Goal: Task Accomplishment & Management: Complete application form

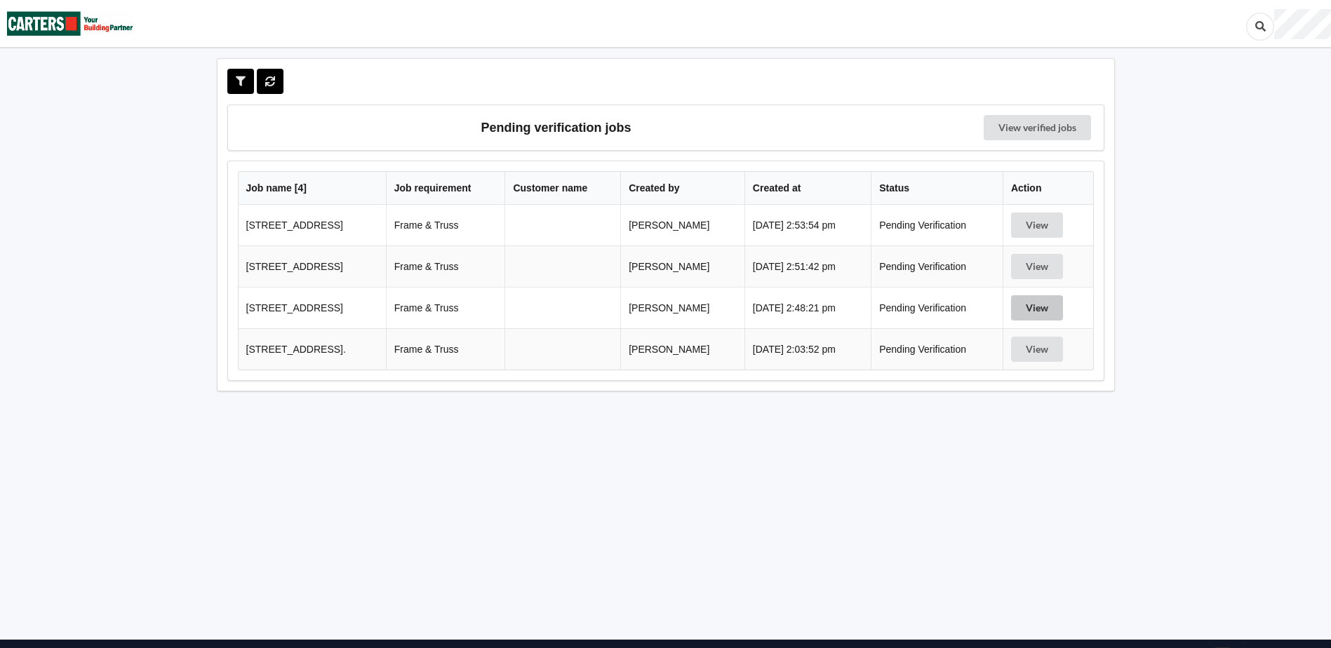
click at [1042, 311] on button "View" at bounding box center [1037, 307] width 52 height 25
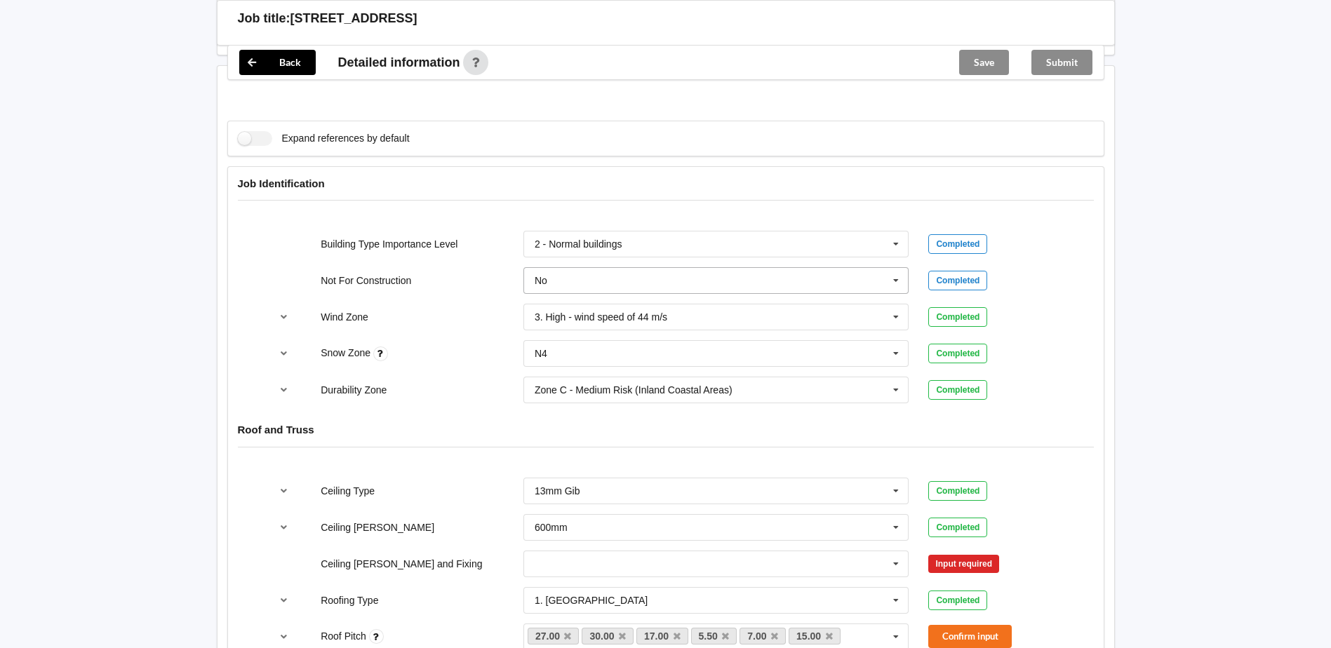
scroll to position [631, 0]
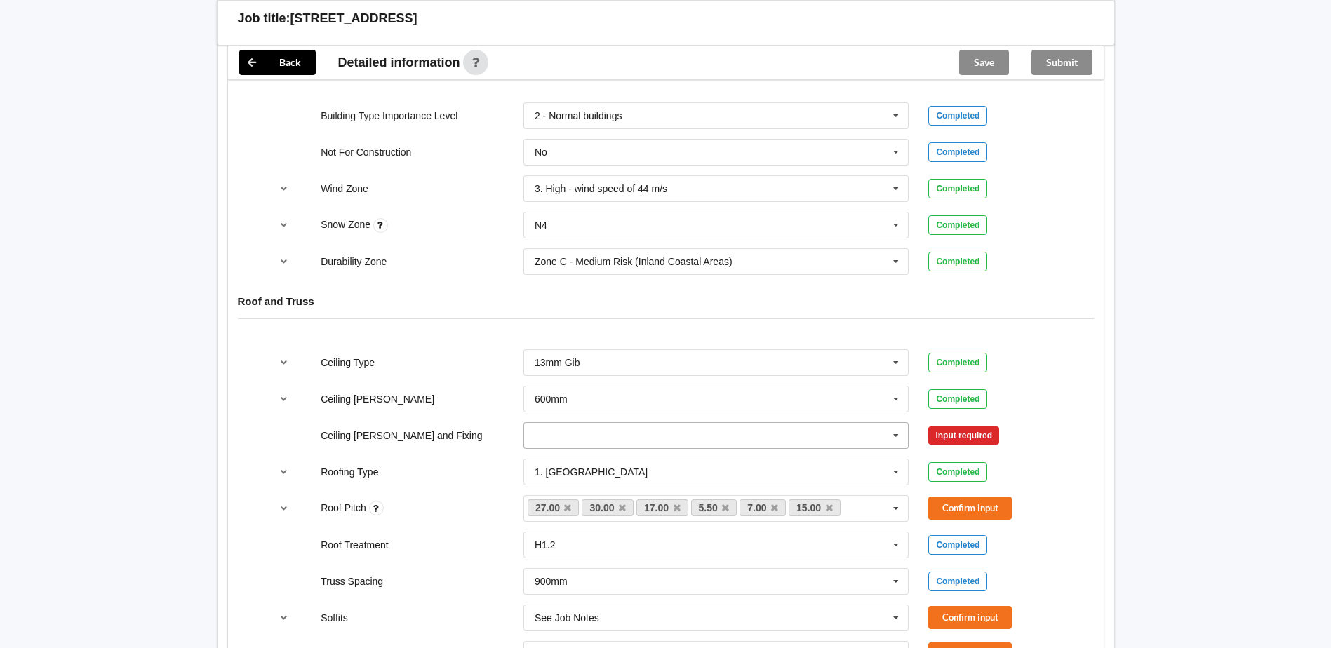
click at [683, 424] on input "text" at bounding box center [717, 435] width 384 height 25
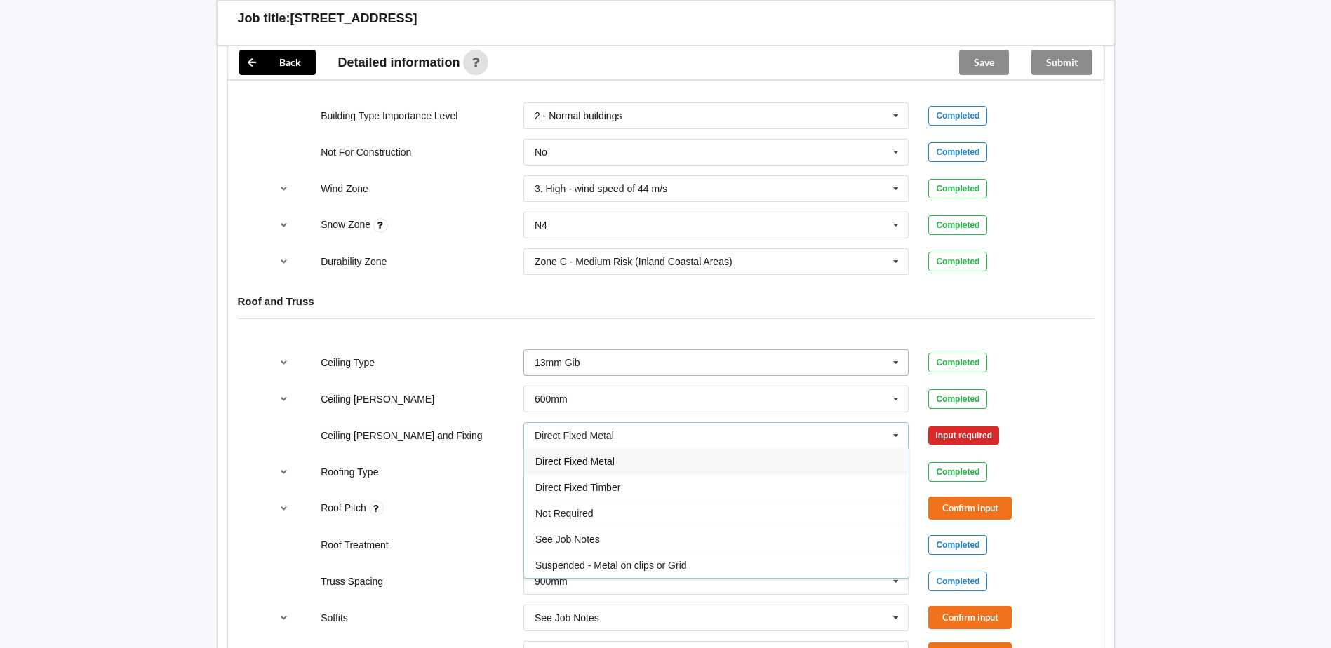
click at [643, 367] on input "text" at bounding box center [717, 362] width 384 height 25
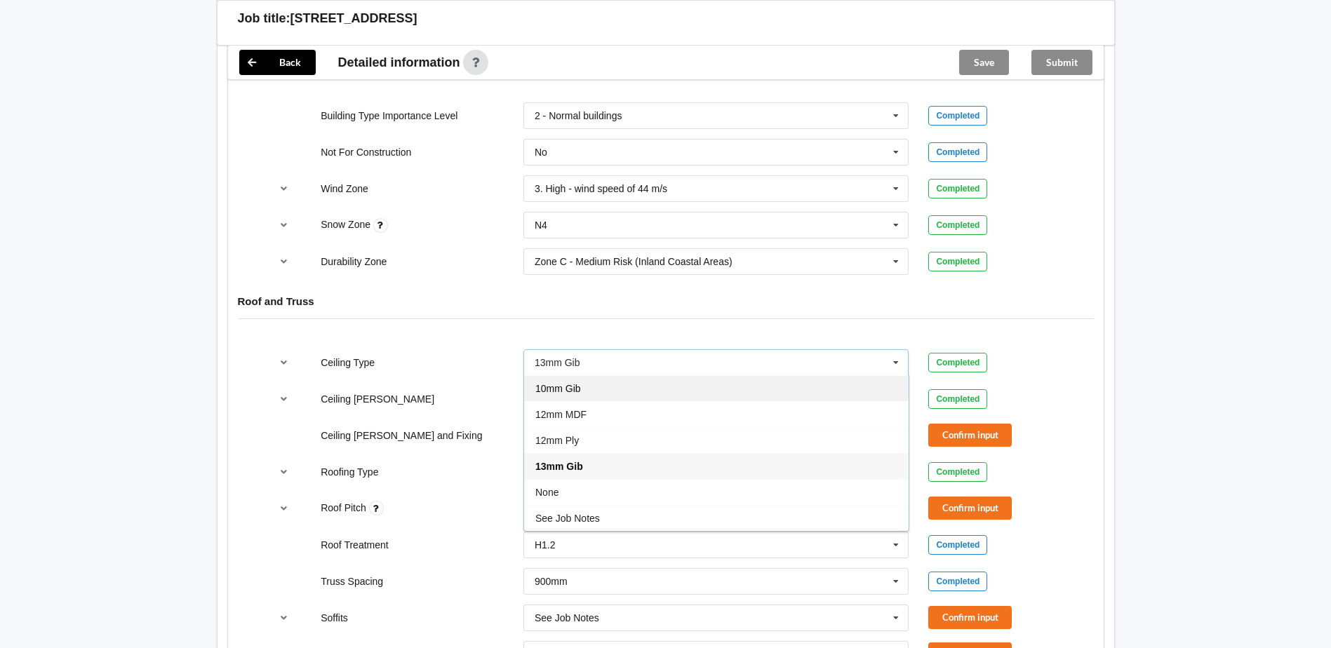
click at [596, 389] on div "10mm Gib" at bounding box center [716, 388] width 384 height 26
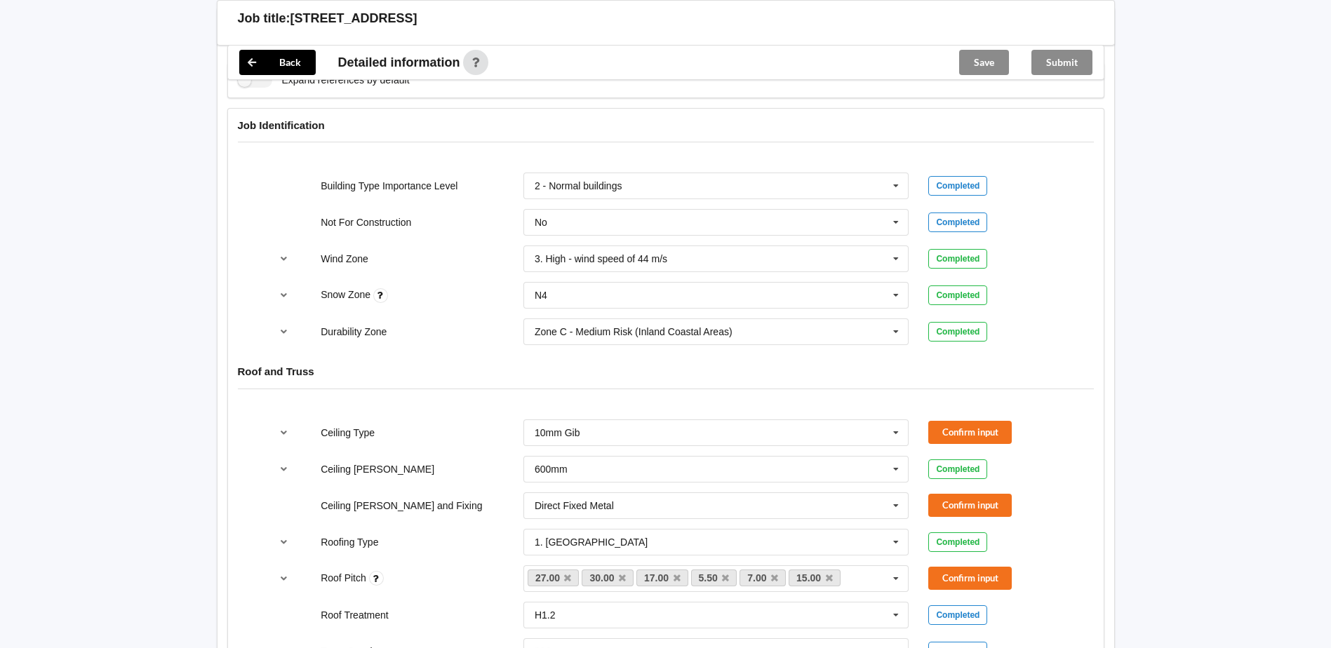
scroll to position [702, 0]
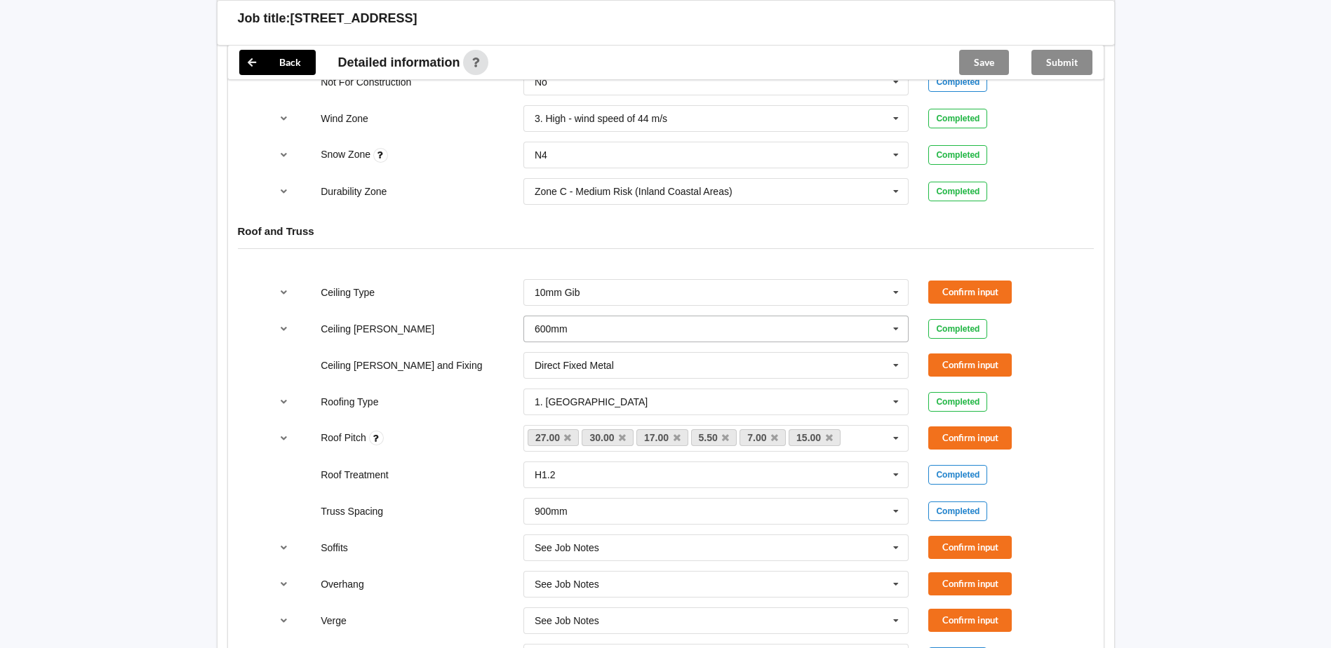
click at [664, 333] on input "text" at bounding box center [717, 328] width 384 height 25
click at [676, 330] on input "text" at bounding box center [717, 328] width 384 height 25
click at [598, 408] on div "600mm" at bounding box center [716, 407] width 384 height 26
click at [978, 291] on button "Confirm input" at bounding box center [969, 292] width 83 height 23
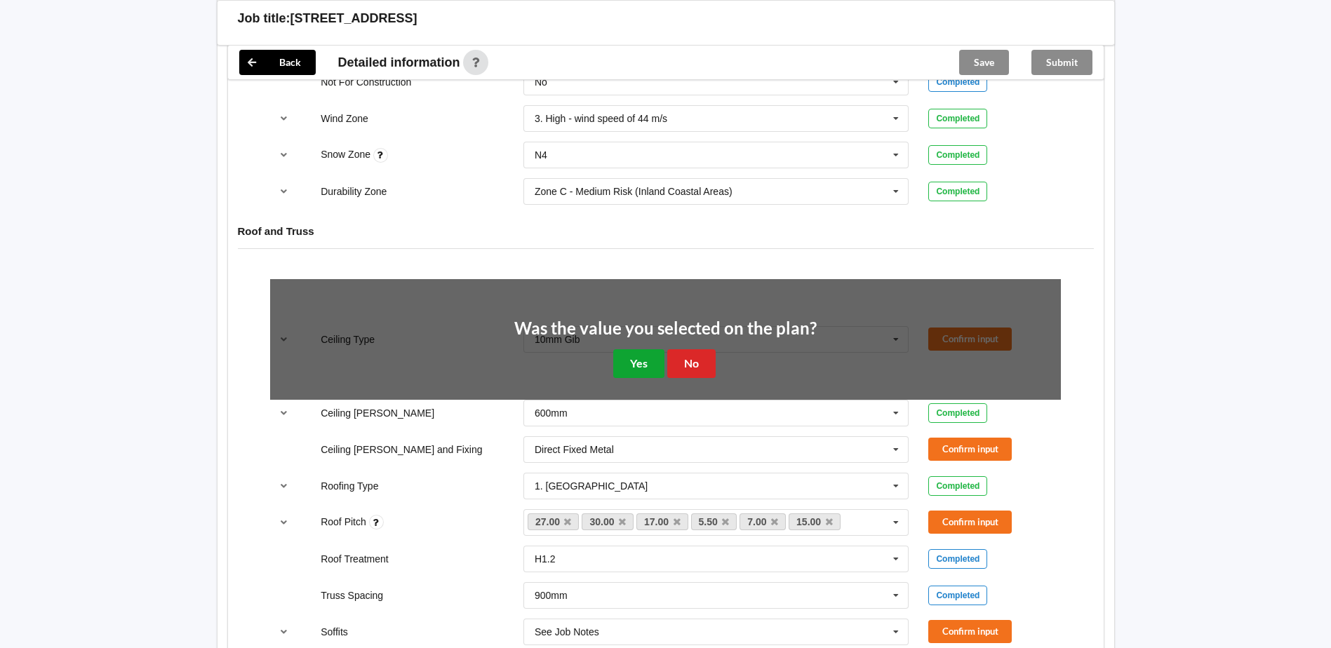
click at [643, 357] on button "Yes" at bounding box center [638, 363] width 51 height 29
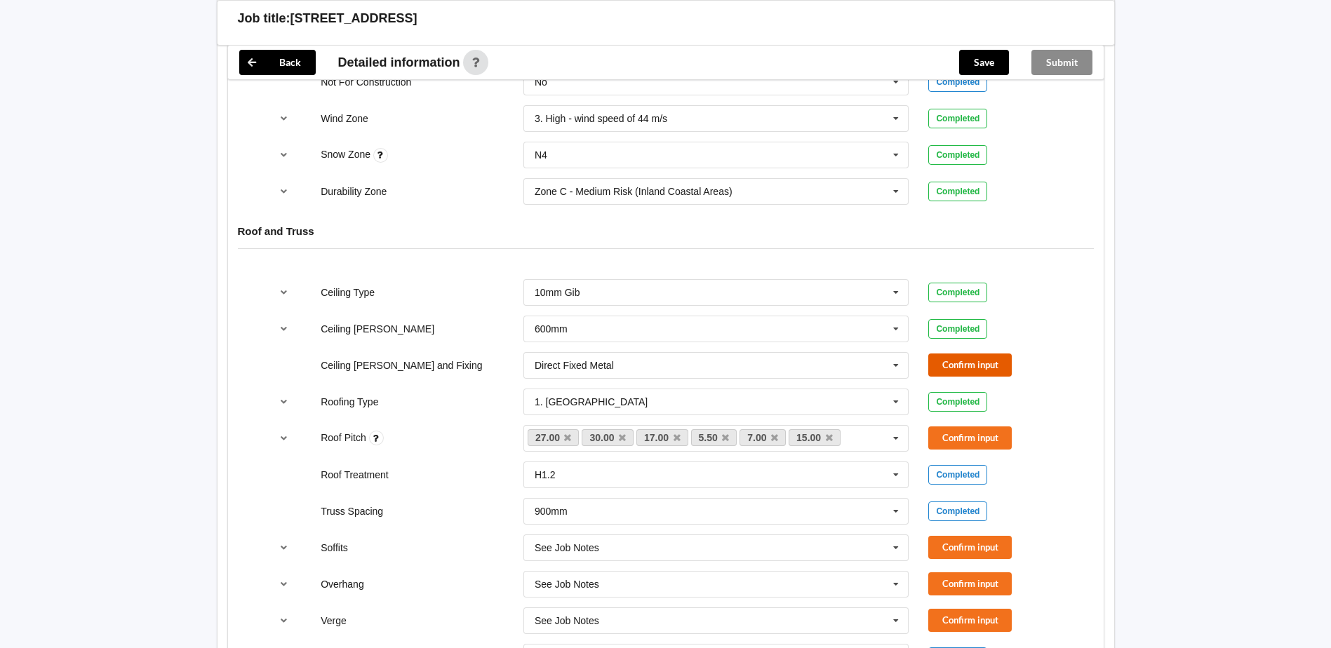
click at [987, 363] on button "Confirm input" at bounding box center [969, 365] width 83 height 23
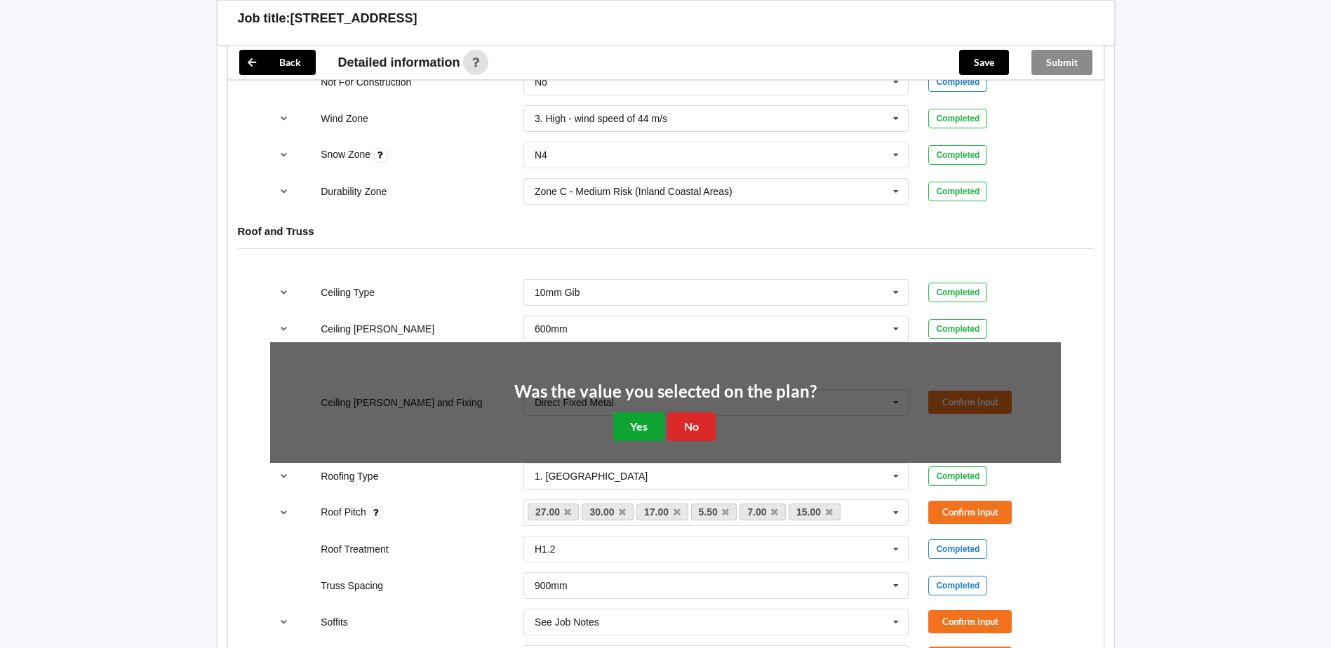
click at [629, 430] on button "Yes" at bounding box center [638, 427] width 51 height 29
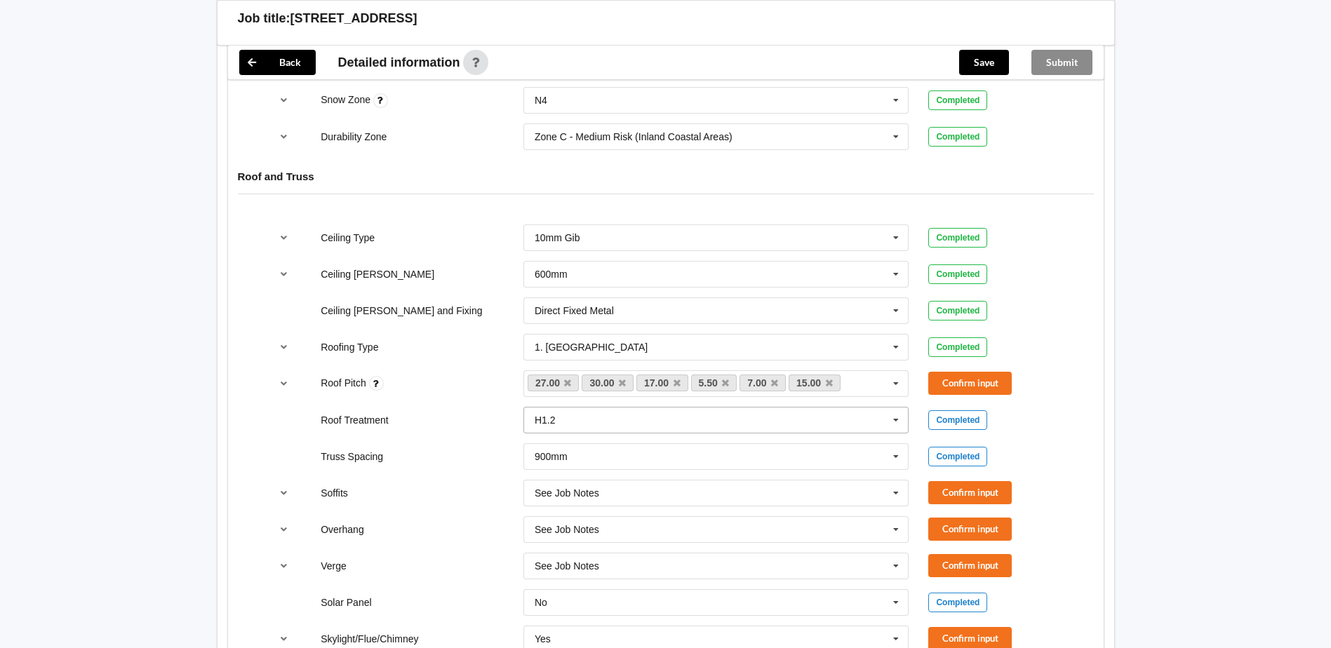
scroll to position [772, 0]
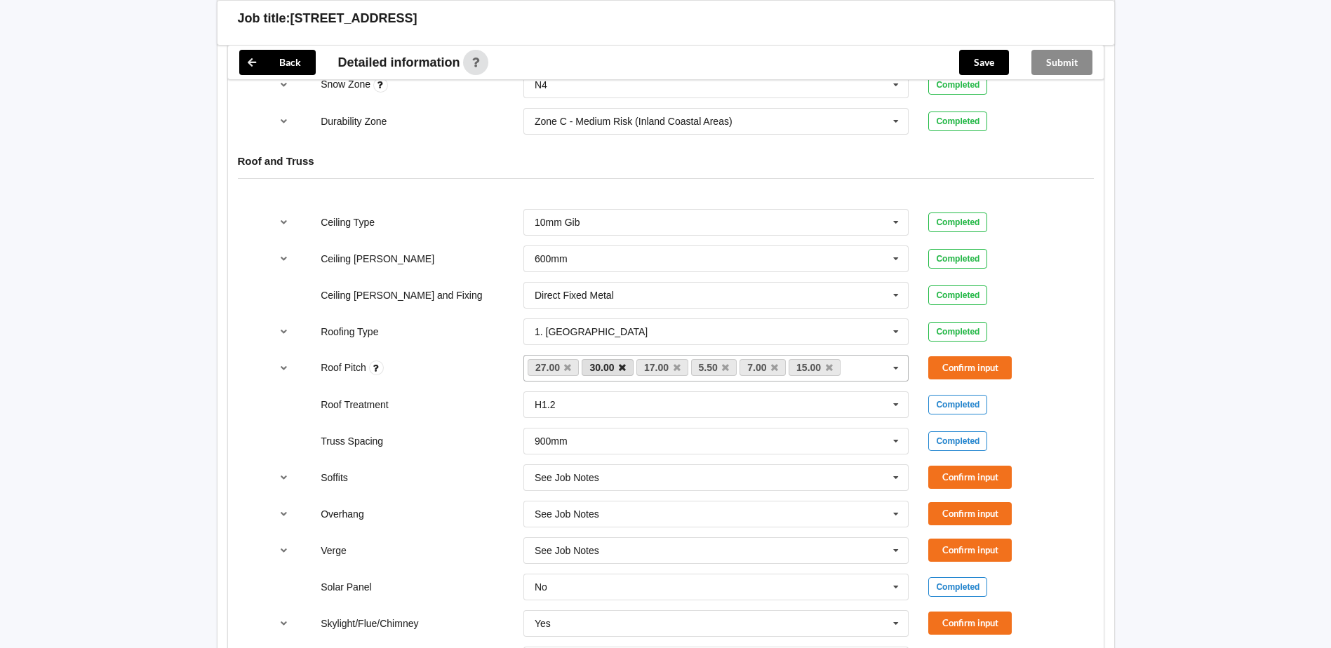
click at [622, 369] on icon at bounding box center [622, 367] width 7 height 9
click at [622, 369] on link "5.50" at bounding box center [605, 367] width 46 height 17
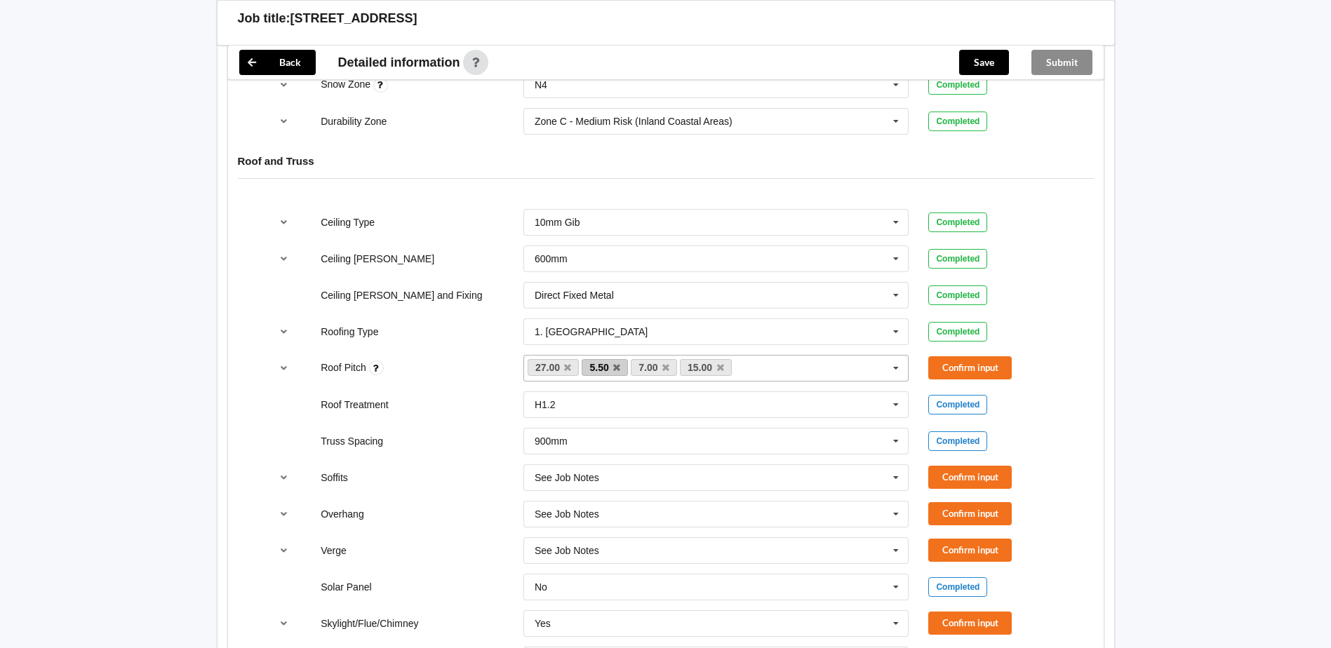
click at [622, 369] on link "5.50" at bounding box center [605, 367] width 46 height 17
click at [617, 367] on icon at bounding box center [616, 367] width 7 height 9
click at [618, 367] on icon at bounding box center [616, 367] width 7 height 9
click at [619, 367] on icon at bounding box center [622, 367] width 7 height 9
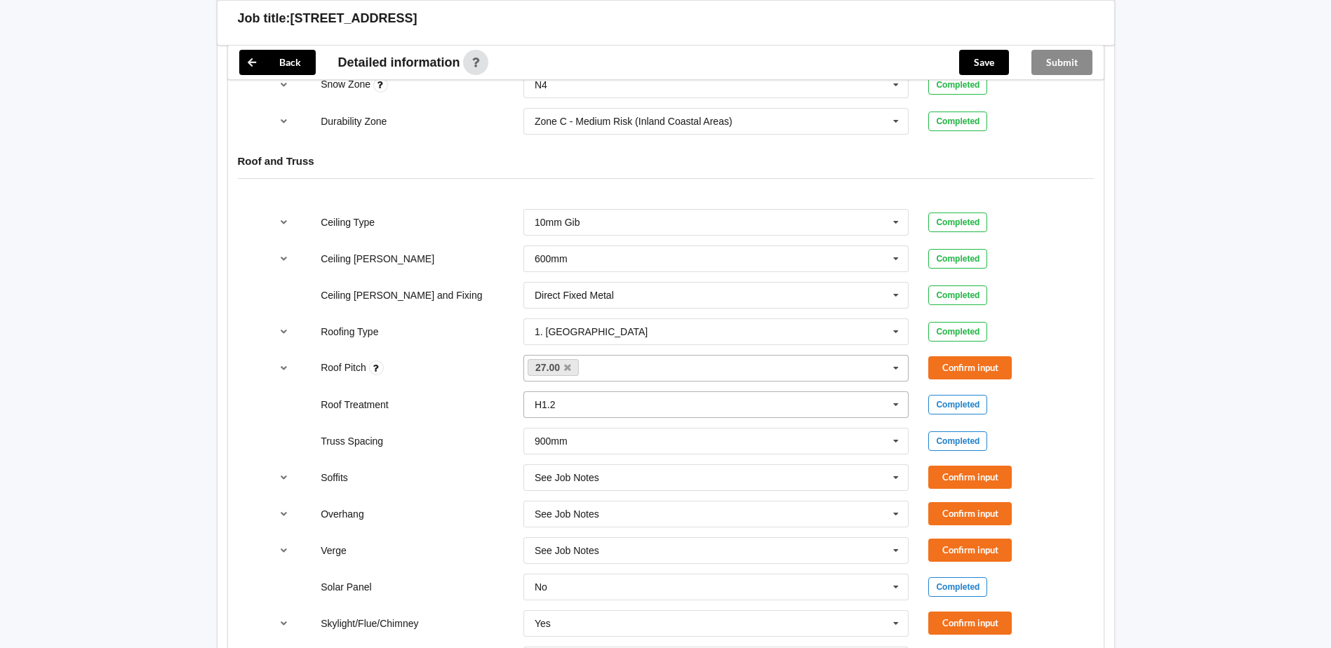
click at [622, 409] on input "text" at bounding box center [717, 404] width 384 height 25
click at [989, 372] on button "Confirm input" at bounding box center [969, 367] width 83 height 23
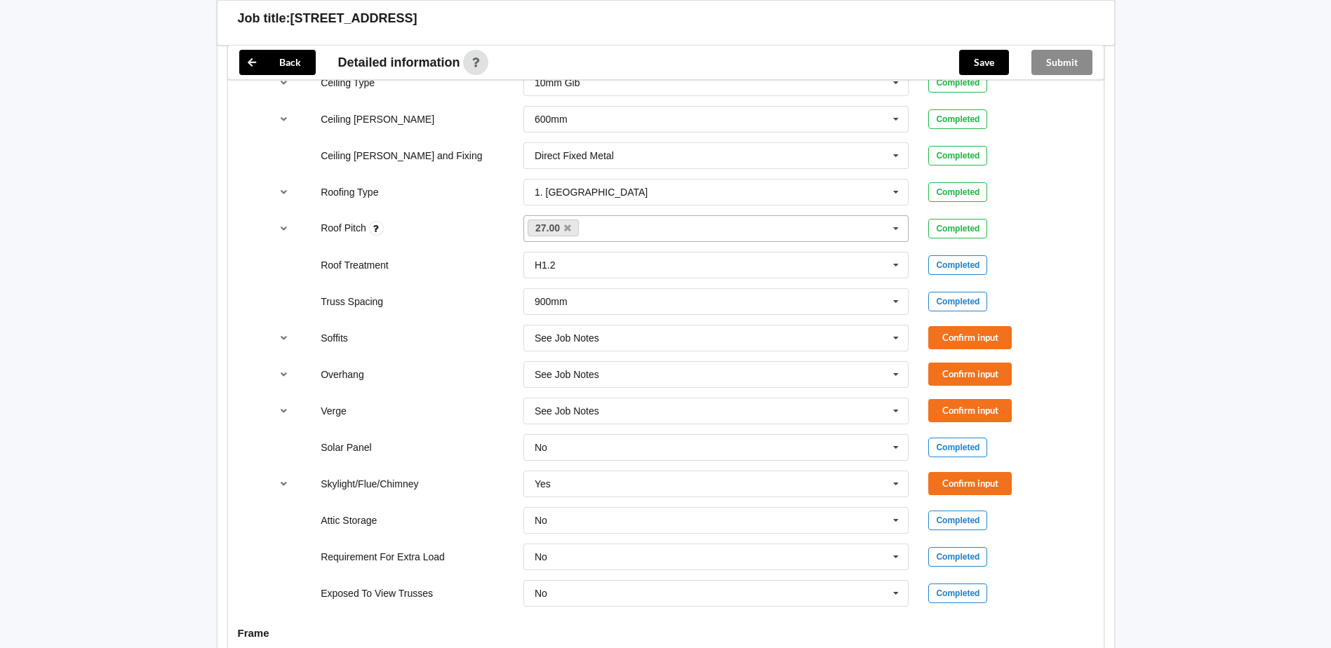
scroll to position [912, 0]
click at [965, 344] on button "Confirm input" at bounding box center [969, 337] width 83 height 23
click at [966, 370] on button "Confirm input" at bounding box center [969, 373] width 83 height 23
click at [966, 408] on button "Confirm input" at bounding box center [969, 409] width 83 height 23
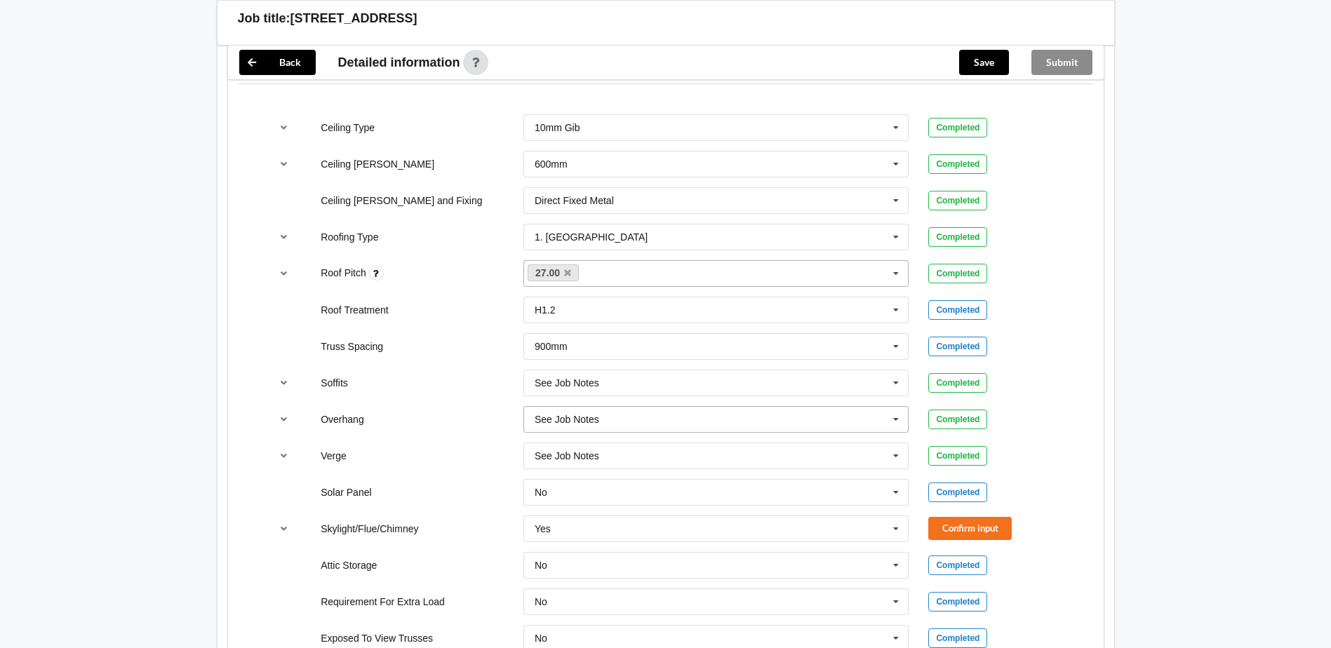
scroll to position [842, 0]
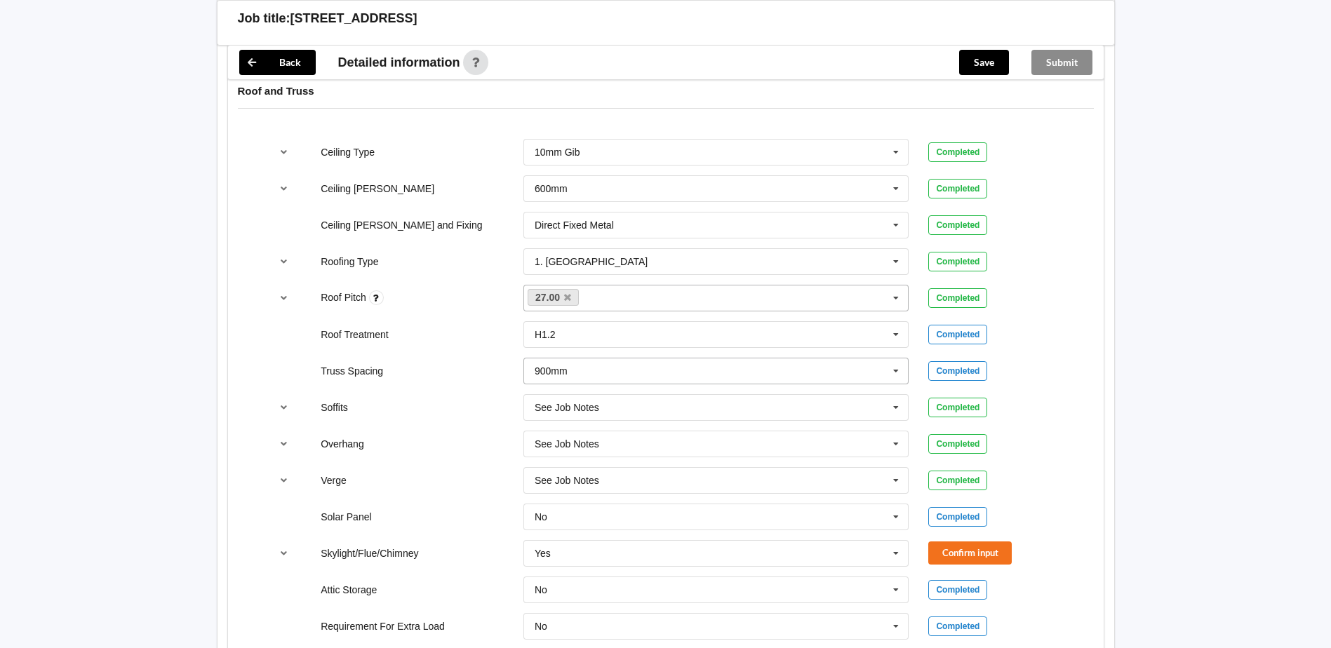
click at [811, 372] on input "text" at bounding box center [717, 370] width 384 height 25
click at [1042, 221] on div "Completed" at bounding box center [994, 225] width 133 height 20
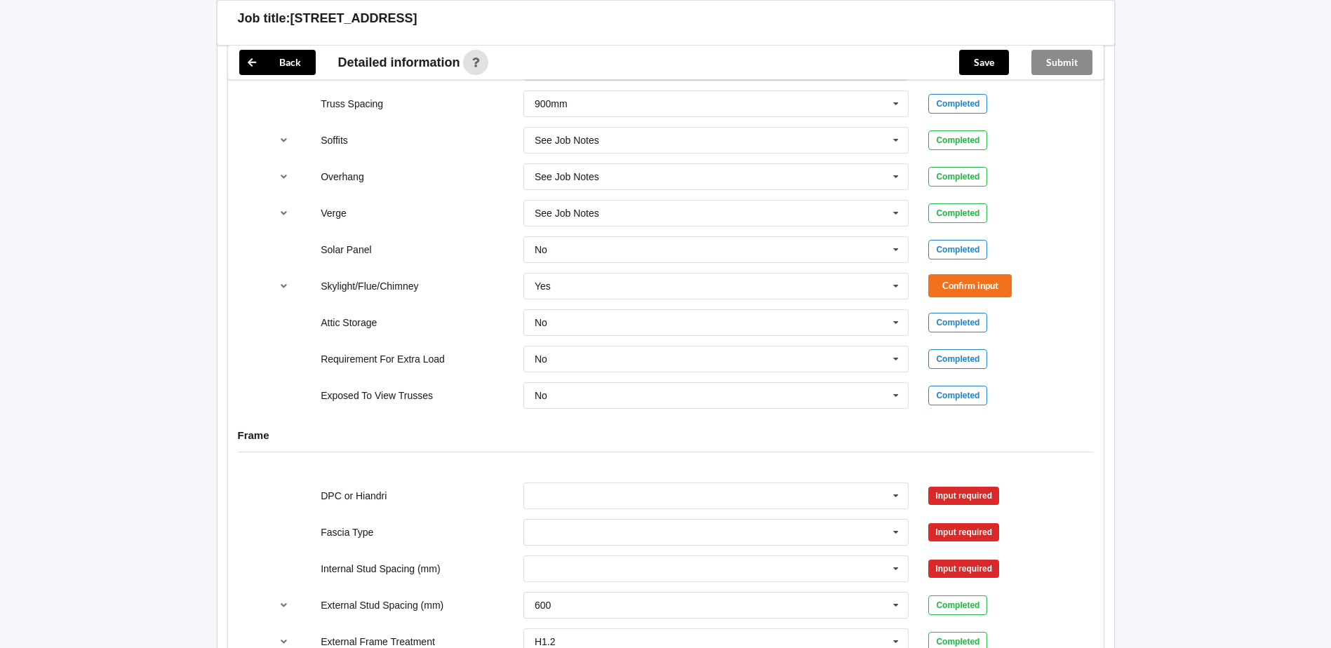
scroll to position [1122, 0]
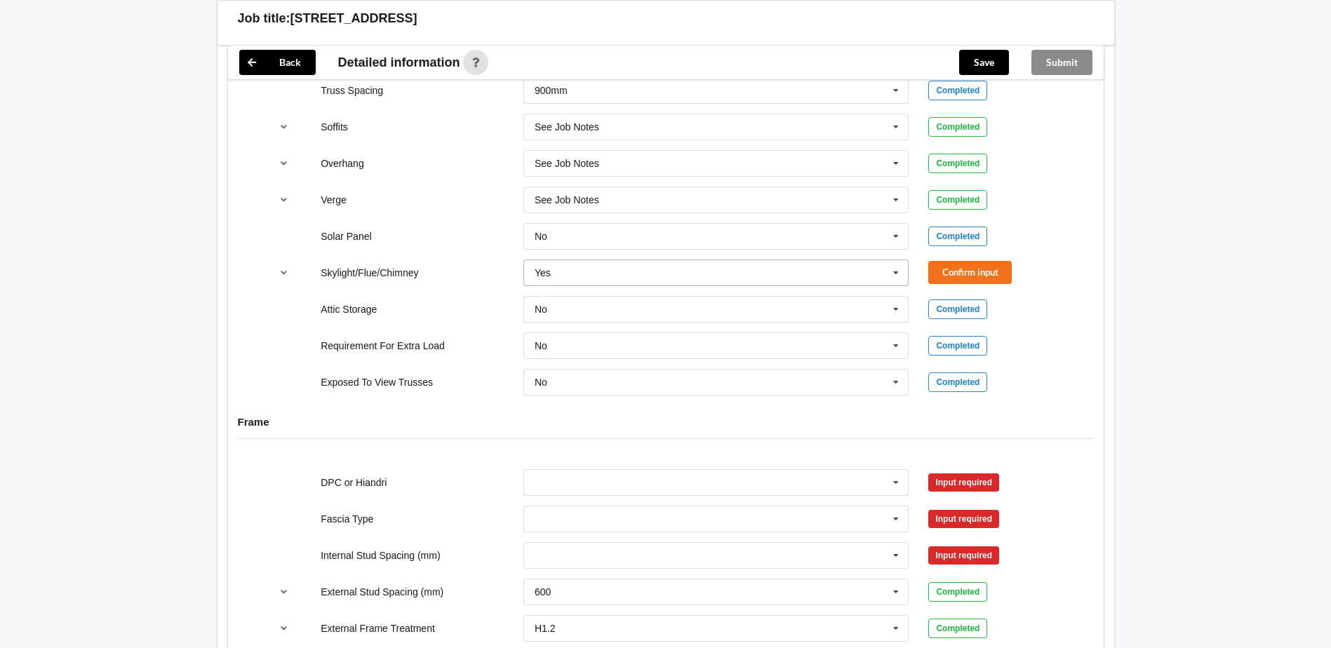
click at [633, 279] on input "text" at bounding box center [717, 272] width 384 height 25
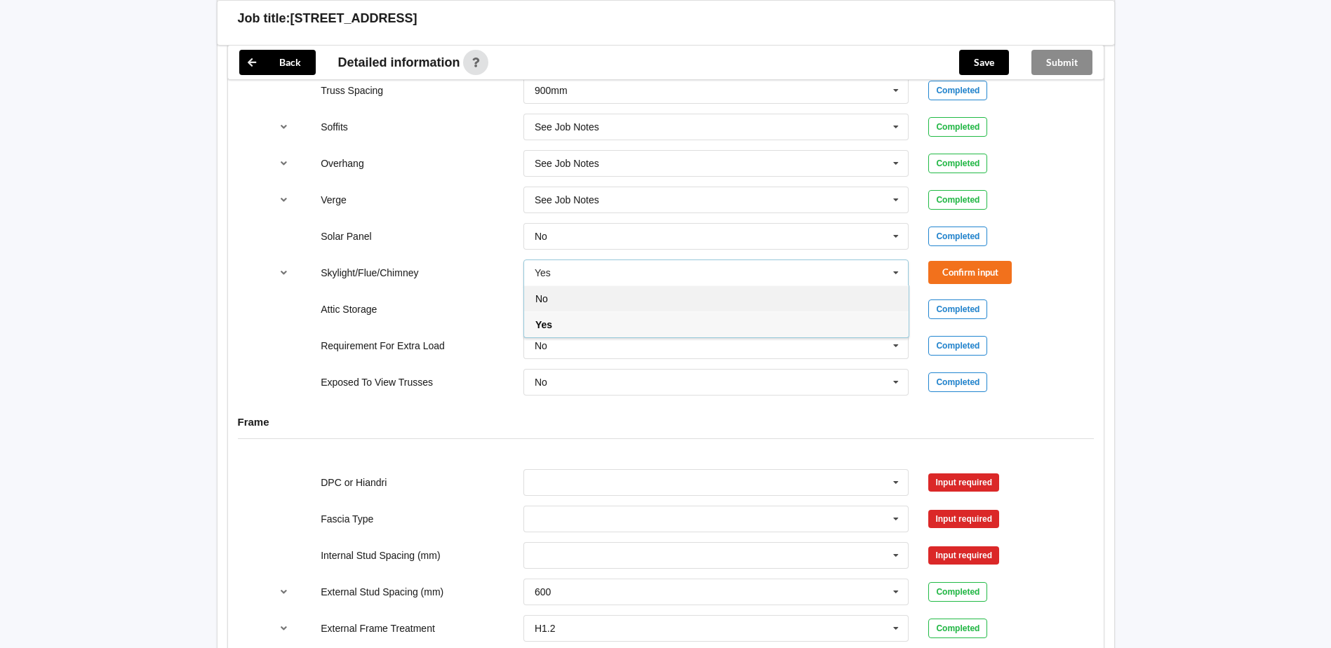
click at [591, 300] on div "No" at bounding box center [716, 299] width 384 height 26
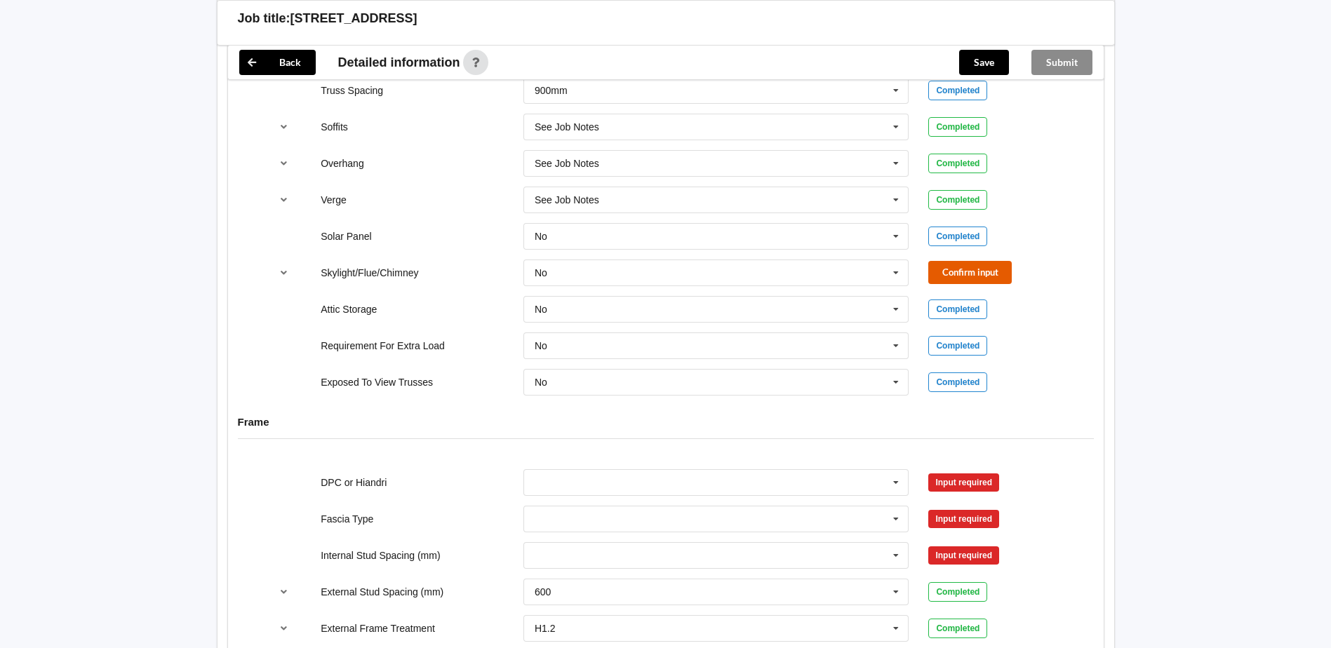
click at [997, 269] on button "Confirm input" at bounding box center [969, 272] width 83 height 23
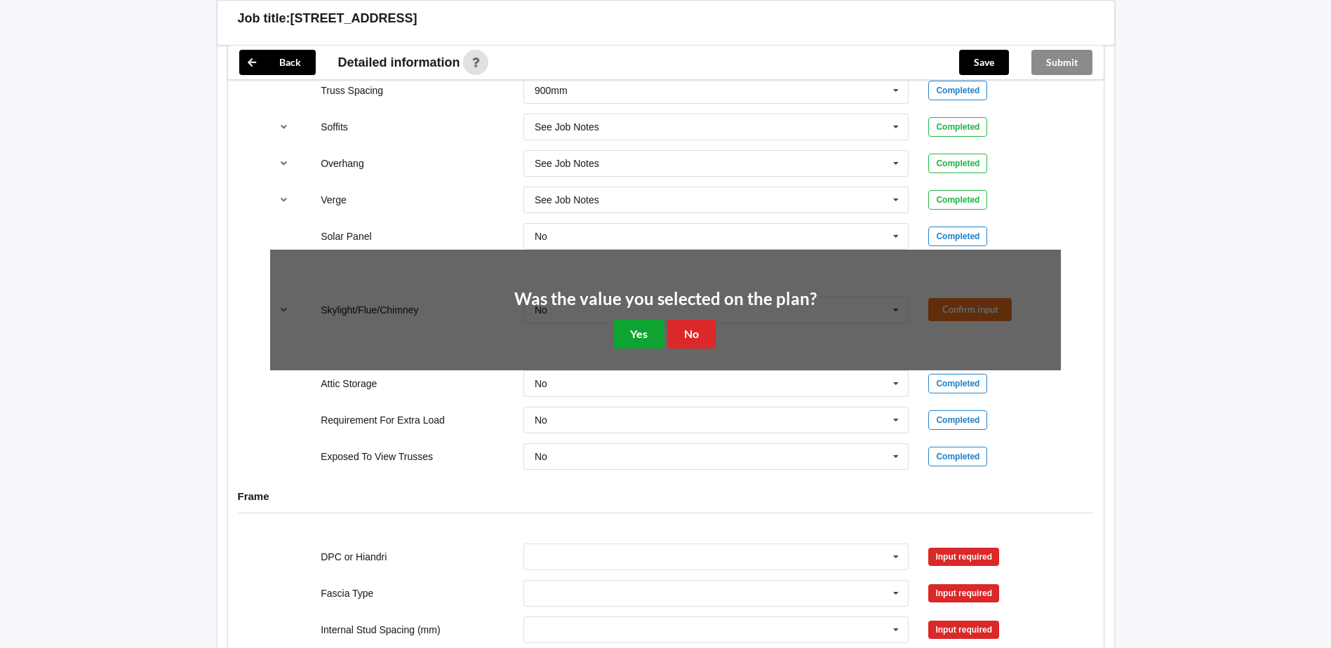
click at [638, 332] on button "Yes" at bounding box center [638, 334] width 51 height 29
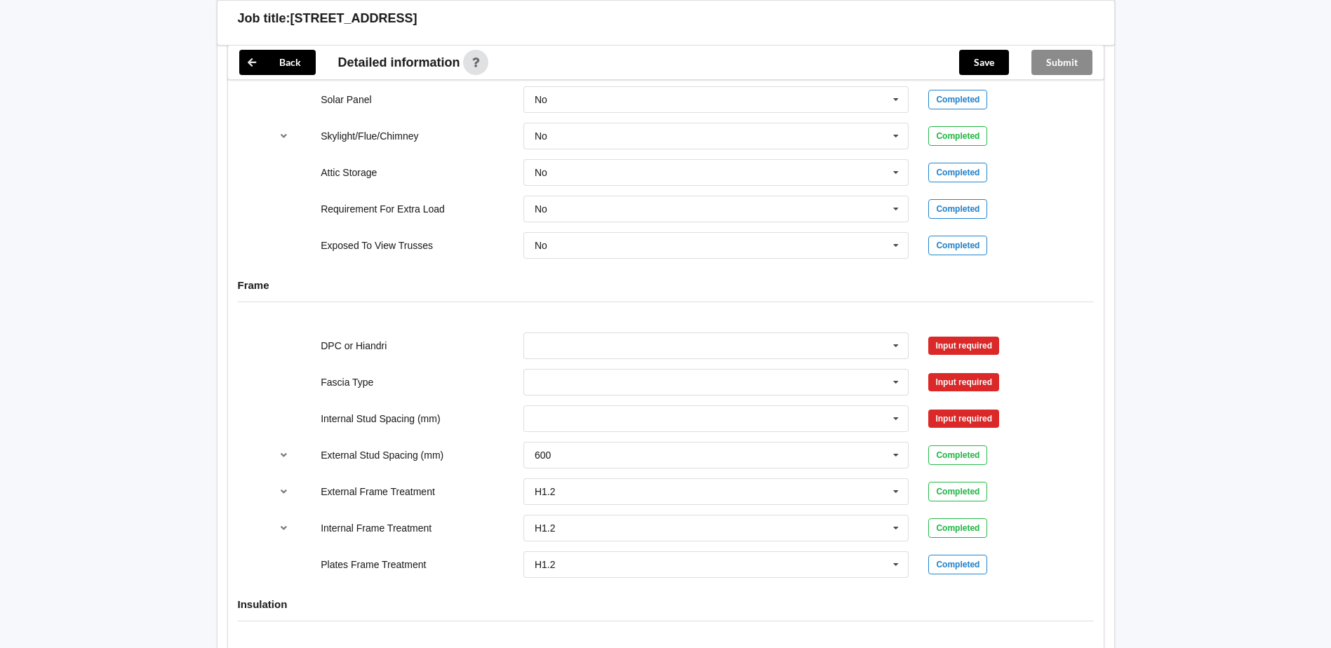
scroll to position [1263, 0]
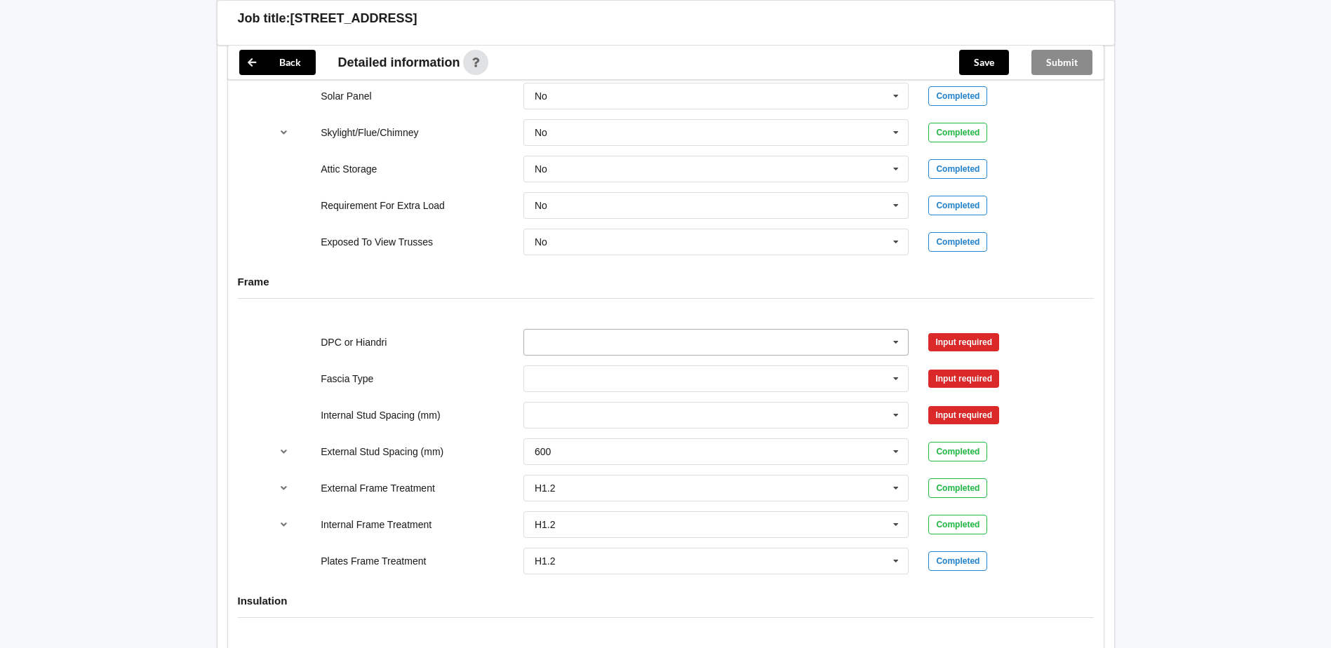
click at [798, 342] on input "text" at bounding box center [717, 342] width 384 height 25
click at [681, 363] on div "DPC Fitted" at bounding box center [716, 368] width 384 height 26
click at [593, 377] on input "text" at bounding box center [717, 378] width 384 height 25
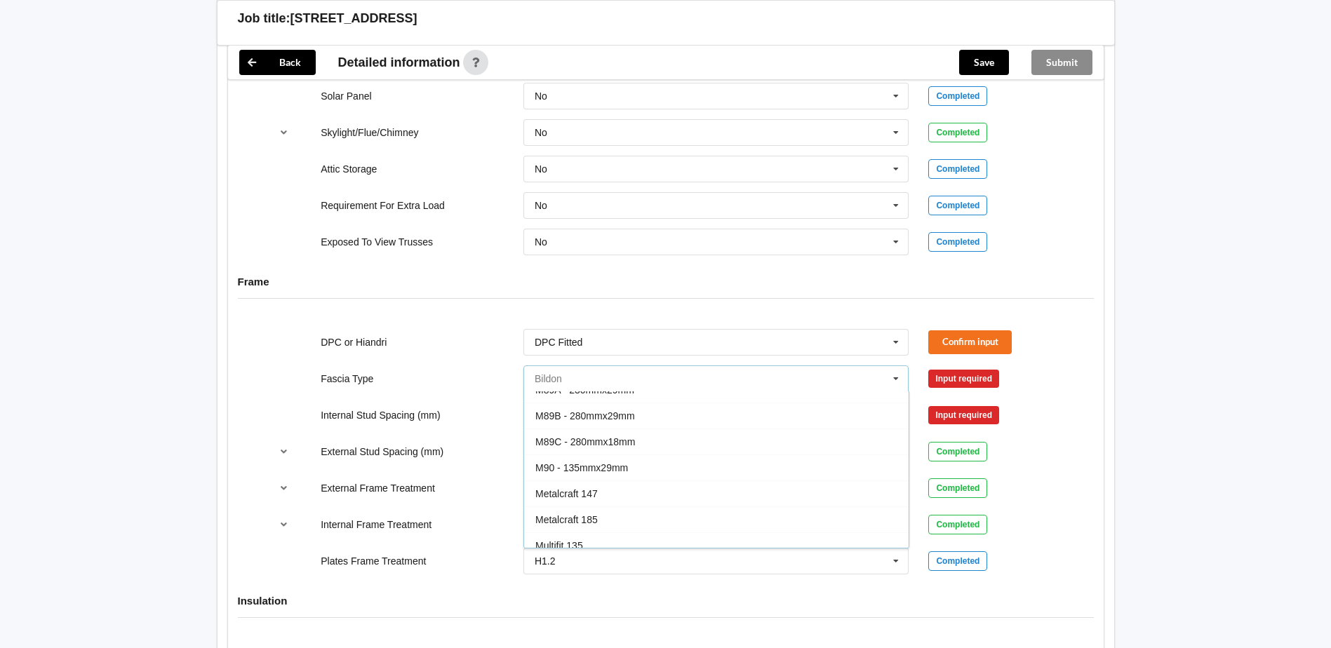
scroll to position [421, 0]
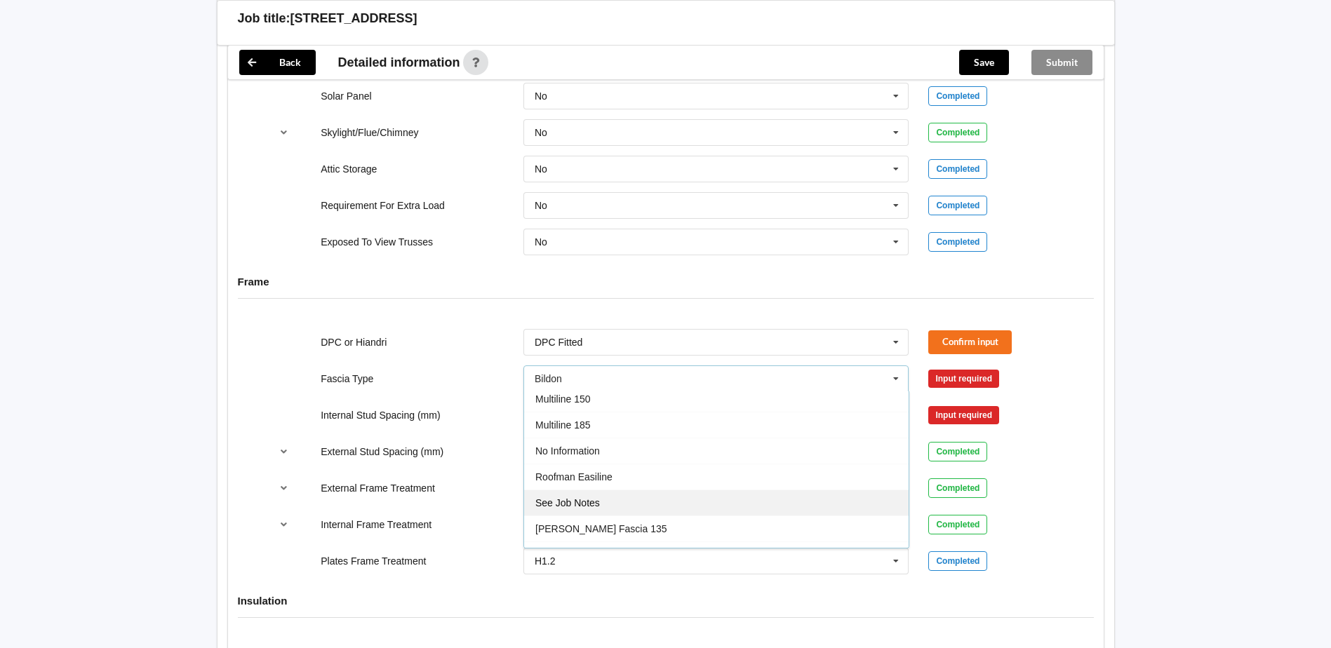
click at [615, 502] on div "See Job Notes" at bounding box center [716, 503] width 384 height 26
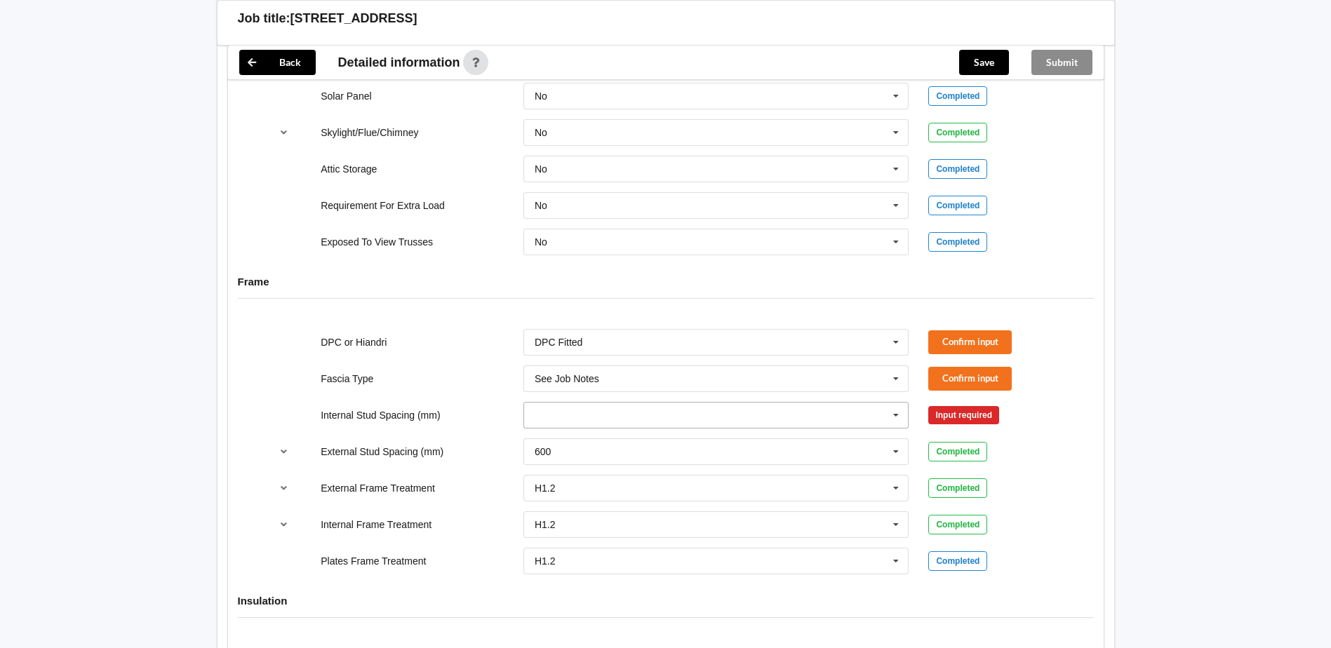
click at [622, 416] on input "text" at bounding box center [717, 415] width 384 height 25
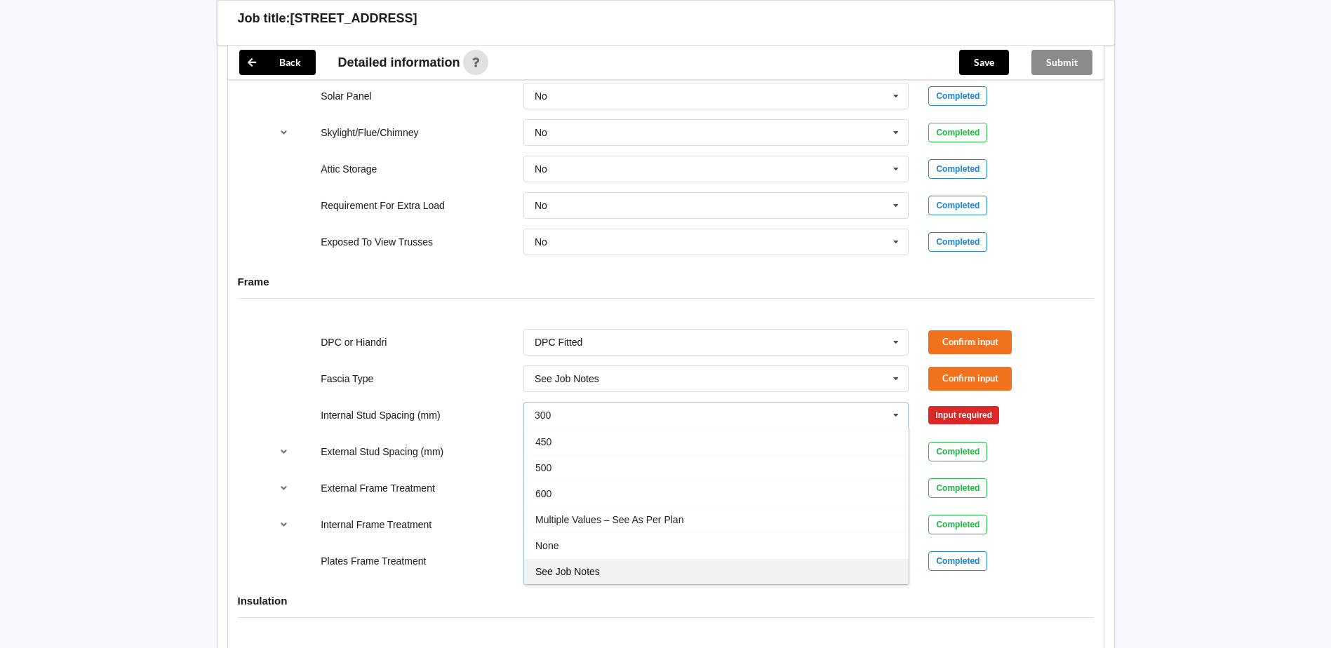
click at [598, 572] on span "See Job Notes" at bounding box center [567, 571] width 65 height 11
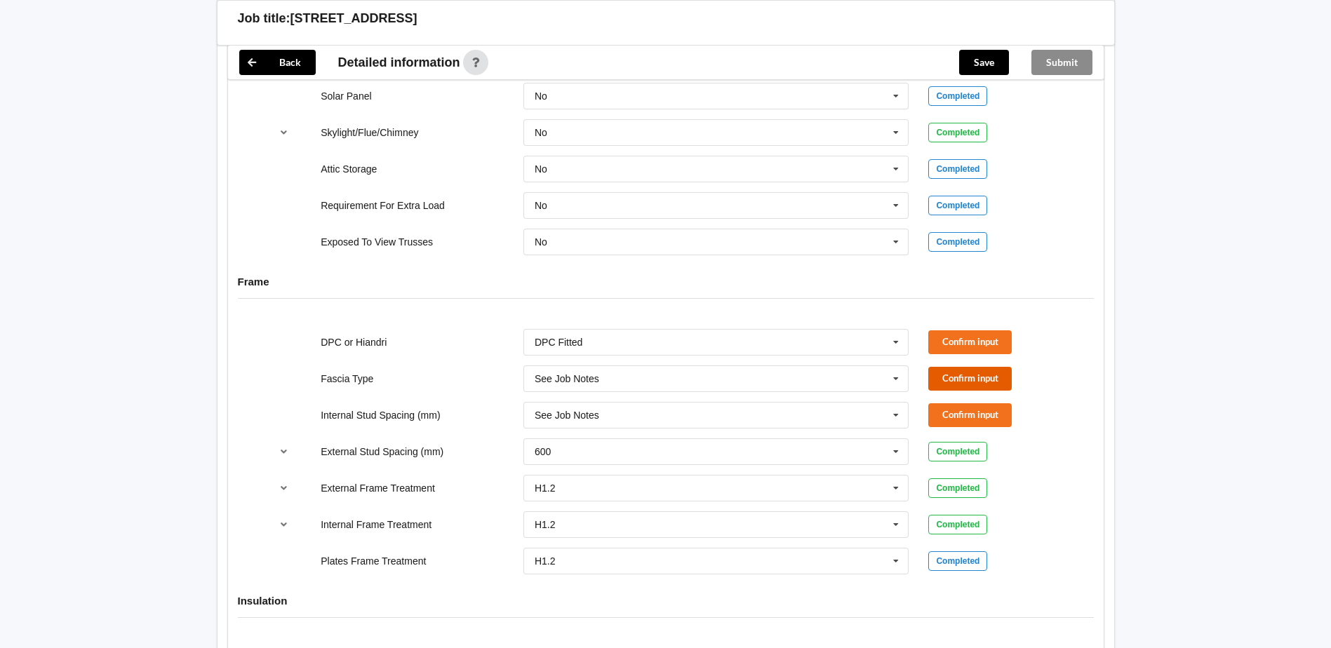
click at [972, 379] on button "Confirm input" at bounding box center [969, 378] width 83 height 23
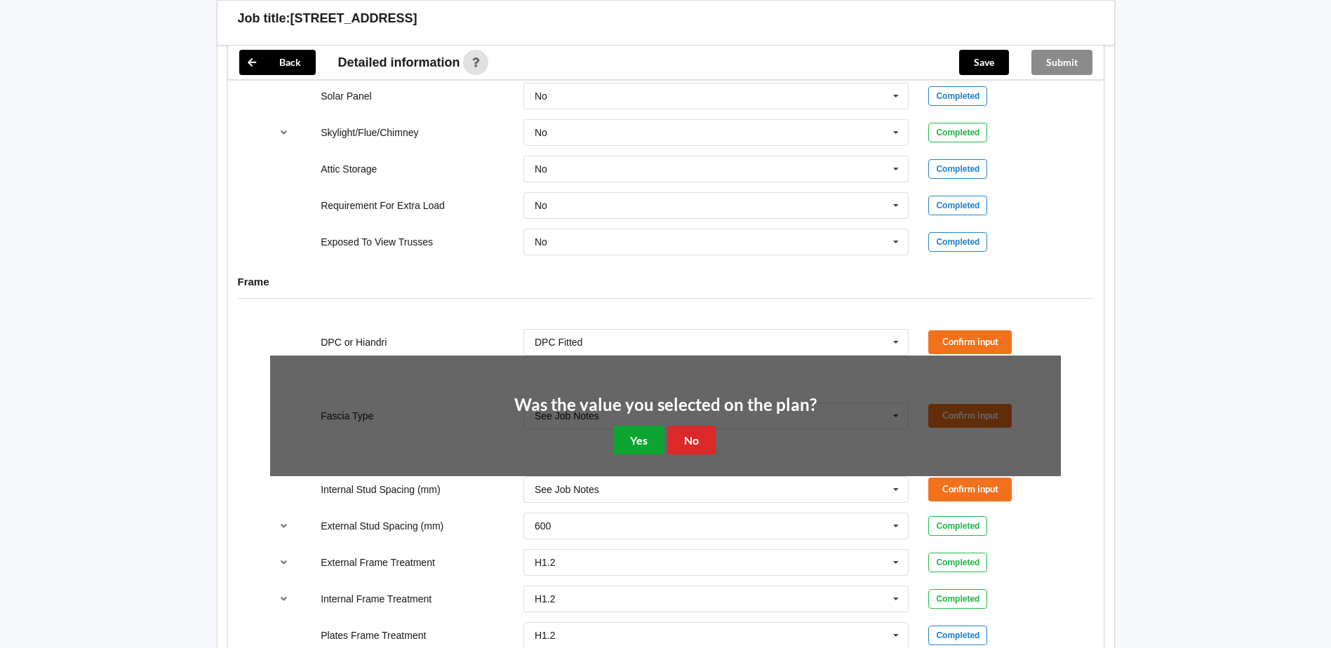
click at [628, 438] on button "Yes" at bounding box center [638, 440] width 51 height 29
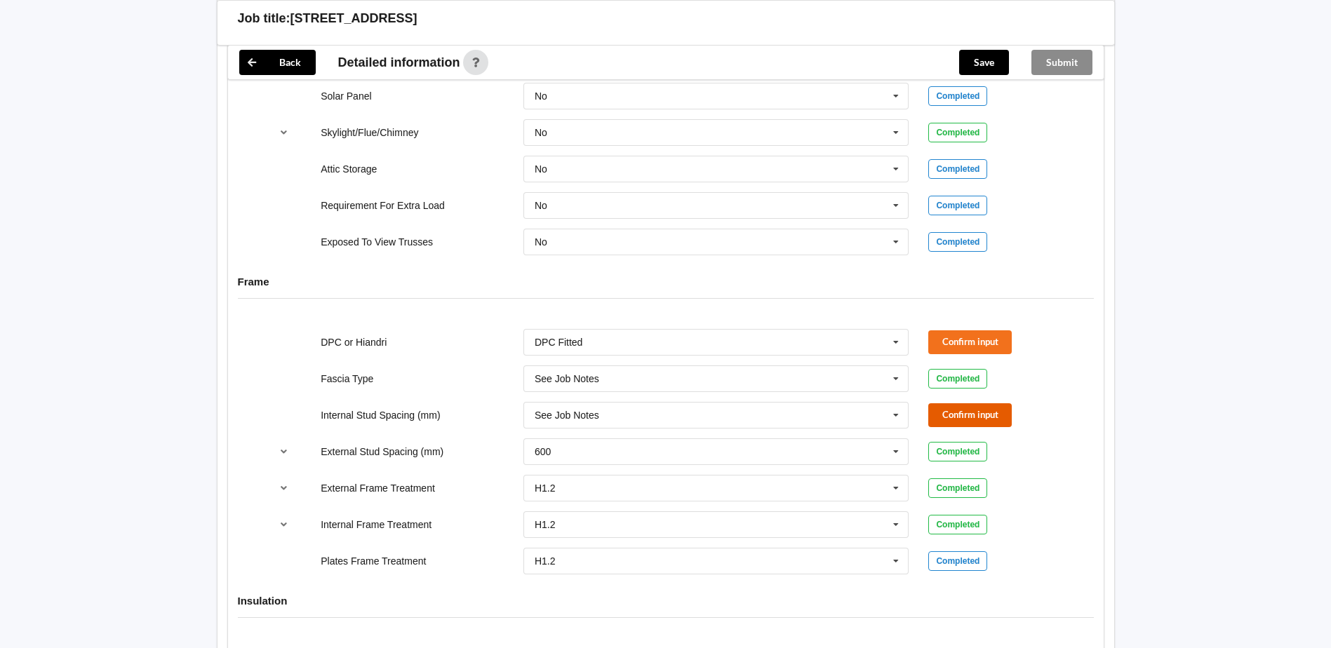
click at [980, 412] on button "Confirm input" at bounding box center [969, 414] width 83 height 23
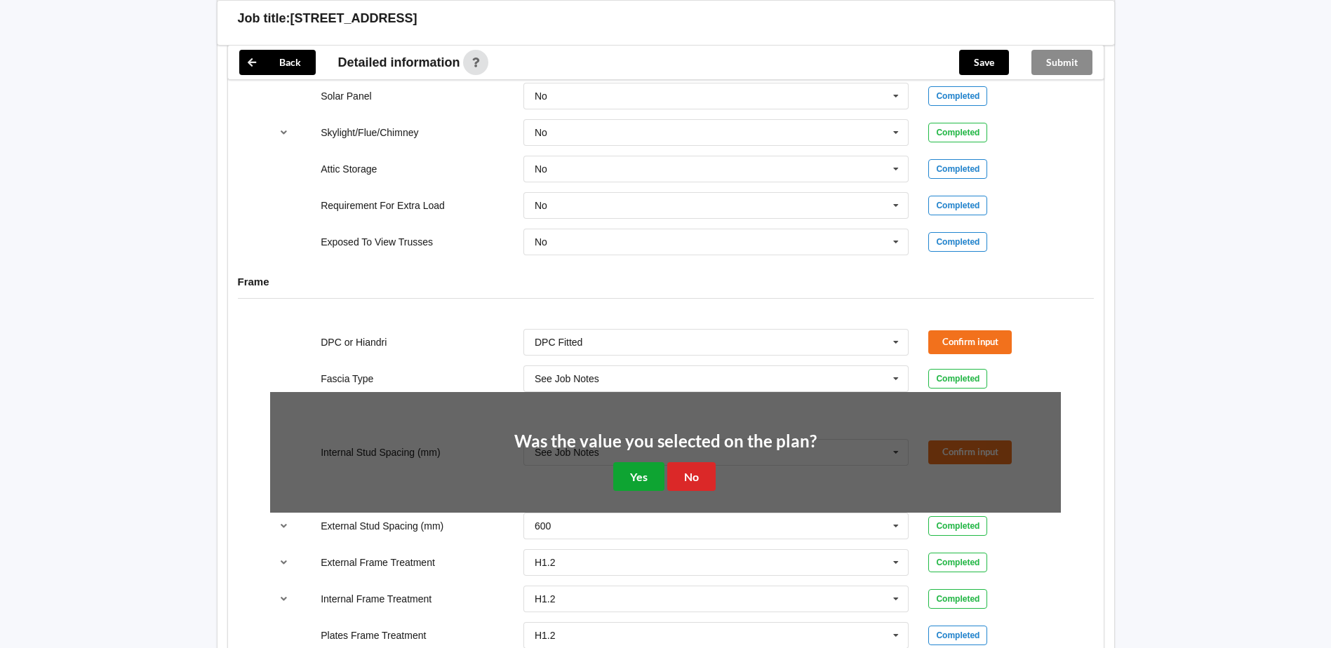
click at [627, 485] on button "Yes" at bounding box center [638, 476] width 51 height 29
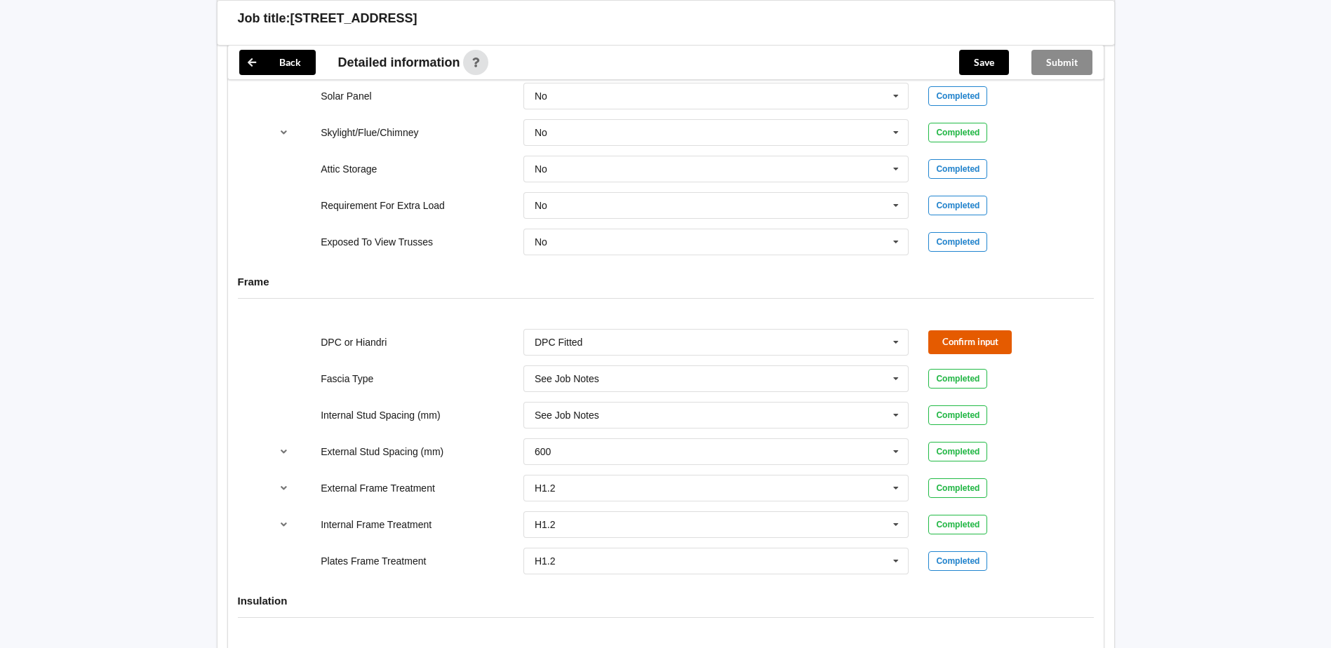
click at [984, 334] on button "Confirm input" at bounding box center [969, 341] width 83 height 23
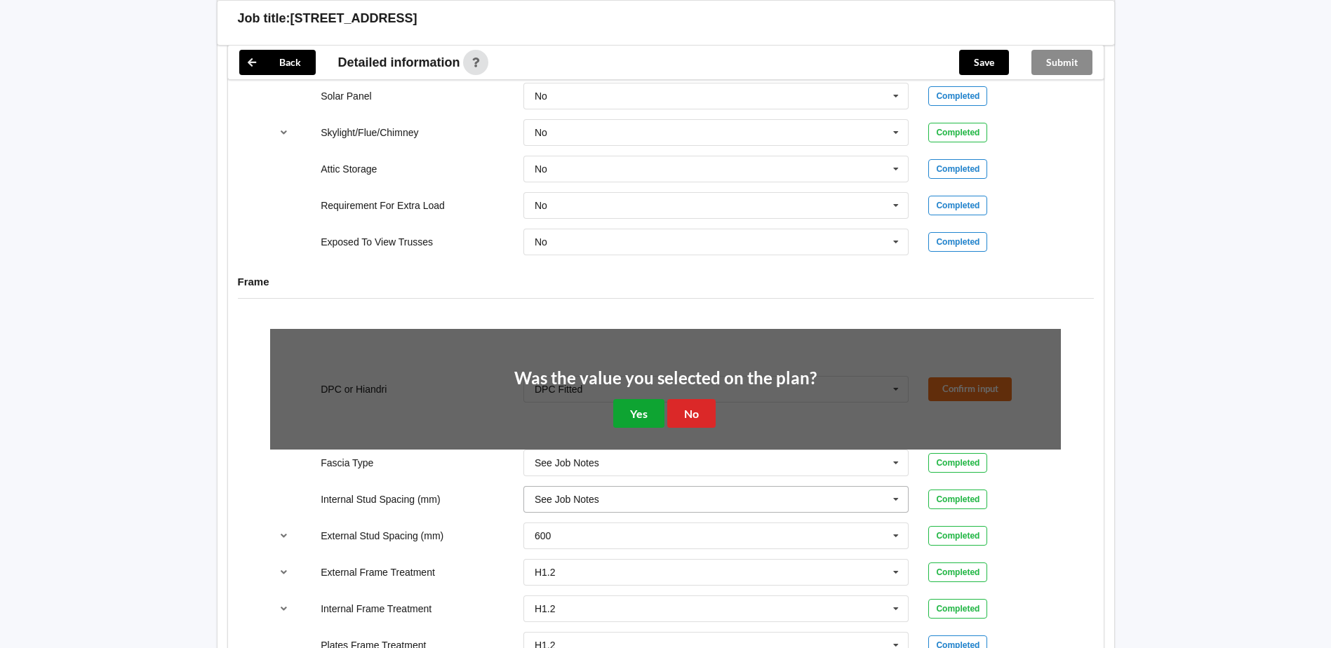
click at [630, 413] on button "Yes" at bounding box center [638, 413] width 51 height 29
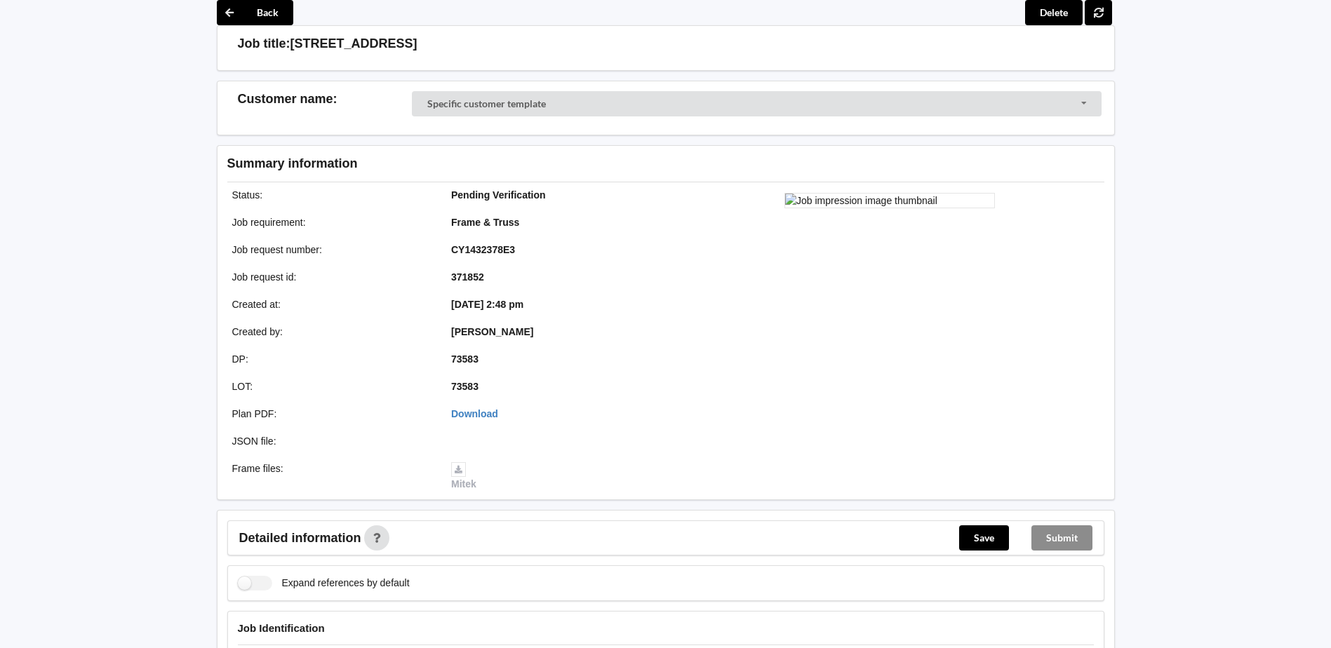
scroll to position [0, 0]
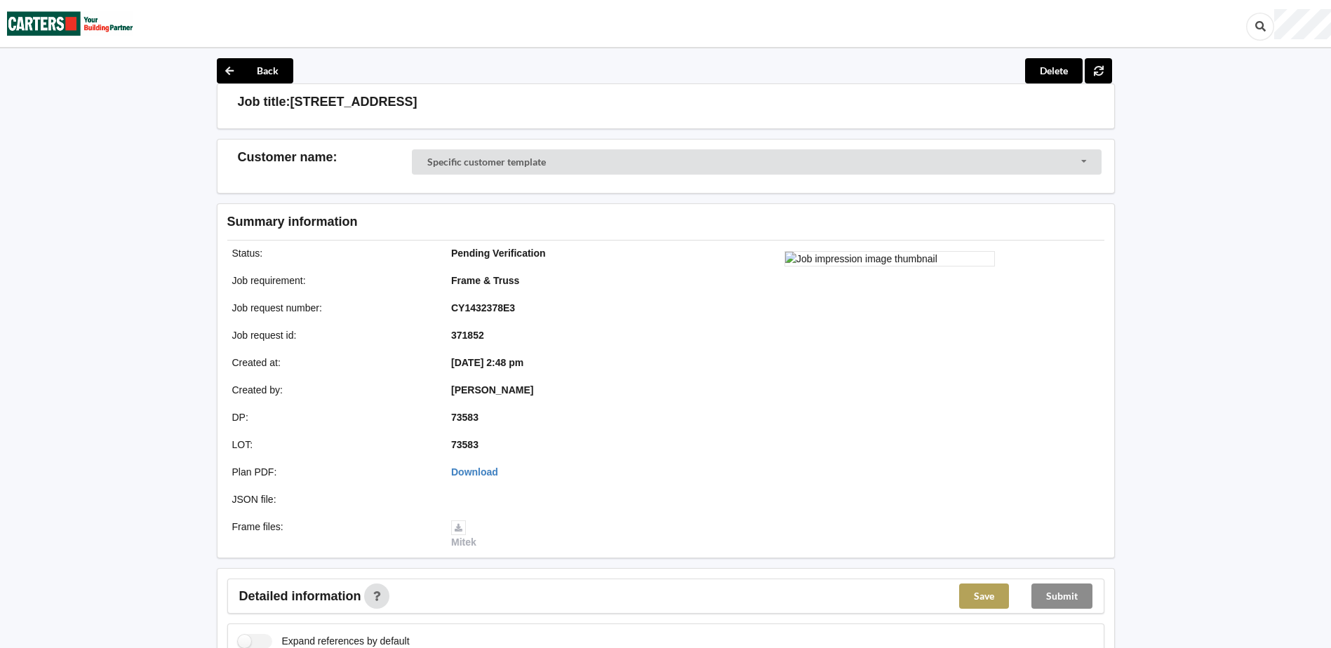
click at [995, 591] on button "Save" at bounding box center [984, 596] width 50 height 25
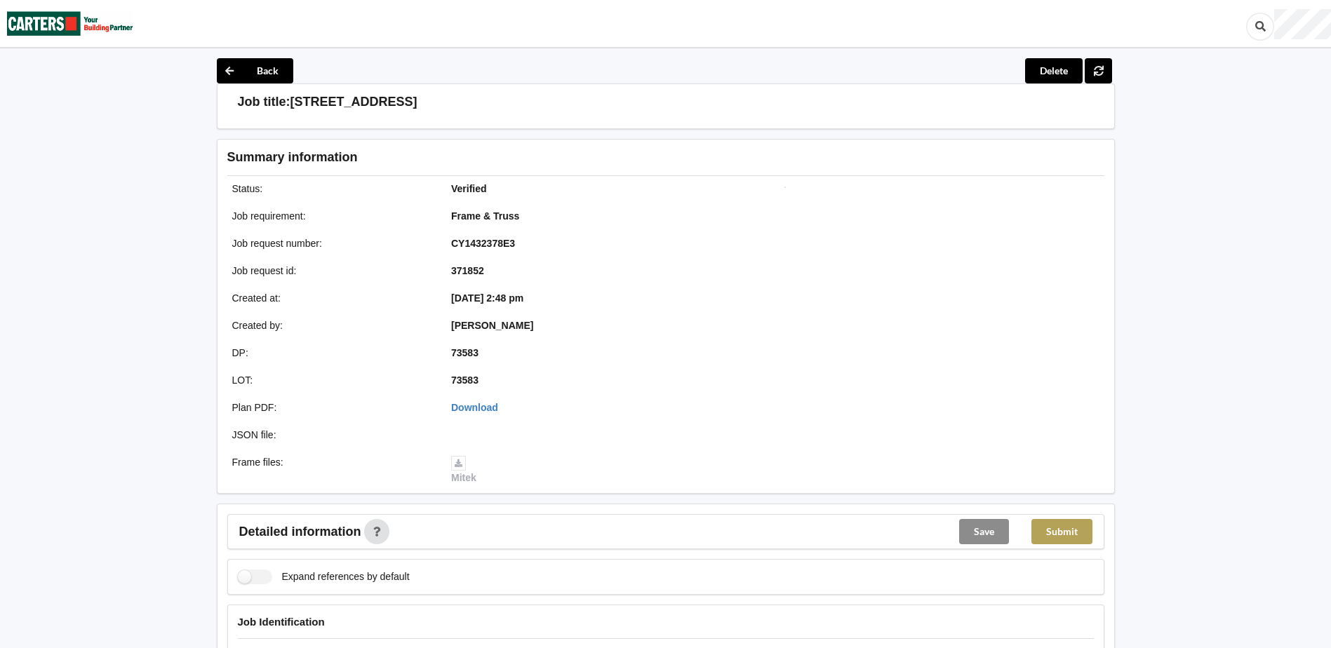
click at [1068, 537] on button "Submit" at bounding box center [1061, 531] width 61 height 25
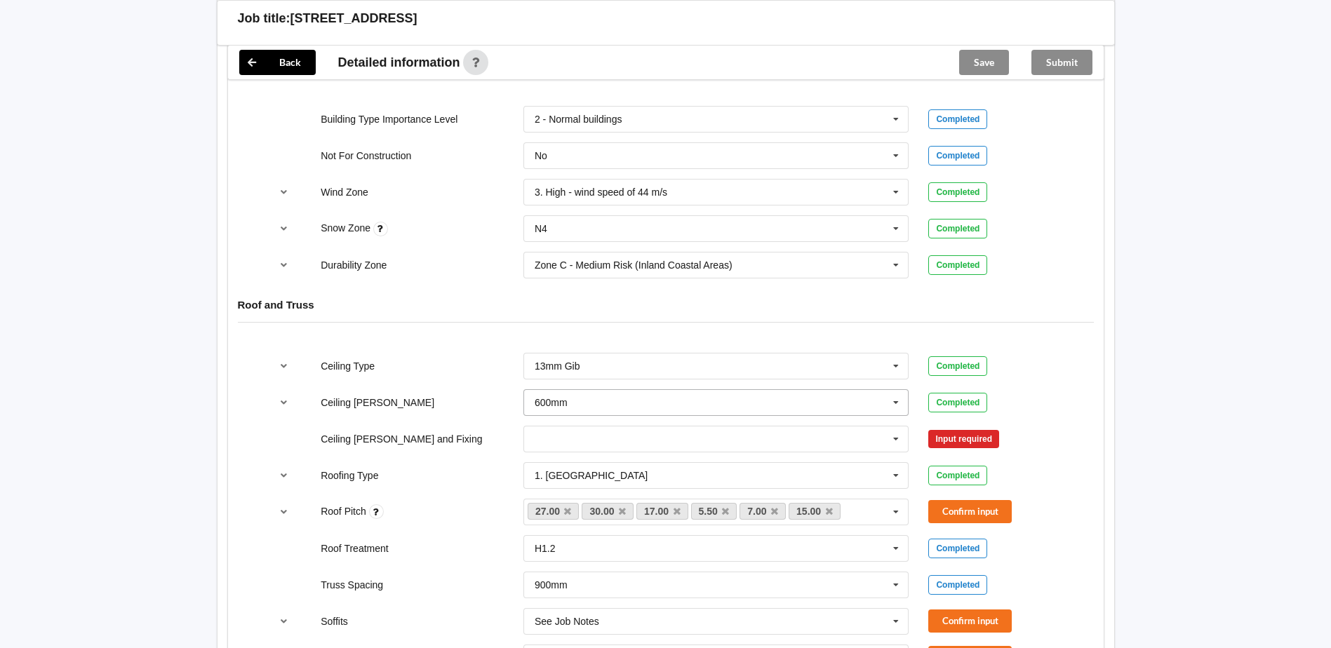
scroll to position [772, 0]
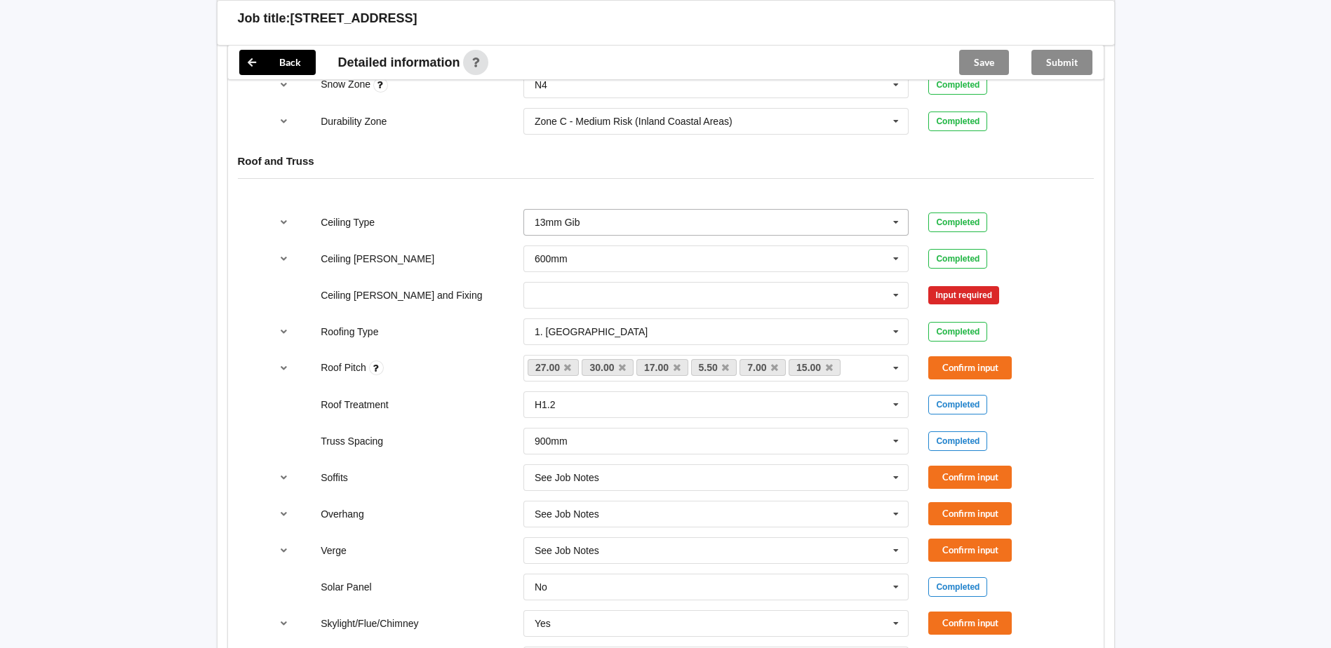
click at [808, 229] on input "text" at bounding box center [717, 222] width 384 height 25
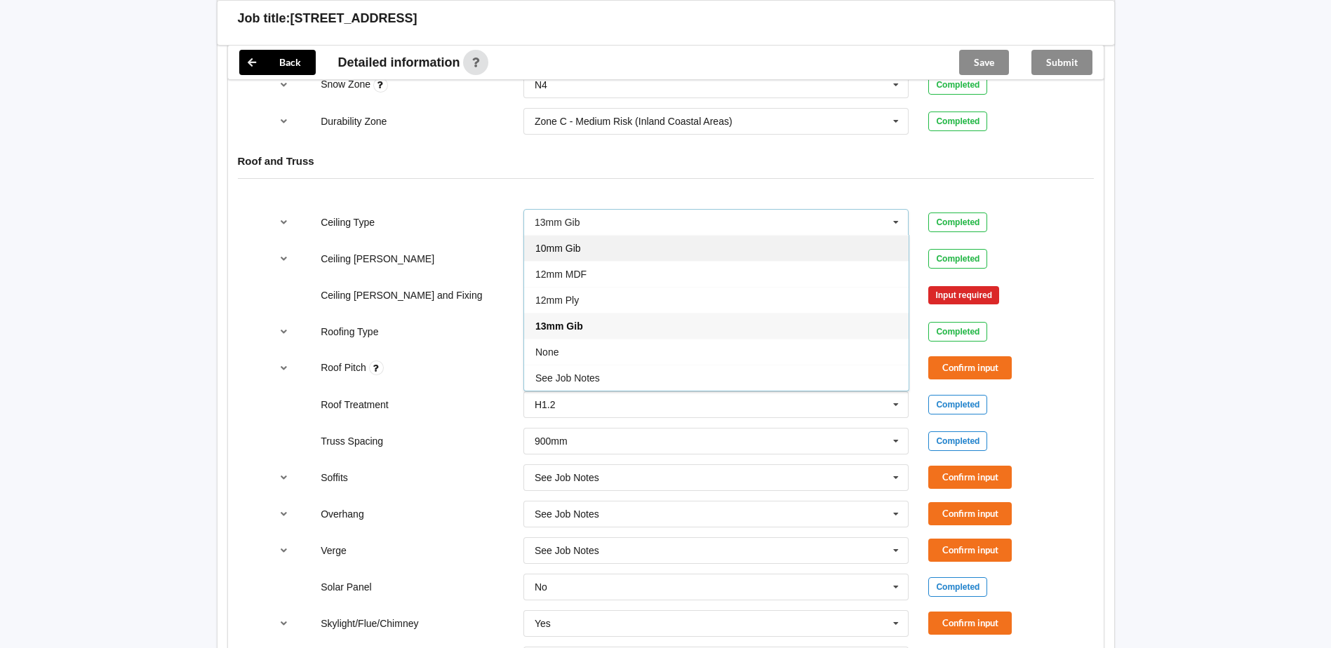
click at [619, 255] on div "10mm Gib" at bounding box center [716, 248] width 384 height 26
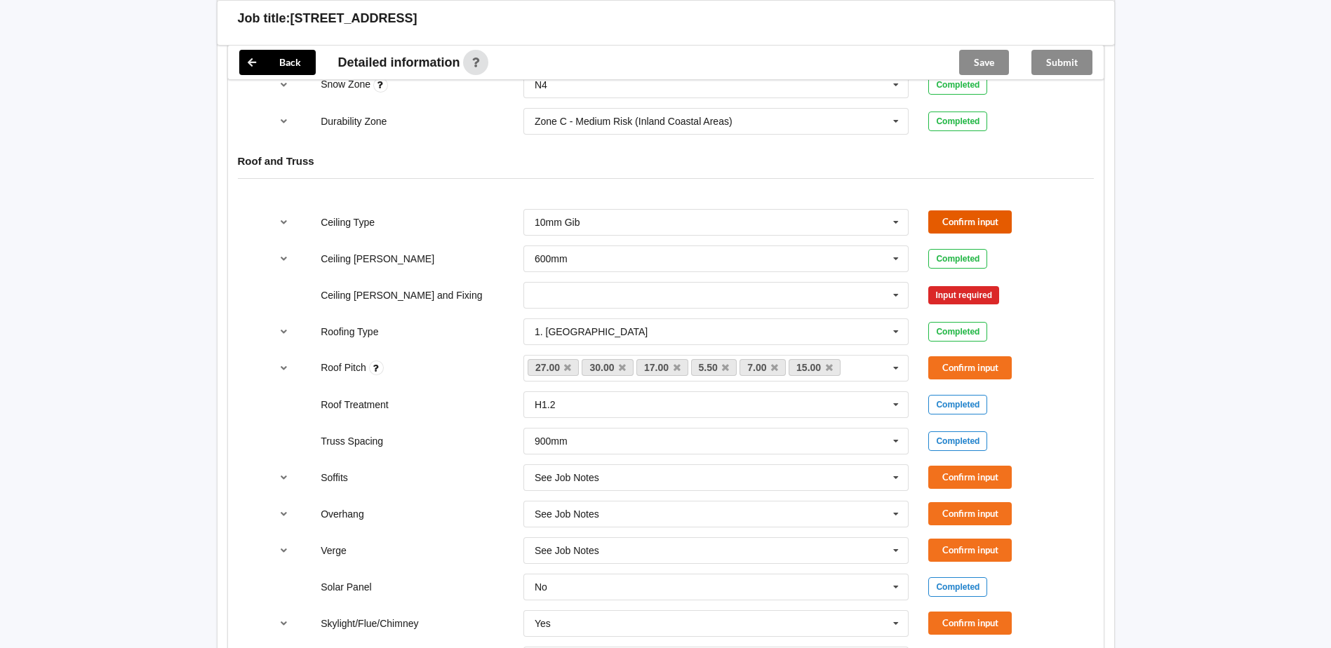
click at [997, 226] on button "Confirm input" at bounding box center [969, 221] width 83 height 23
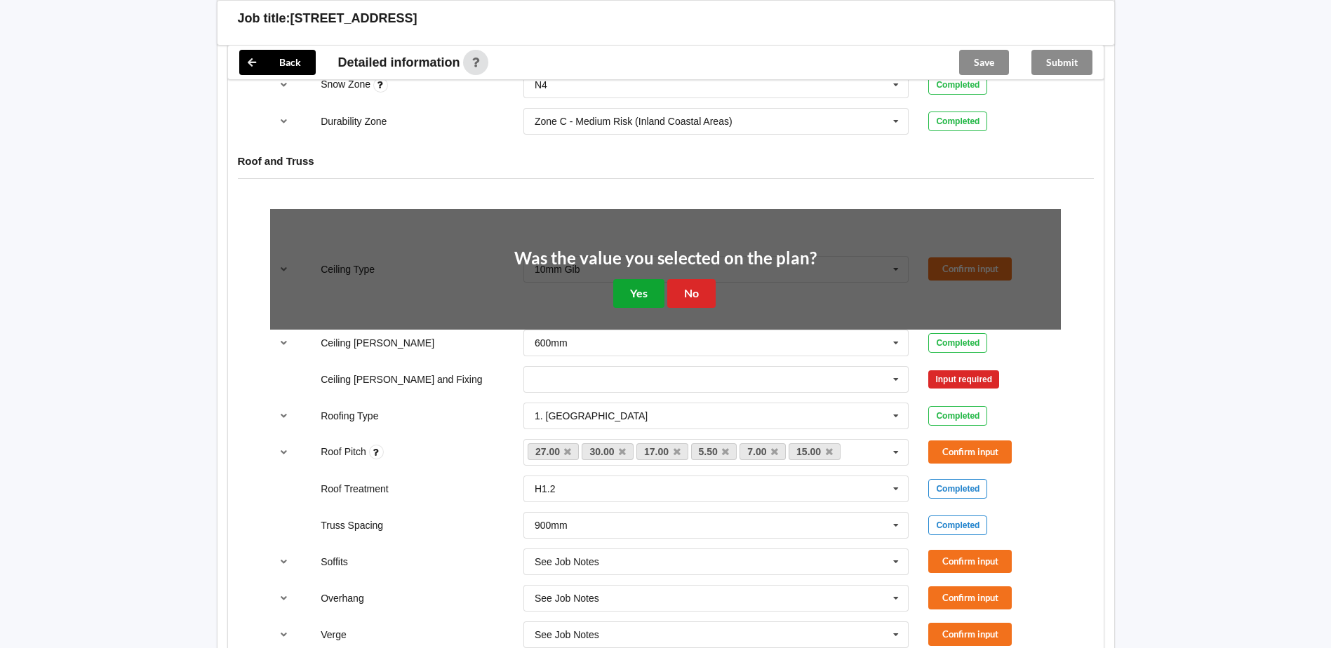
click at [623, 285] on button "Yes" at bounding box center [638, 293] width 51 height 29
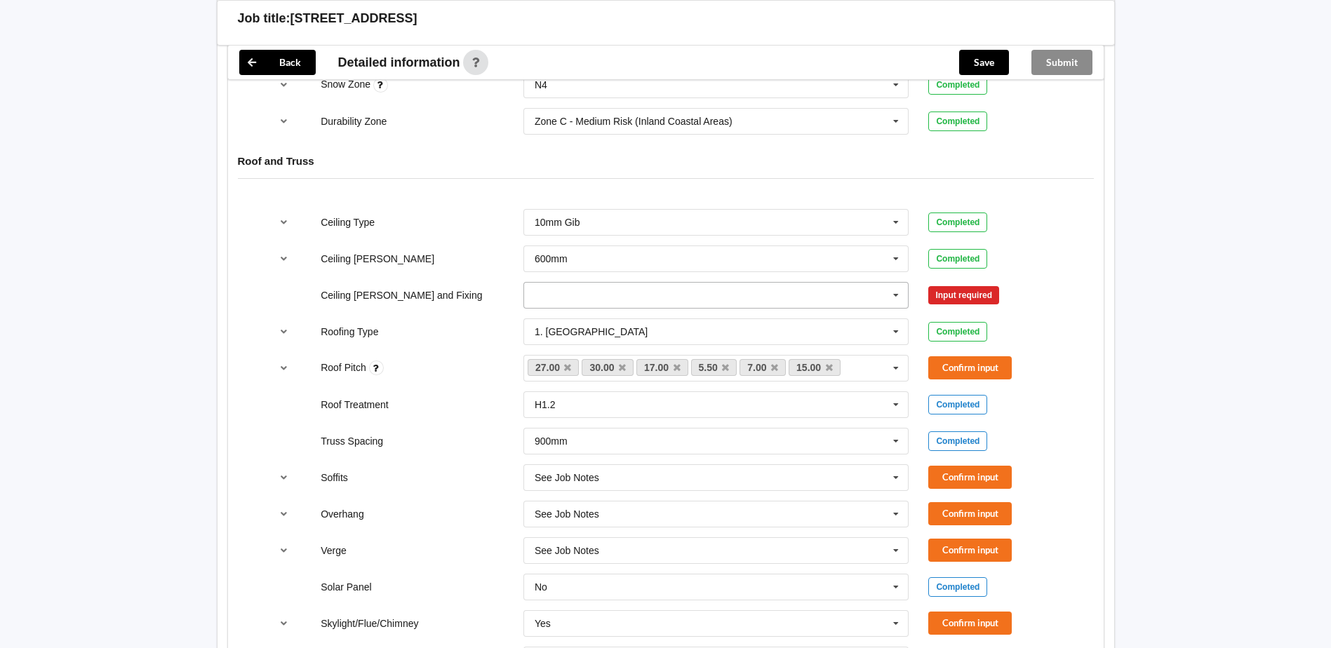
click at [627, 296] on input "text" at bounding box center [717, 295] width 384 height 25
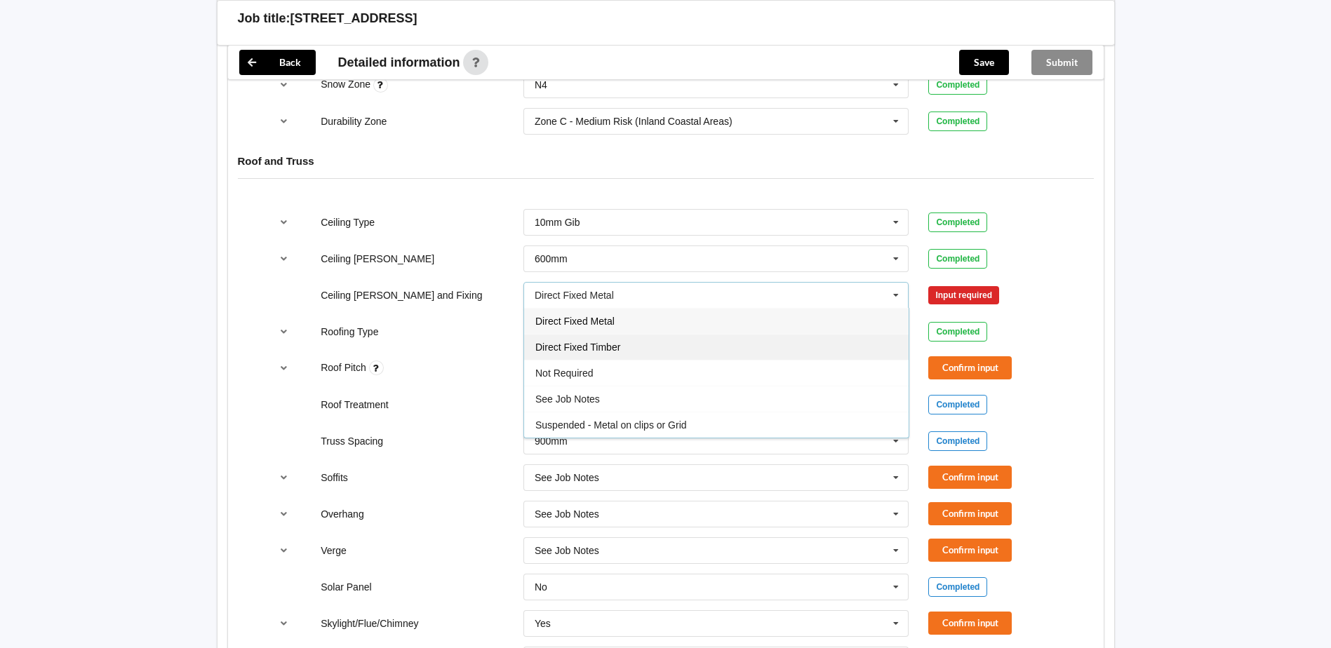
click at [641, 350] on div "Direct Fixed Timber" at bounding box center [716, 347] width 384 height 26
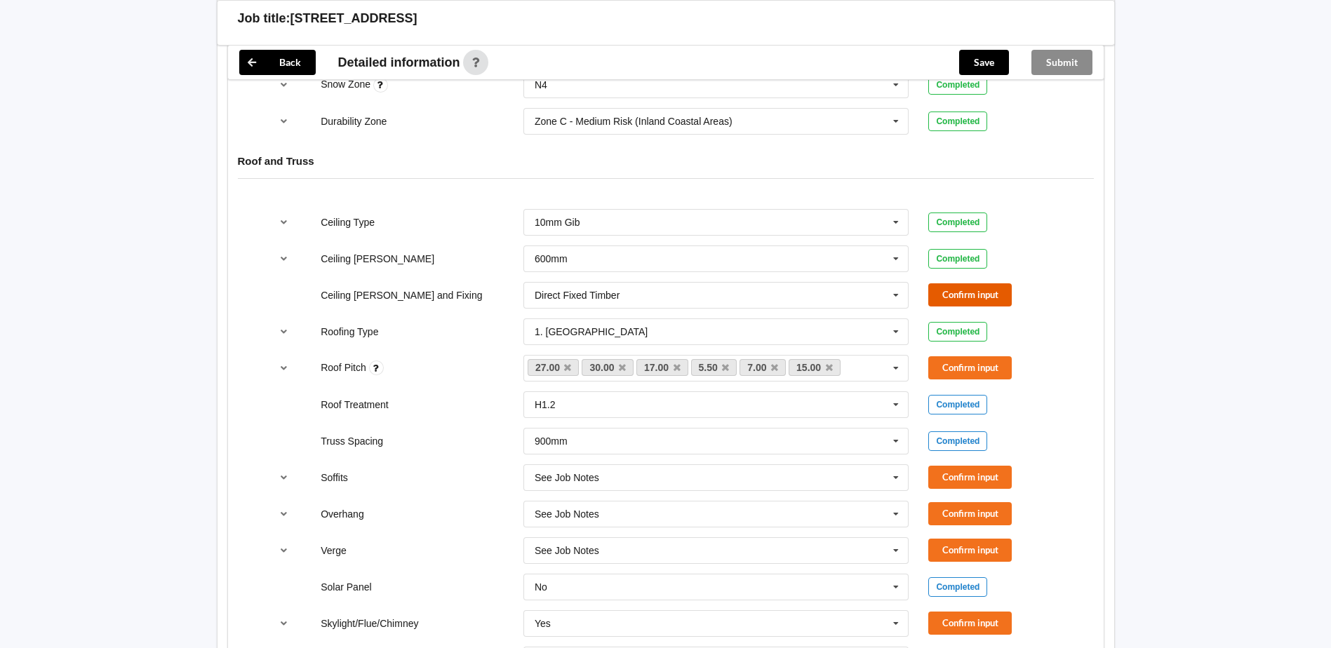
click at [975, 300] on button "Confirm input" at bounding box center [969, 294] width 83 height 23
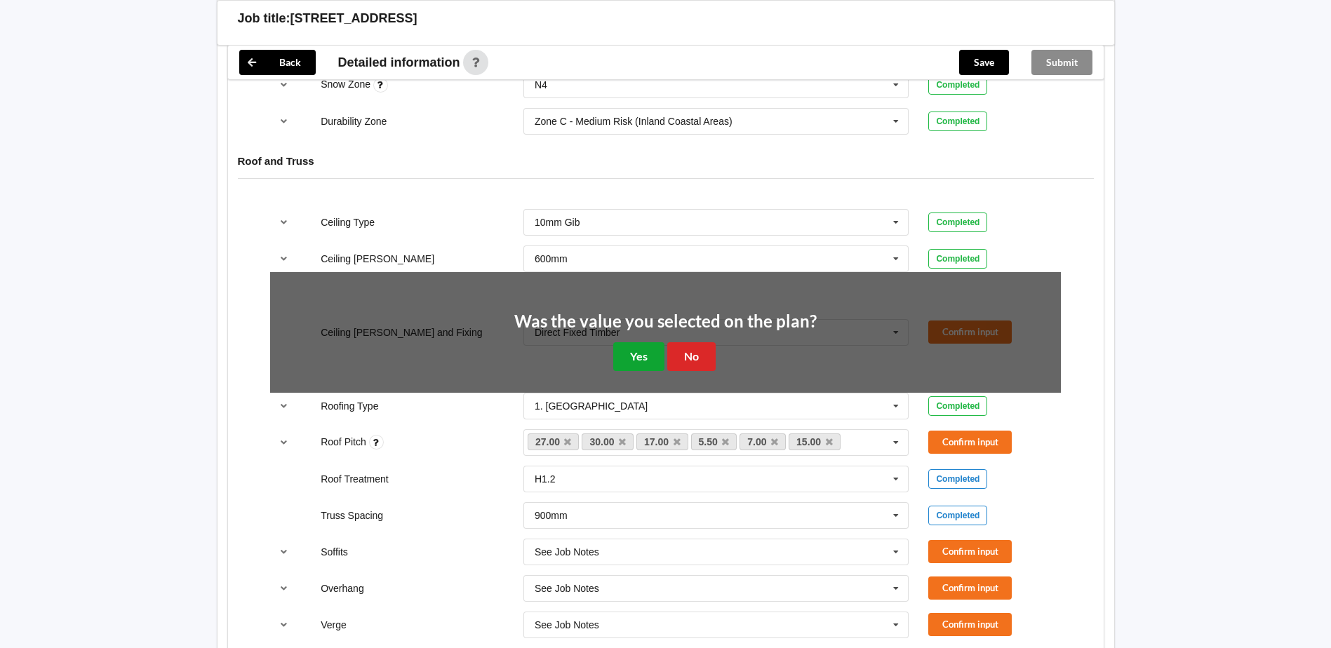
click at [635, 350] on button "Yes" at bounding box center [638, 356] width 51 height 29
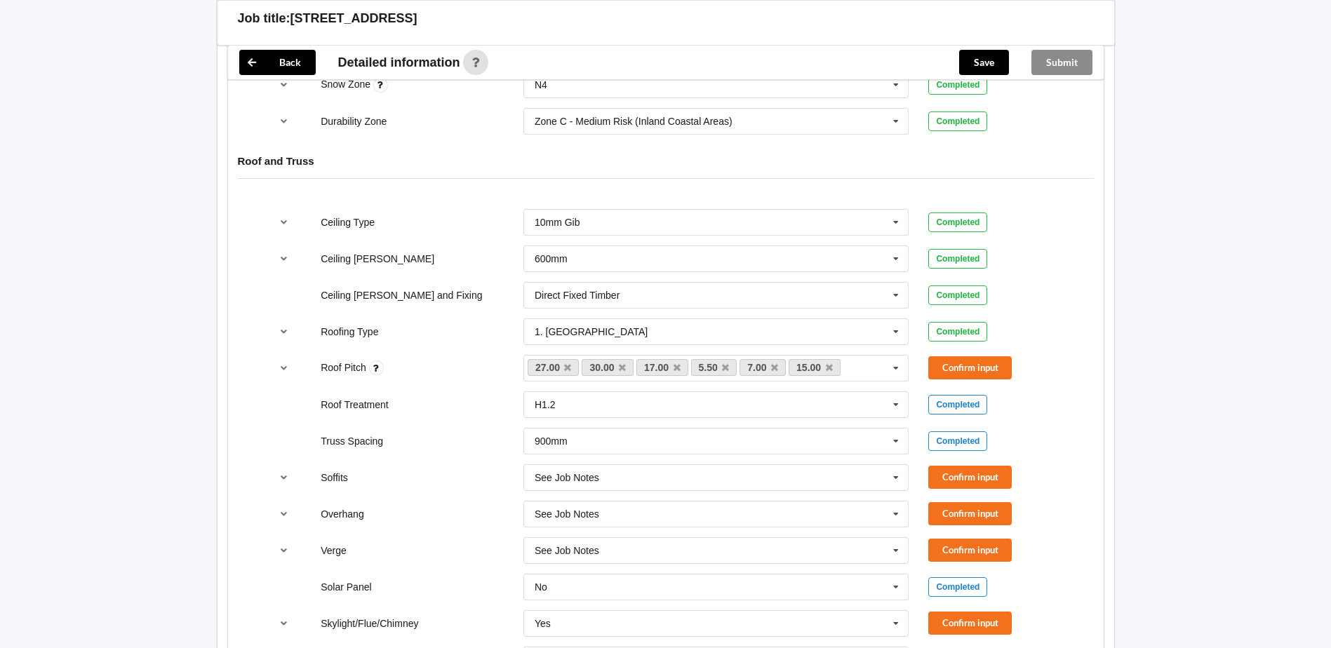
scroll to position [842, 0]
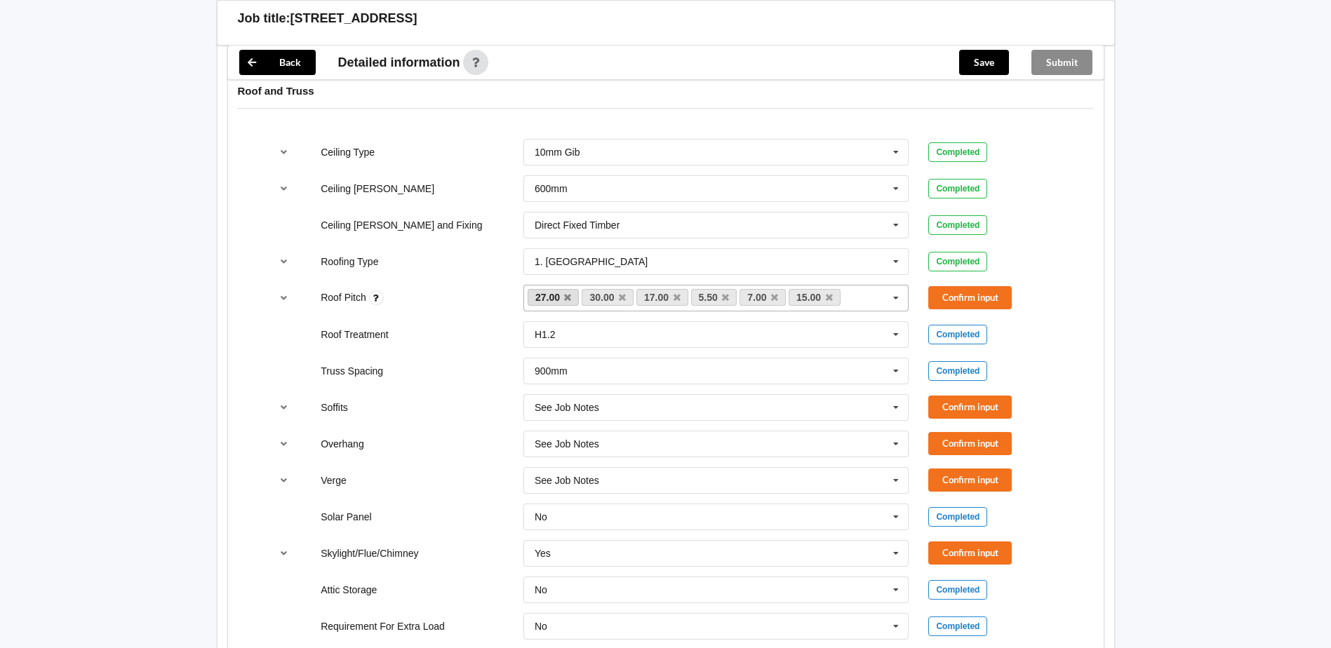
click at [572, 304] on link "27.00" at bounding box center [554, 297] width 52 height 17
click at [572, 298] on link "27.00" at bounding box center [554, 297] width 52 height 17
click at [570, 298] on icon at bounding box center [567, 297] width 7 height 9
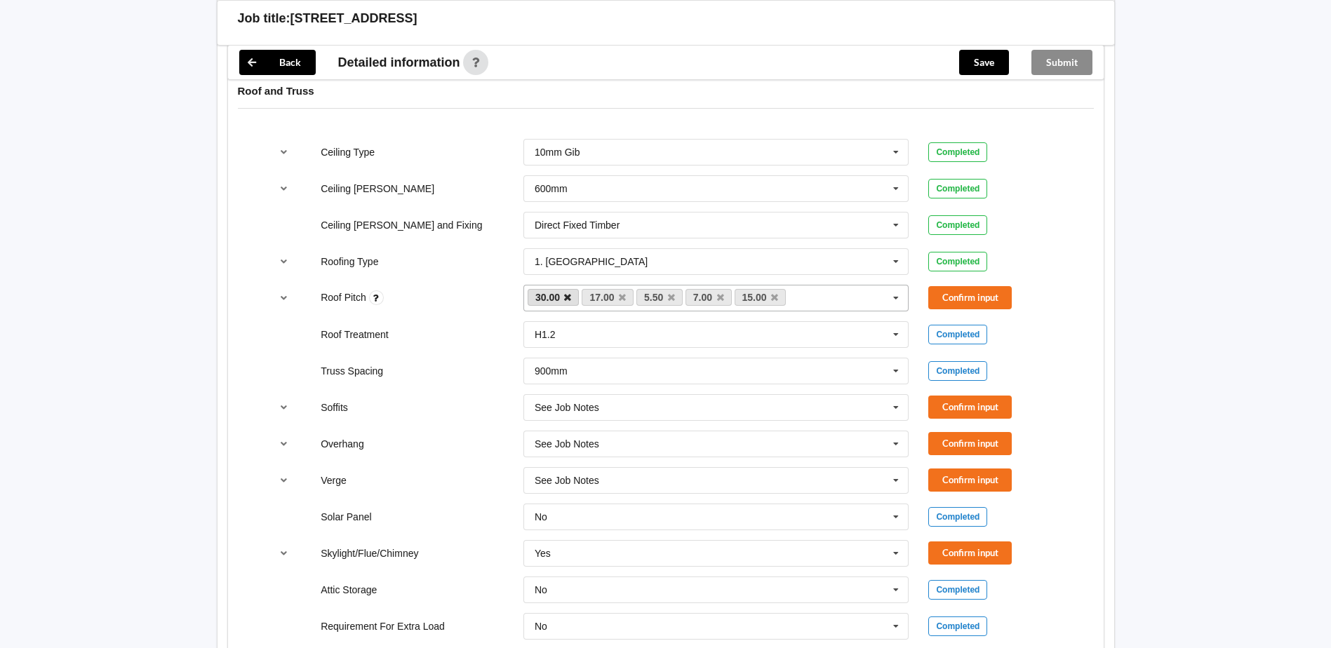
click at [570, 297] on icon at bounding box center [567, 297] width 7 height 9
click at [673, 299] on link "7.00" at bounding box center [654, 297] width 46 height 17
click at [669, 297] on icon at bounding box center [665, 297] width 7 height 9
click at [669, 297] on icon at bounding box center [671, 297] width 7 height 9
click at [980, 295] on button "Confirm input" at bounding box center [969, 297] width 83 height 23
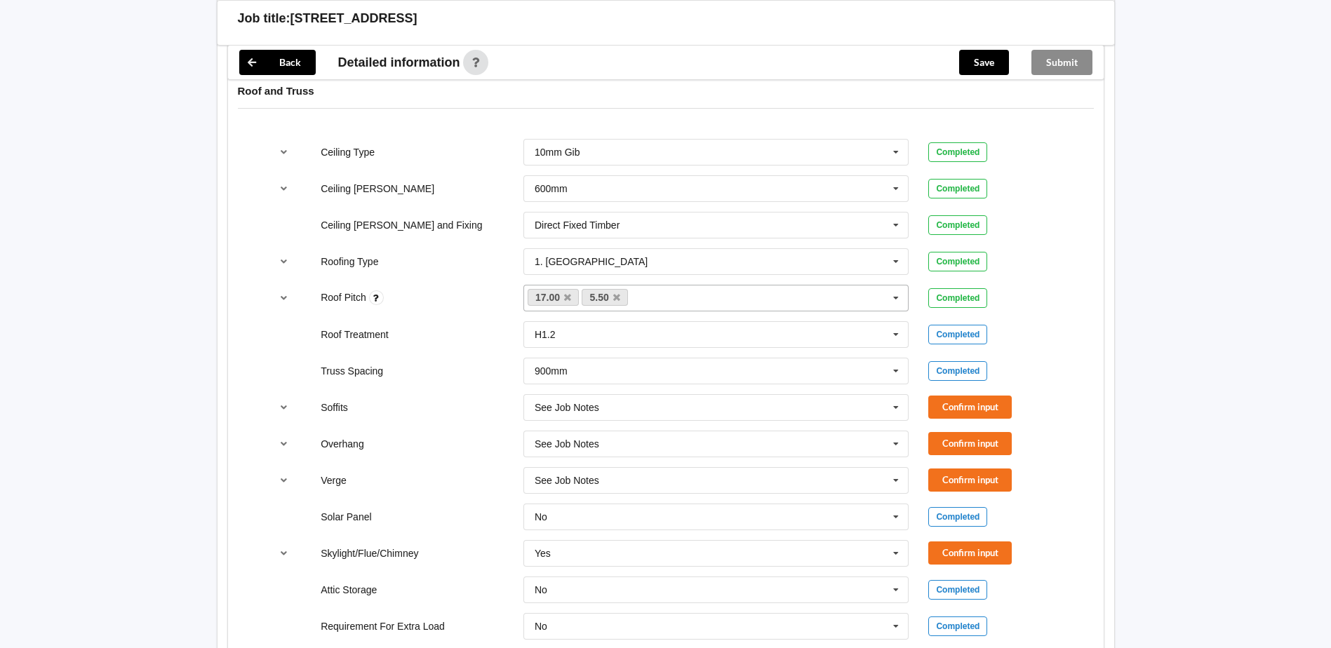
click at [717, 283] on div "17.00 5.50 7.00 15.00 27.00 30.00 None" at bounding box center [716, 298] width 405 height 46
click at [713, 295] on div "17.00 5.50 7.00 15.00 27.00 30.00 None" at bounding box center [716, 298] width 386 height 27
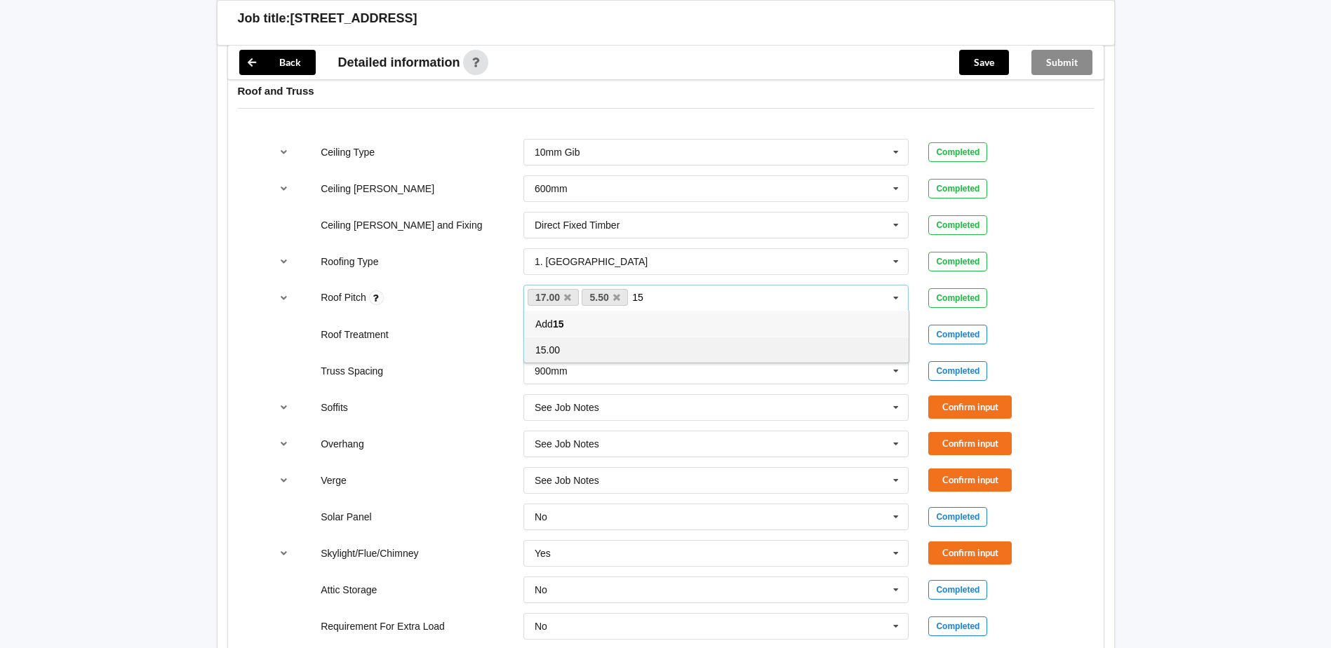
type input "15"
click at [652, 349] on div "15.00" at bounding box center [716, 350] width 384 height 26
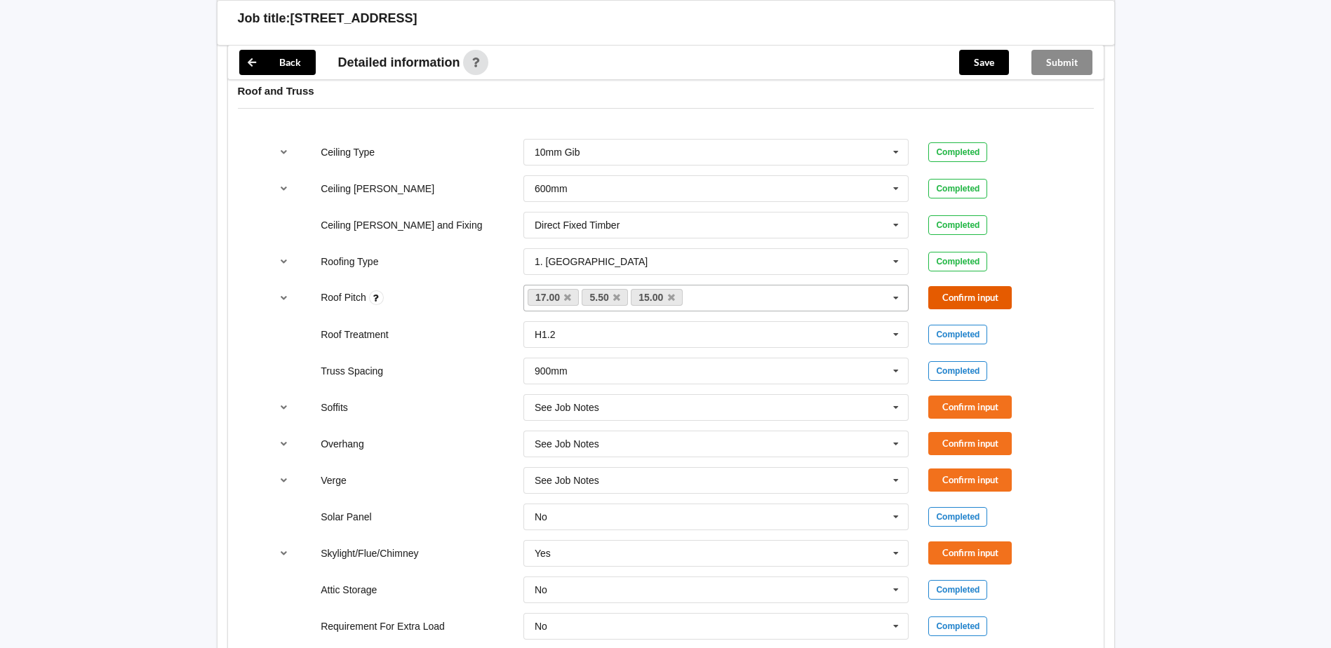
click at [975, 300] on button "Confirm input" at bounding box center [969, 297] width 83 height 23
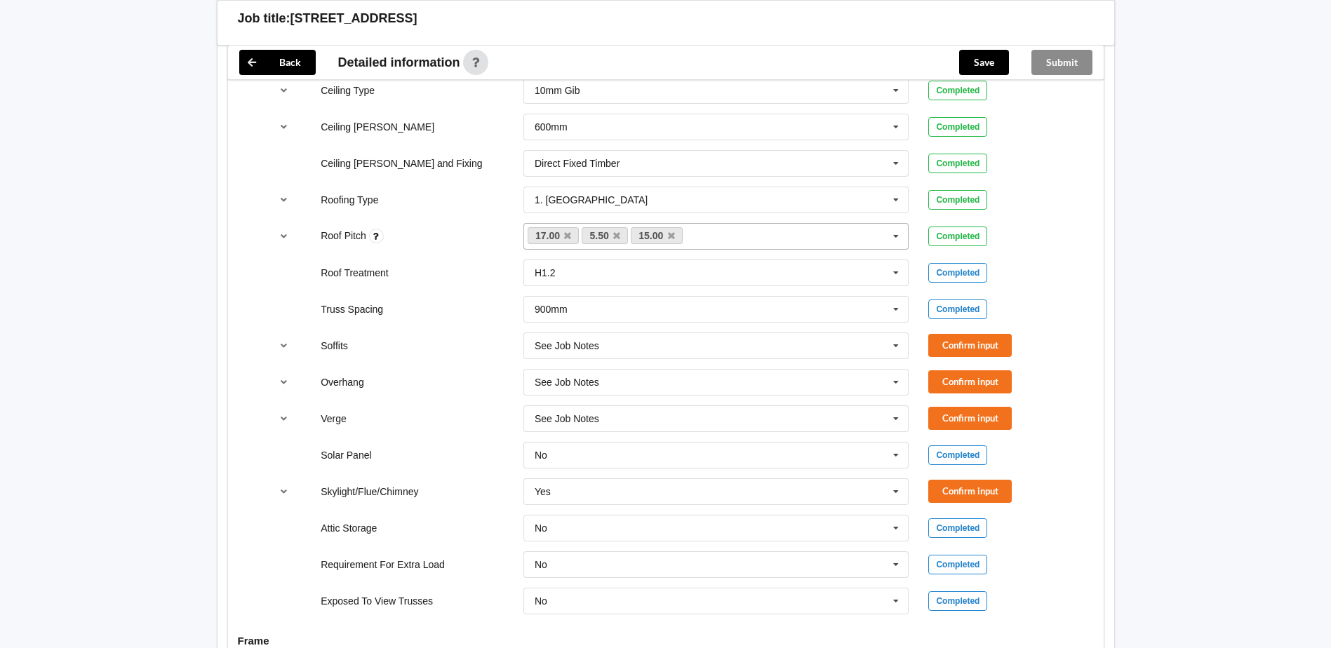
scroll to position [982, 0]
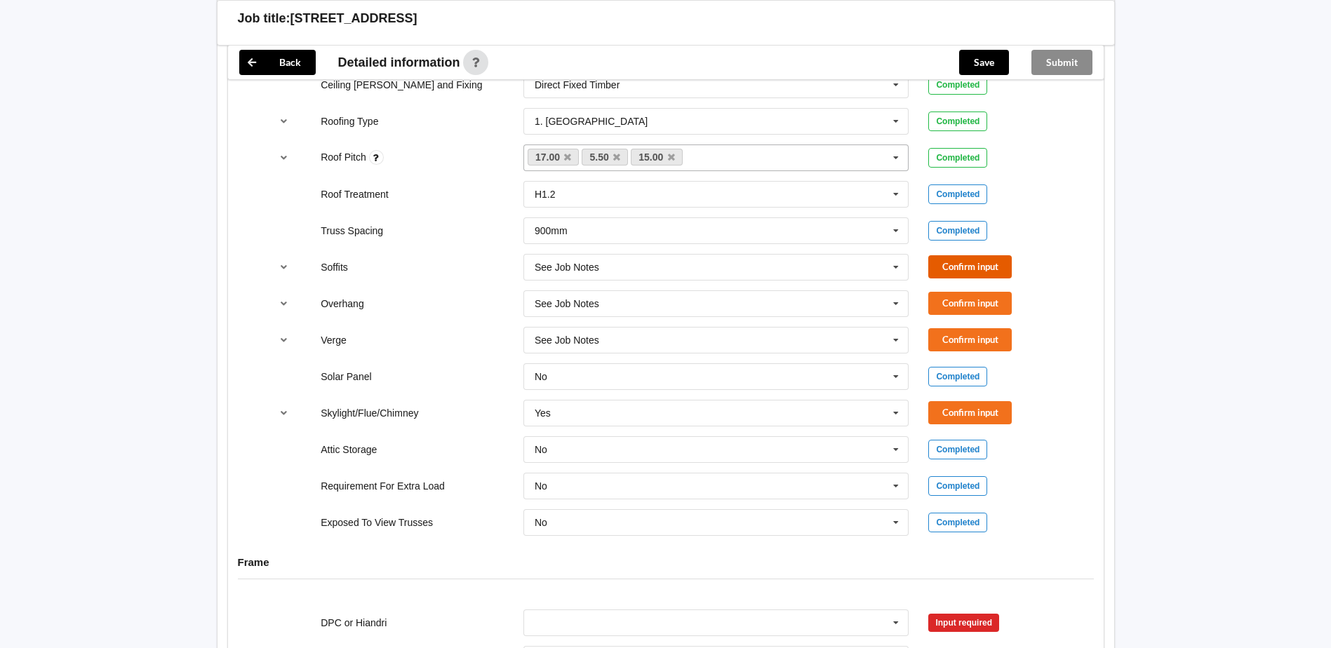
click at [951, 274] on button "Confirm input" at bounding box center [969, 266] width 83 height 23
click at [958, 298] on button "Confirm input" at bounding box center [969, 303] width 83 height 23
click at [959, 328] on button "Confirm input" at bounding box center [969, 339] width 83 height 23
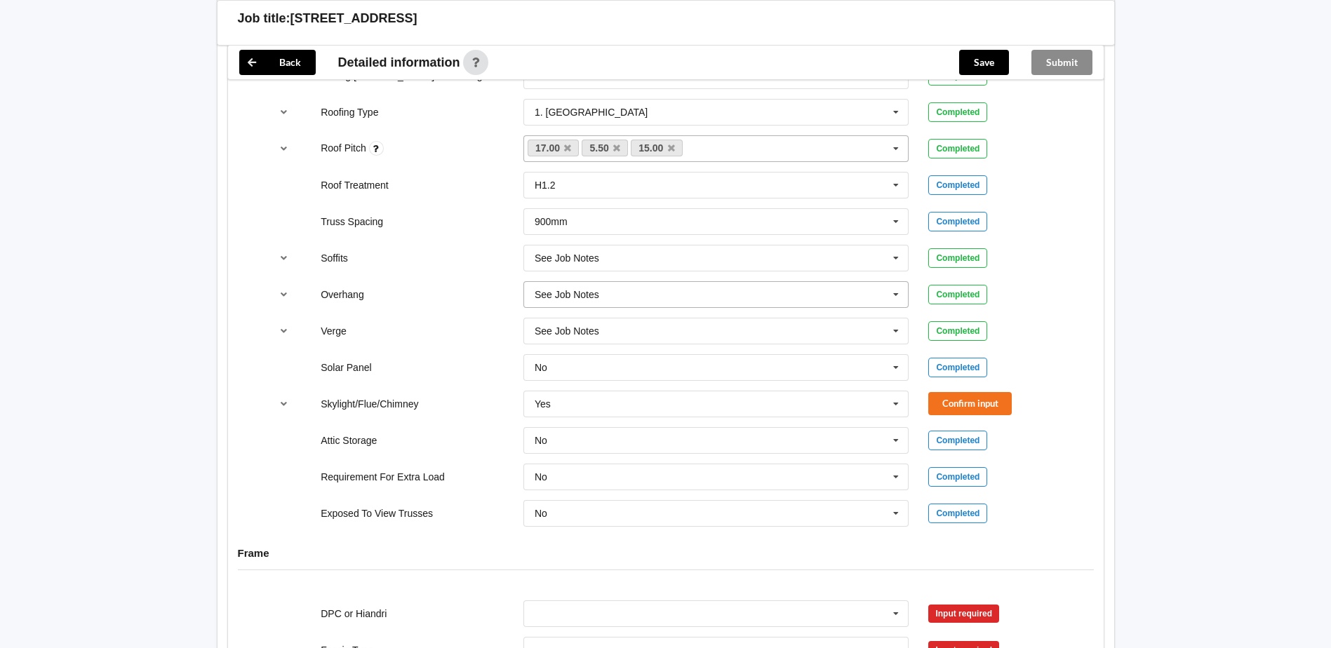
scroll to position [1052, 0]
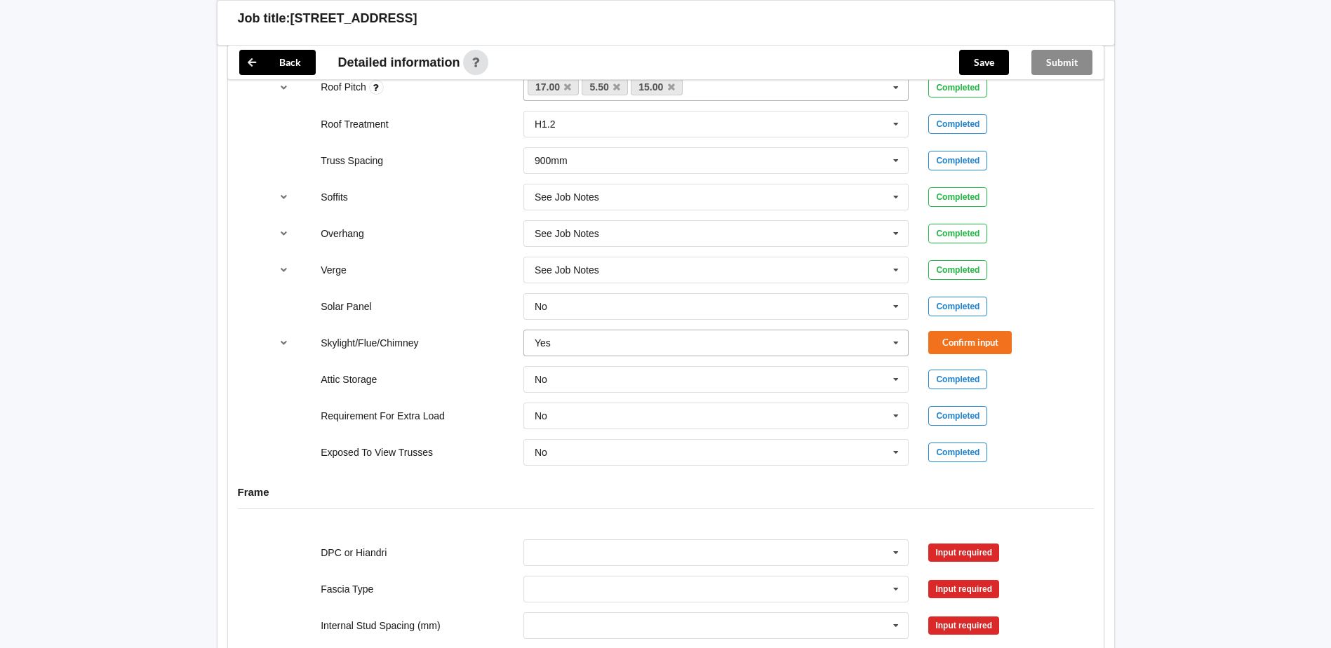
click at [868, 346] on input "text" at bounding box center [717, 342] width 384 height 25
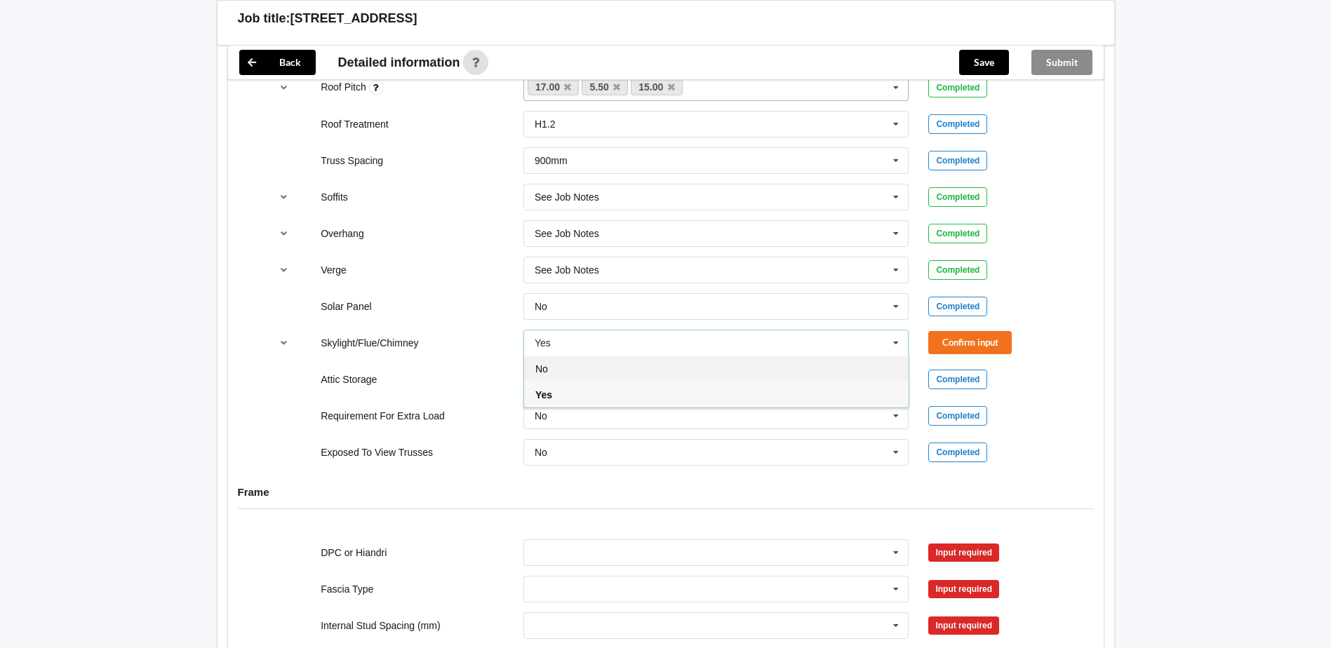
click at [688, 365] on div "No" at bounding box center [716, 369] width 384 height 26
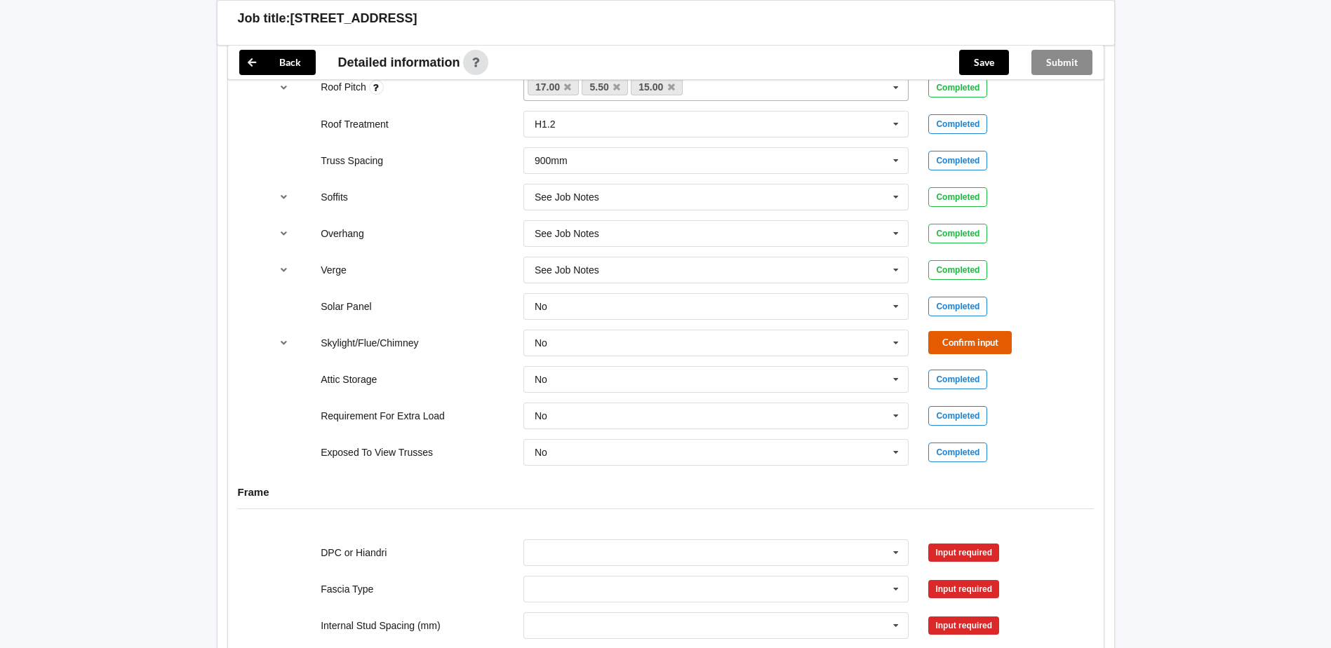
click at [994, 341] on button "Confirm input" at bounding box center [969, 342] width 83 height 23
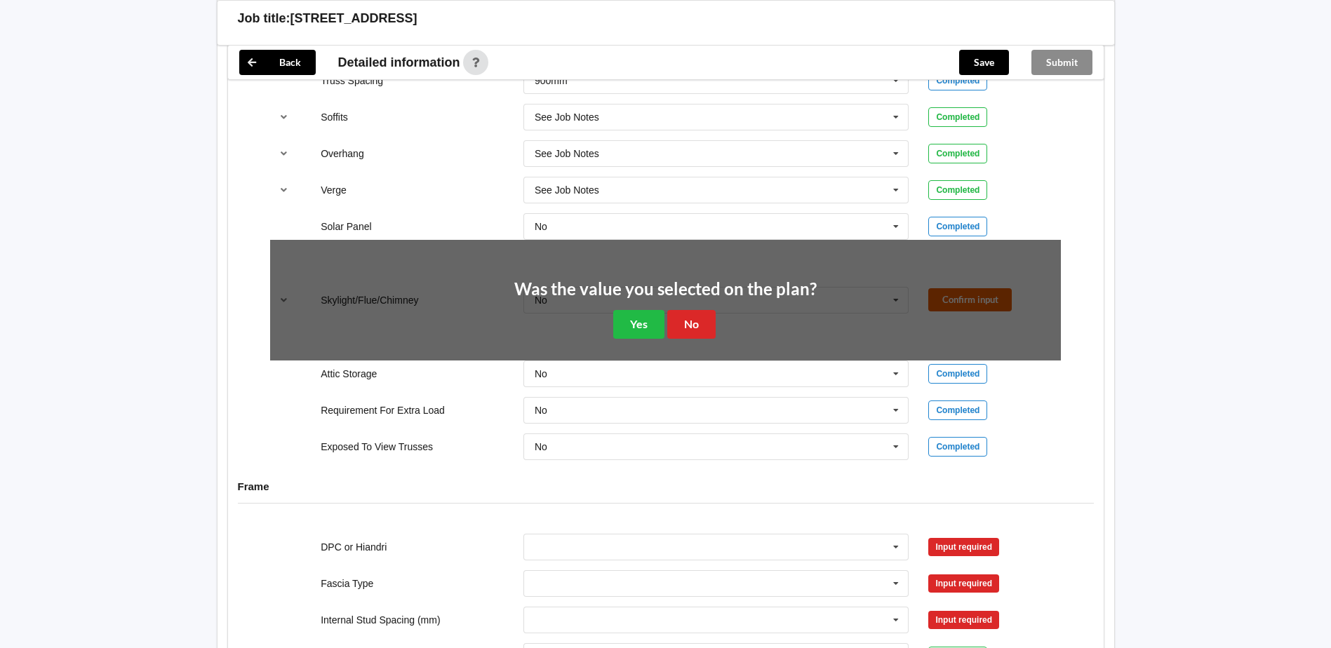
scroll to position [1263, 0]
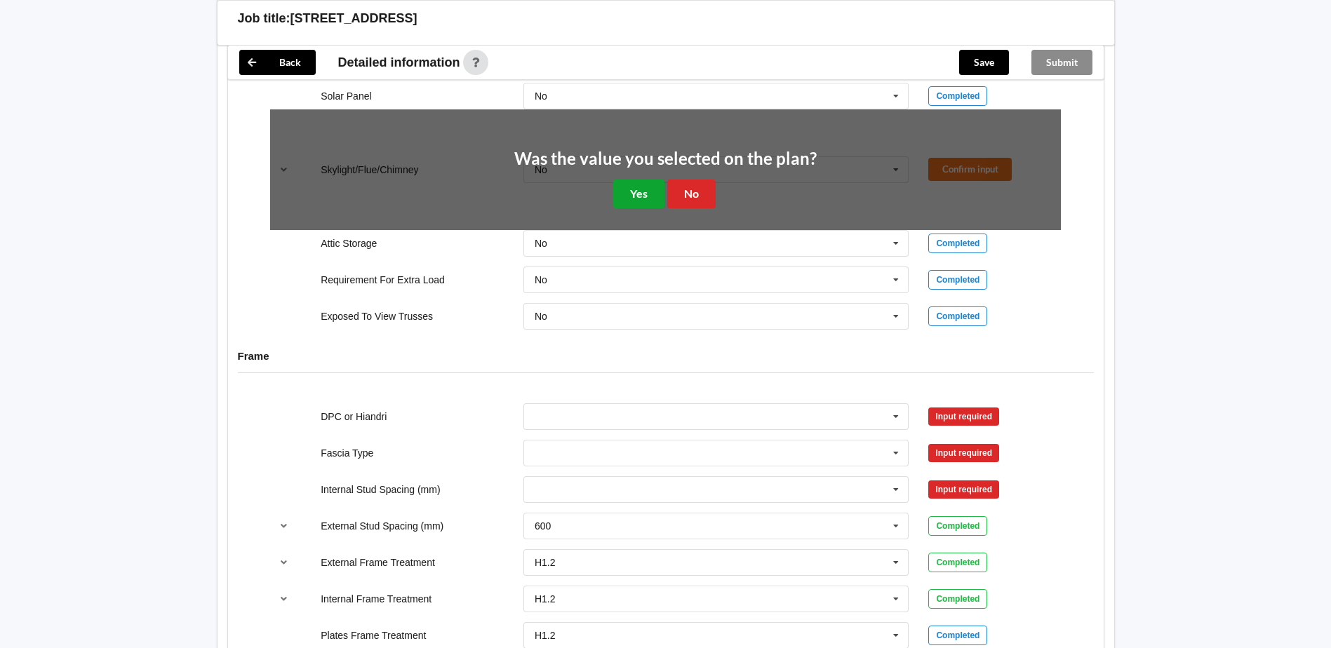
click at [631, 194] on button "Yes" at bounding box center [638, 194] width 51 height 29
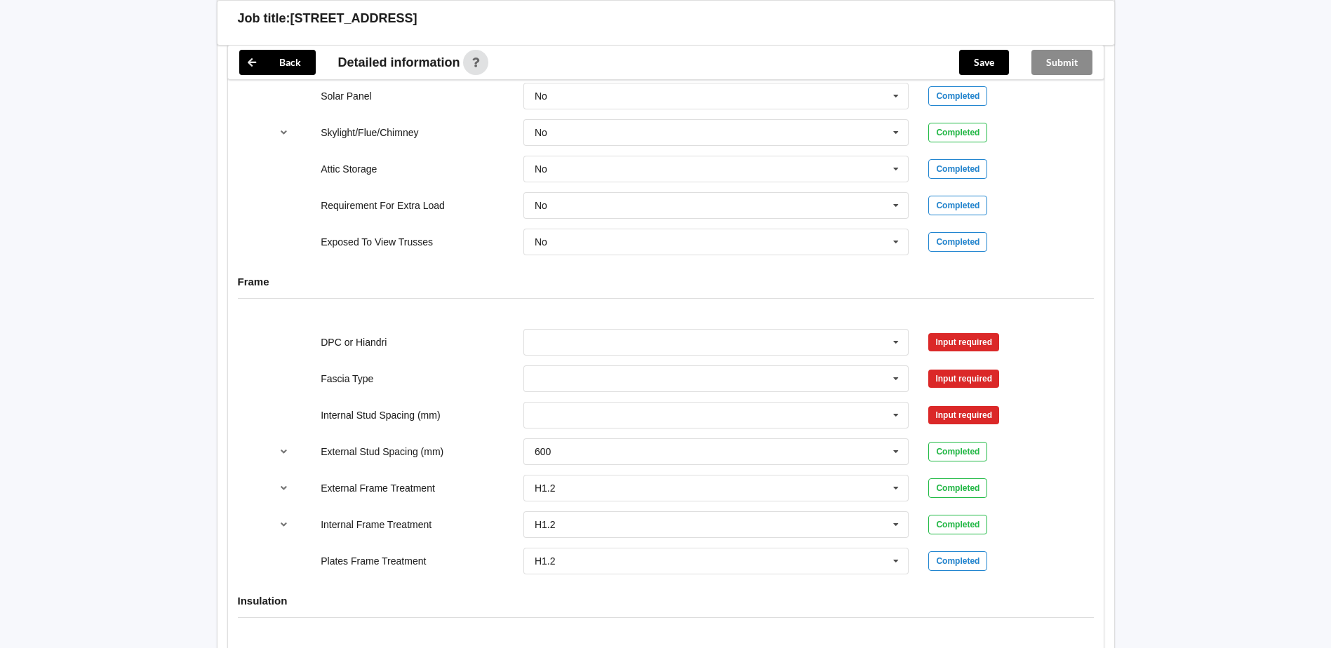
click at [678, 327] on div "DPC Fitted HIANDRI Fitted Not Required See Job Notes" at bounding box center [716, 342] width 405 height 46
drag, startPoint x: 552, startPoint y: 363, endPoint x: 557, endPoint y: 348, distance: 15.5
click at [552, 362] on div "Bildon Continuous 180 Diamond 147 M85 - 180mmx18mm M85A - 230mmx18mm M86 - 135m…" at bounding box center [716, 379] width 405 height 46
click at [560, 347] on input "text" at bounding box center [717, 342] width 384 height 25
click at [556, 371] on span "DPC Fitted" at bounding box center [559, 368] width 48 height 11
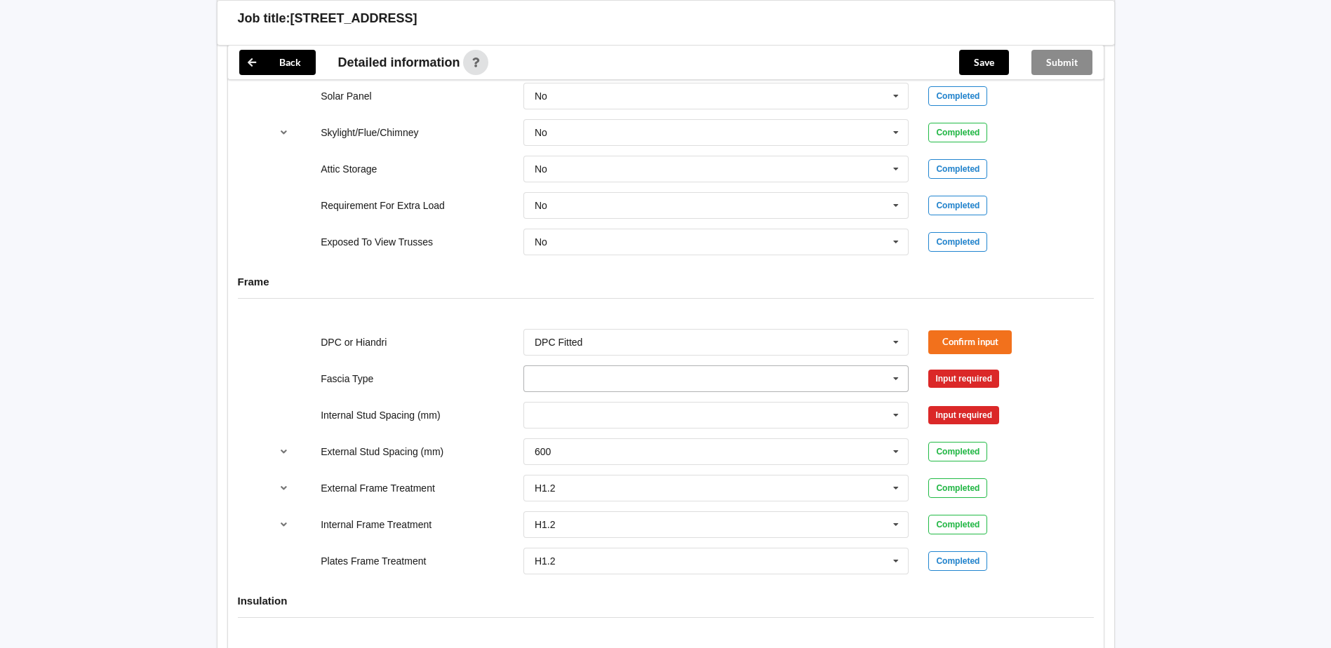
click at [572, 381] on input "text" at bounding box center [717, 378] width 384 height 25
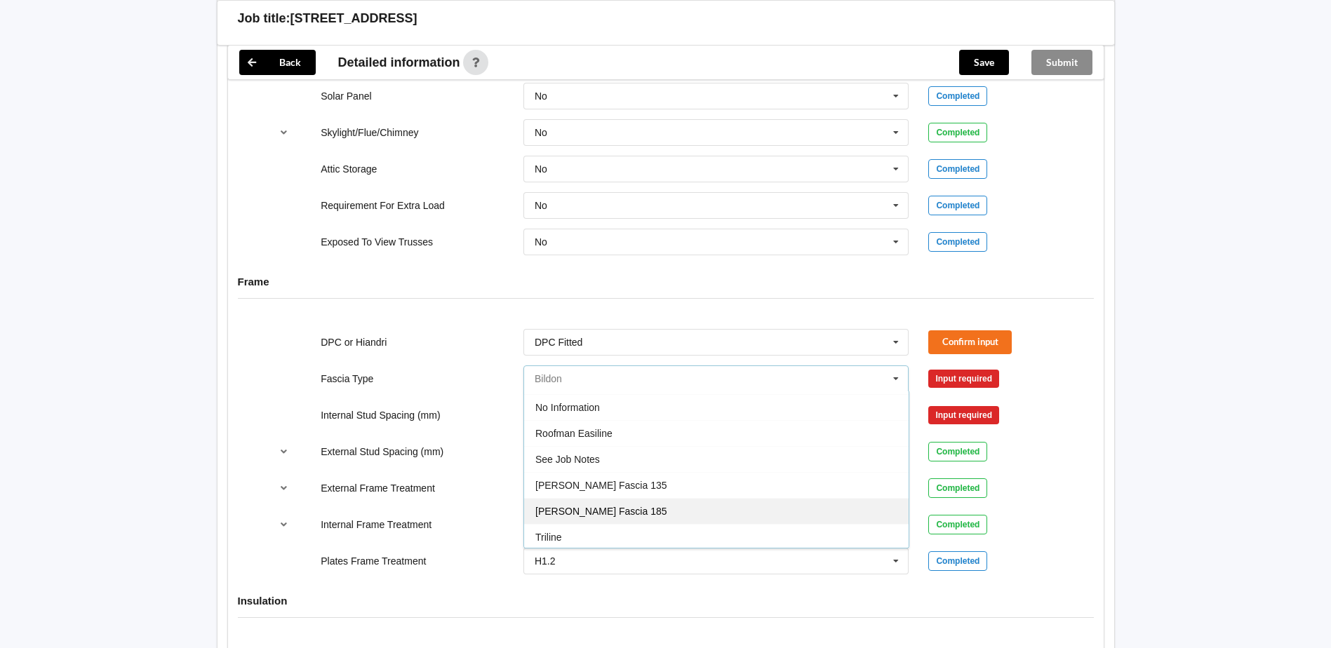
scroll to position [467, 0]
click at [617, 457] on div "See Job Notes" at bounding box center [716, 457] width 384 height 26
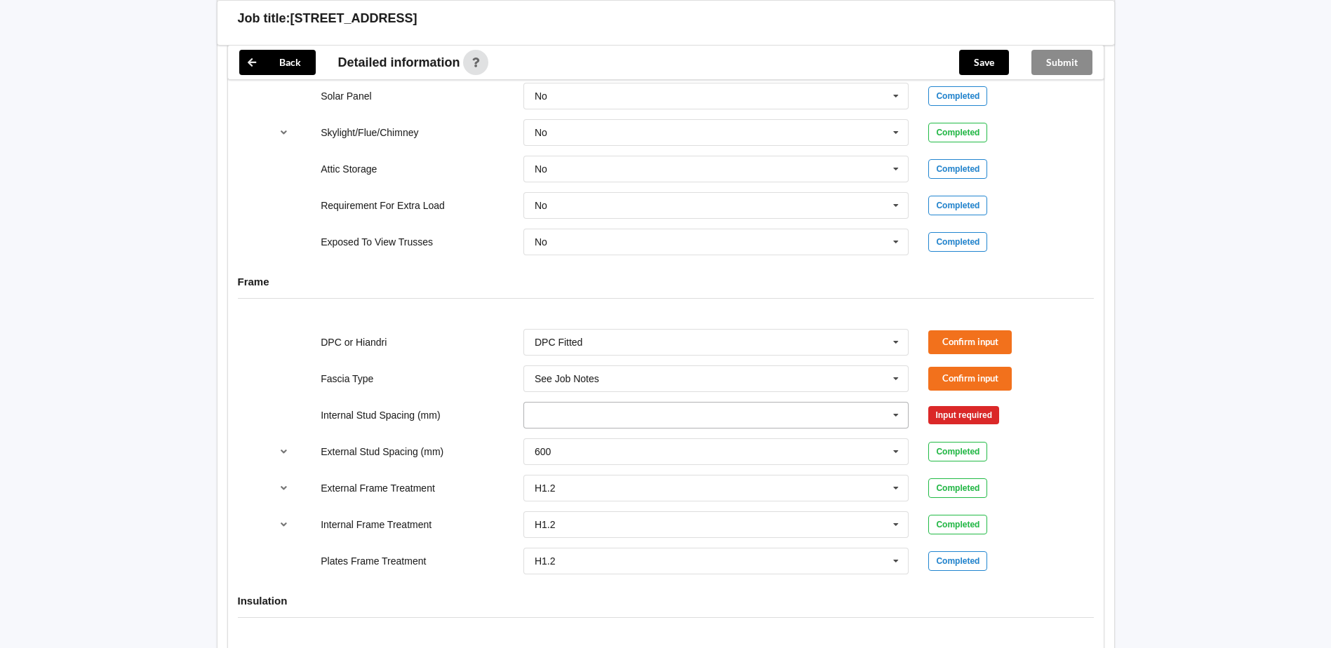
click at [591, 408] on input "text" at bounding box center [717, 415] width 384 height 25
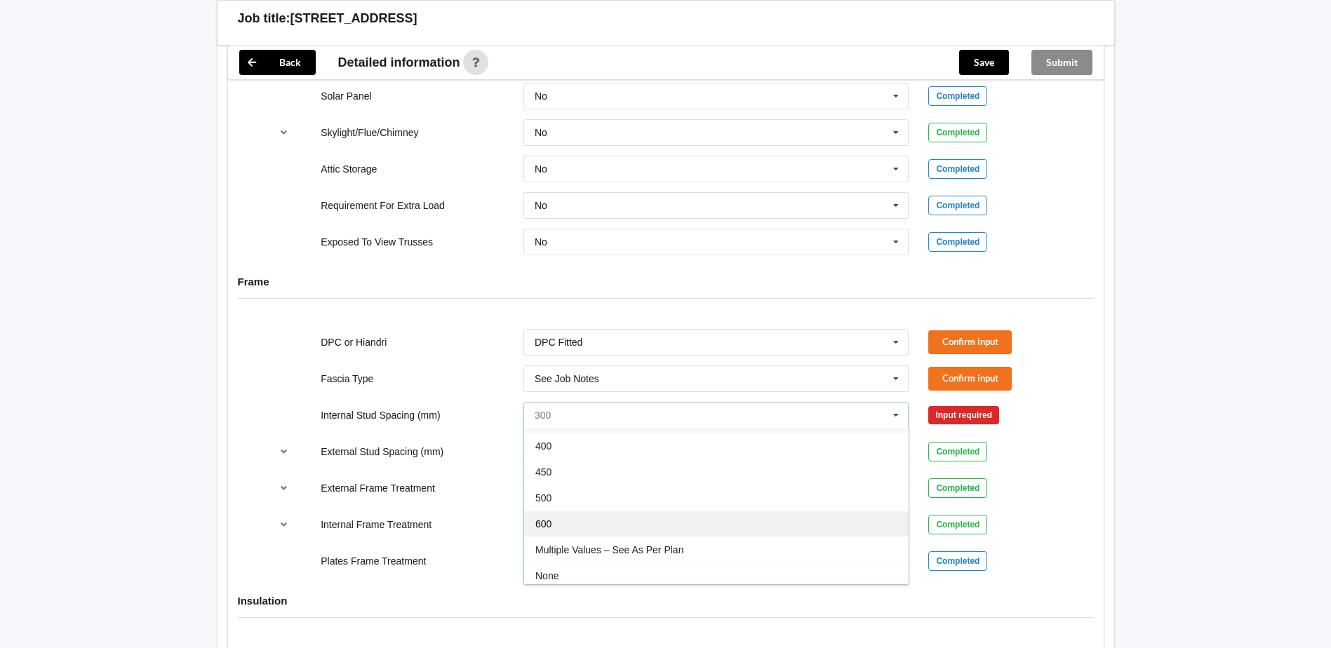
scroll to position [51, 0]
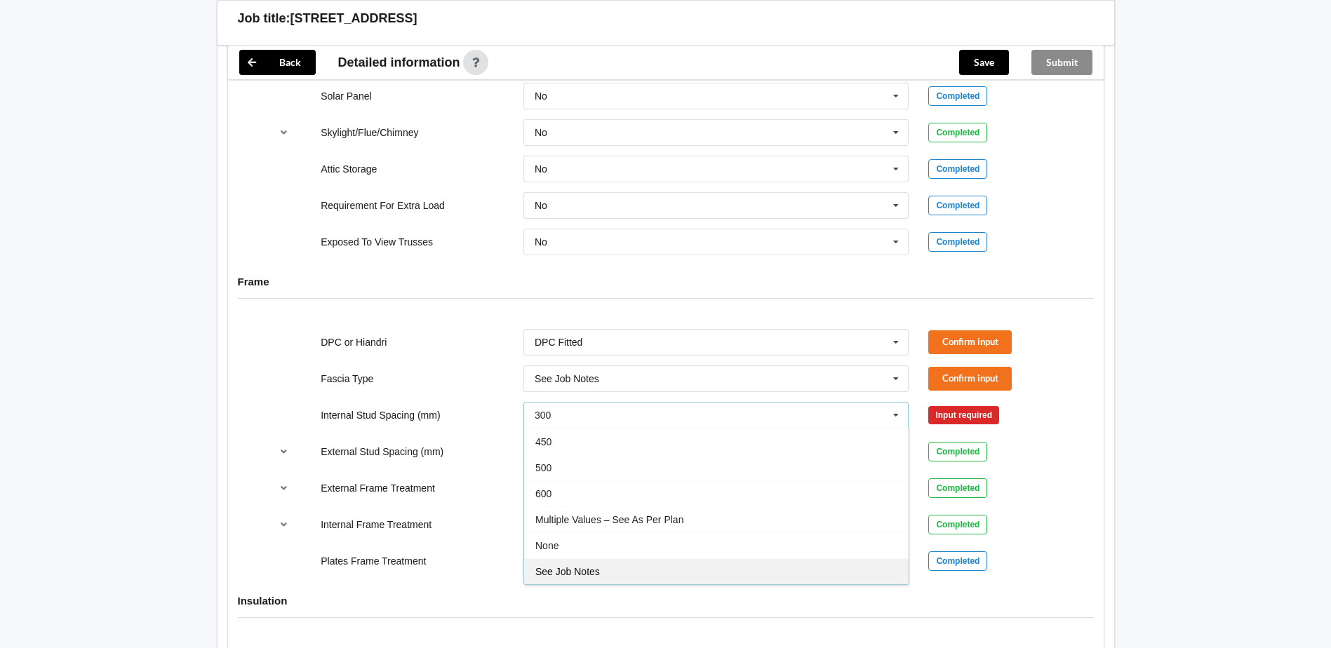
click at [610, 565] on div "See Job Notes" at bounding box center [716, 571] width 384 height 26
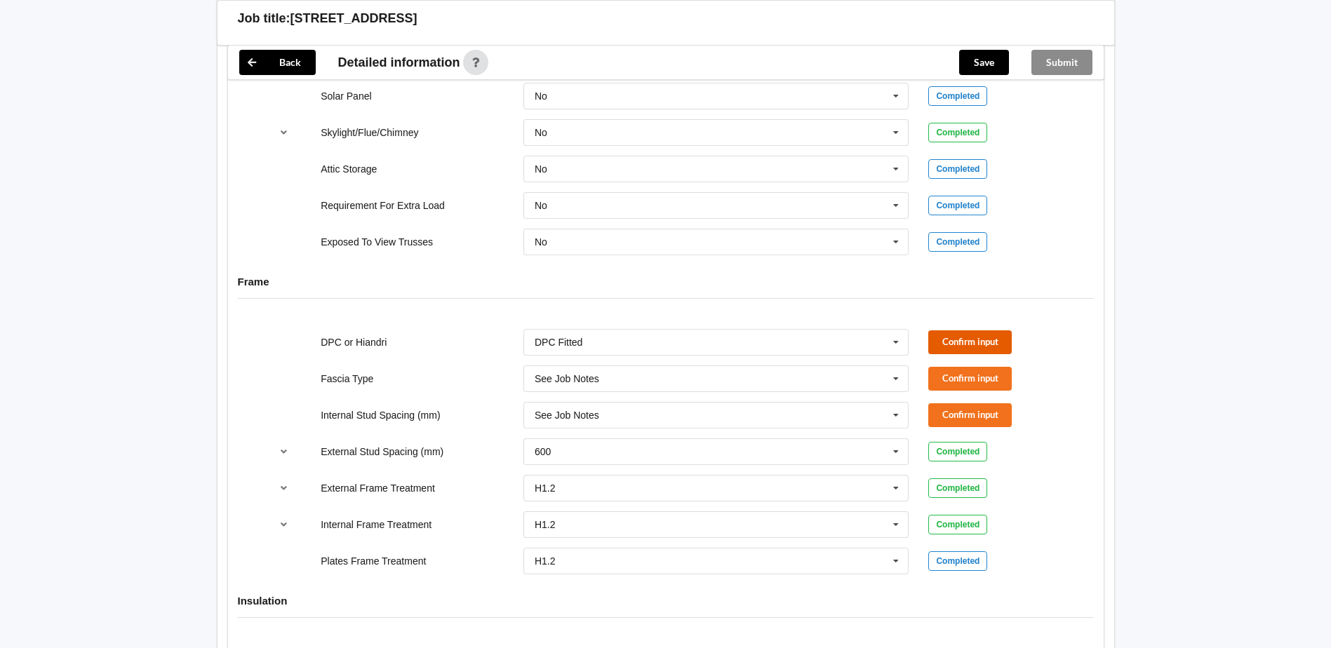
click at [1003, 333] on button "Confirm input" at bounding box center [969, 341] width 83 height 23
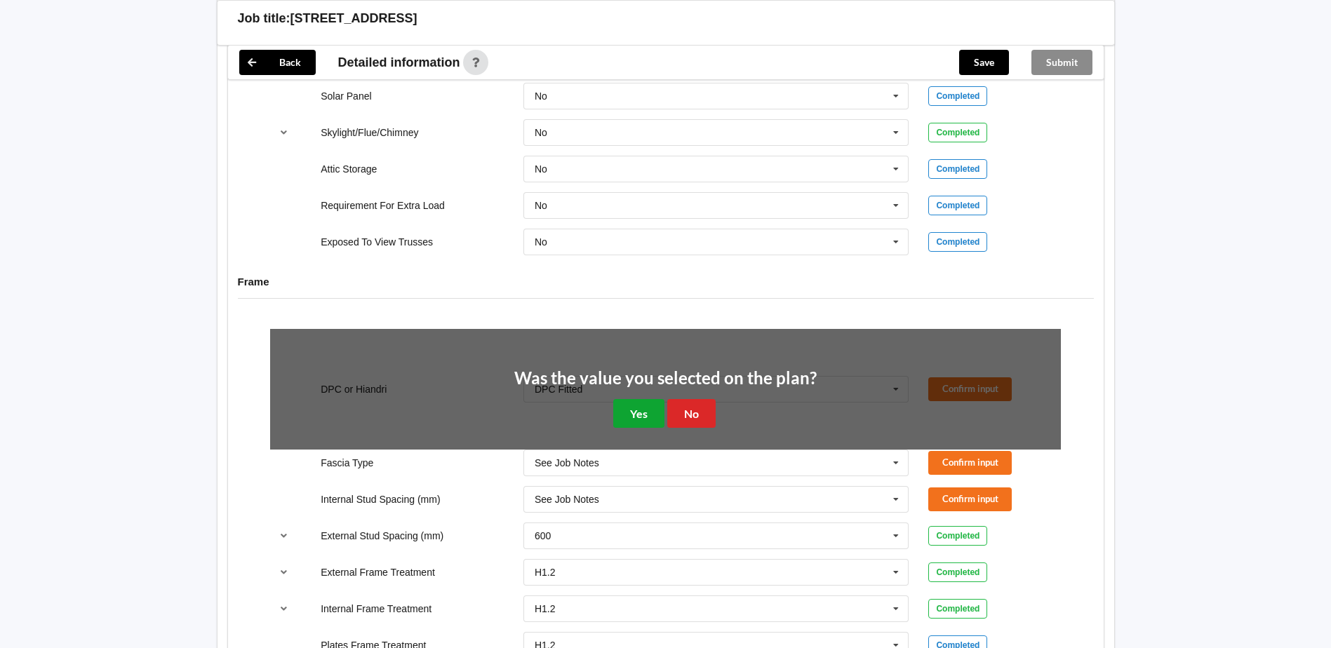
click at [638, 405] on button "Yes" at bounding box center [638, 413] width 51 height 29
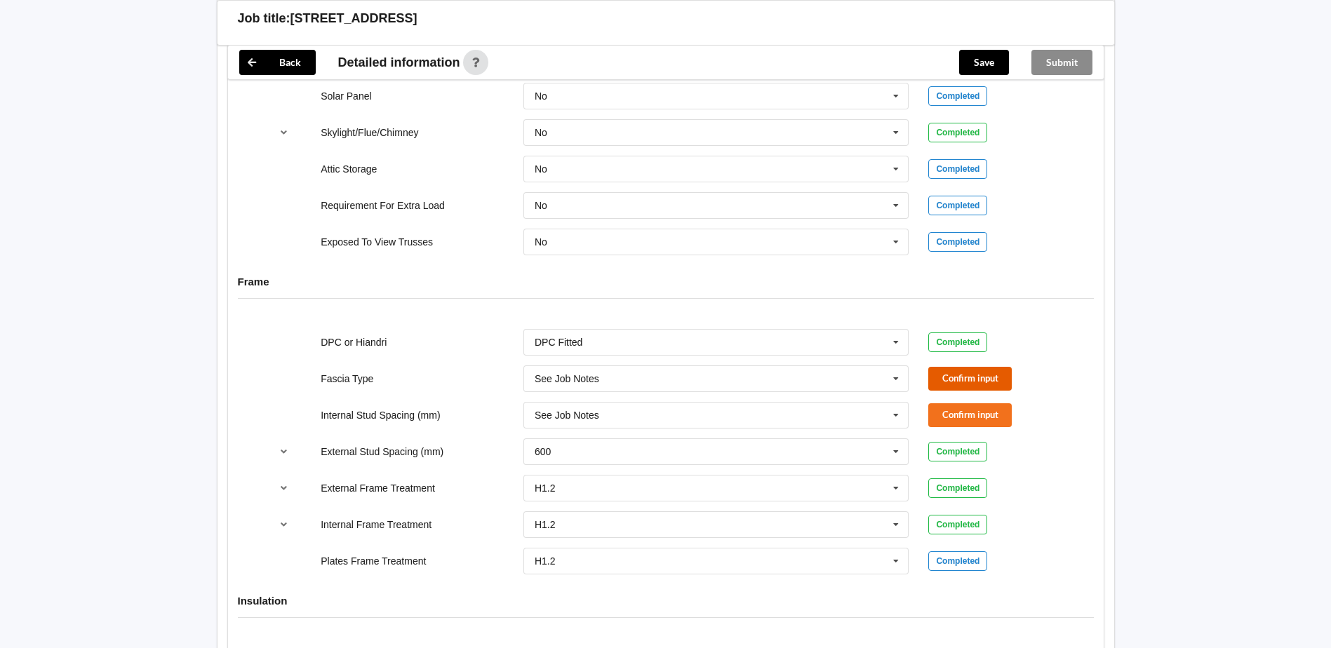
click at [982, 368] on button "Confirm input" at bounding box center [969, 378] width 83 height 23
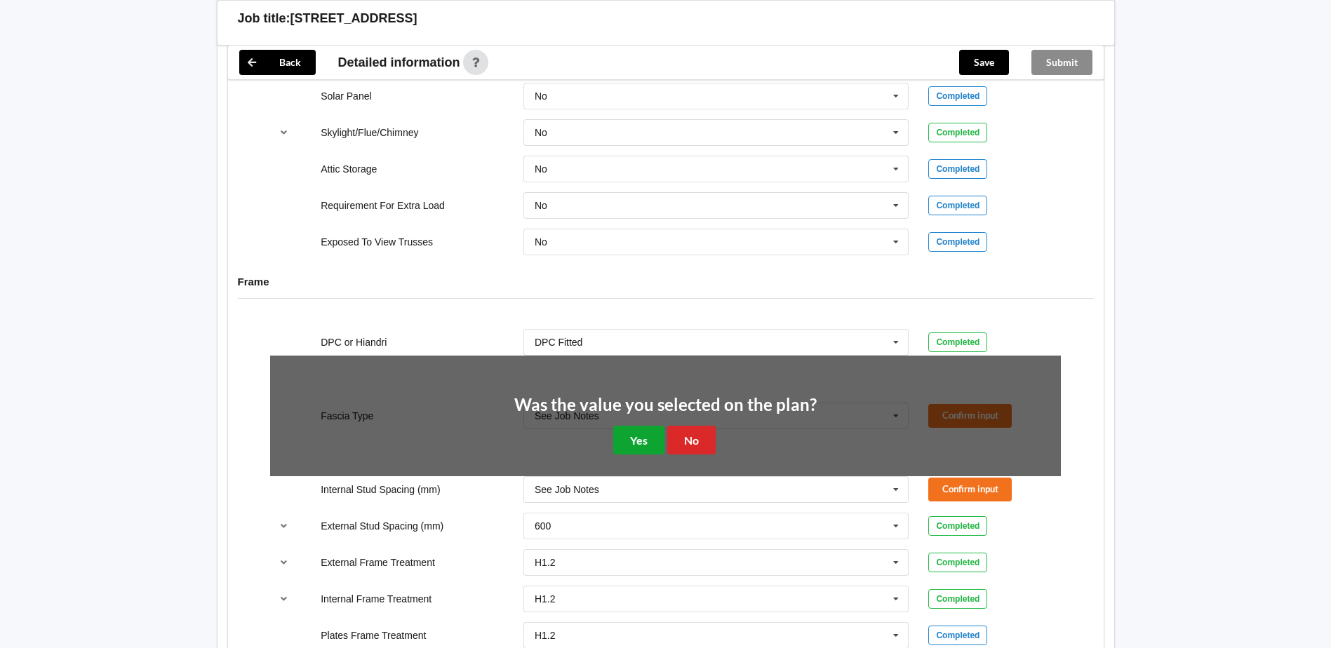
click at [636, 443] on button "Yes" at bounding box center [638, 440] width 51 height 29
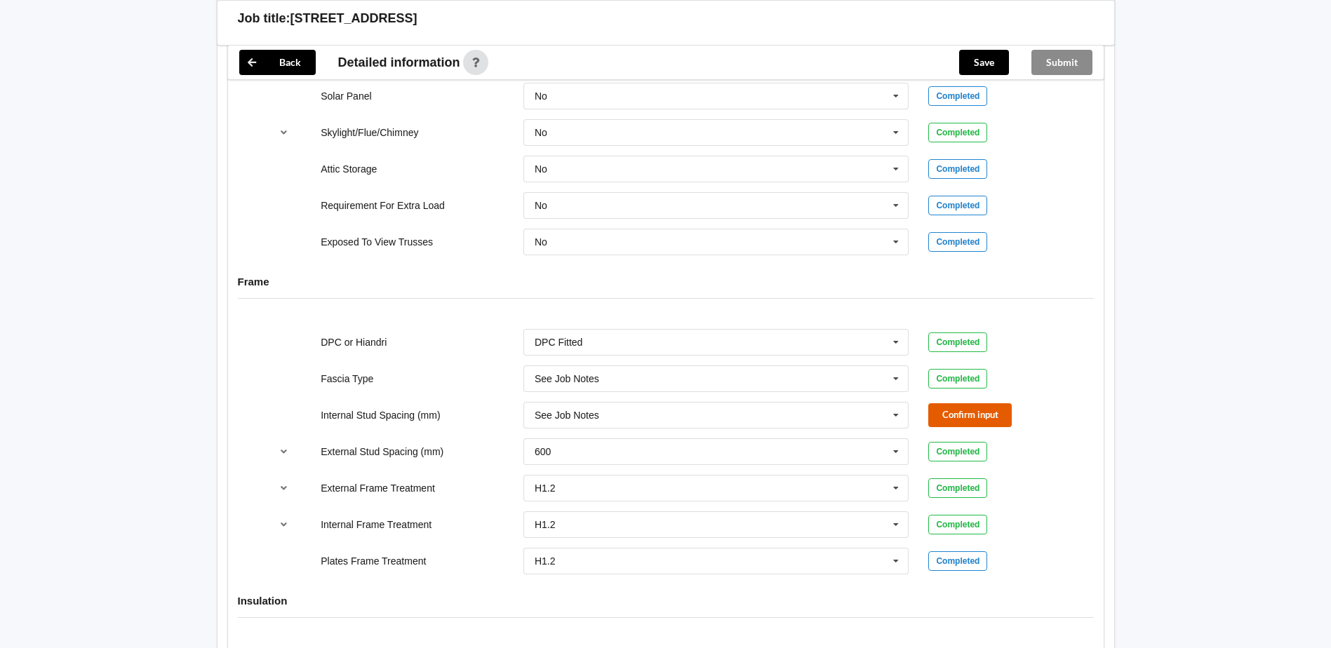
click at [975, 409] on button "Confirm input" at bounding box center [969, 414] width 83 height 23
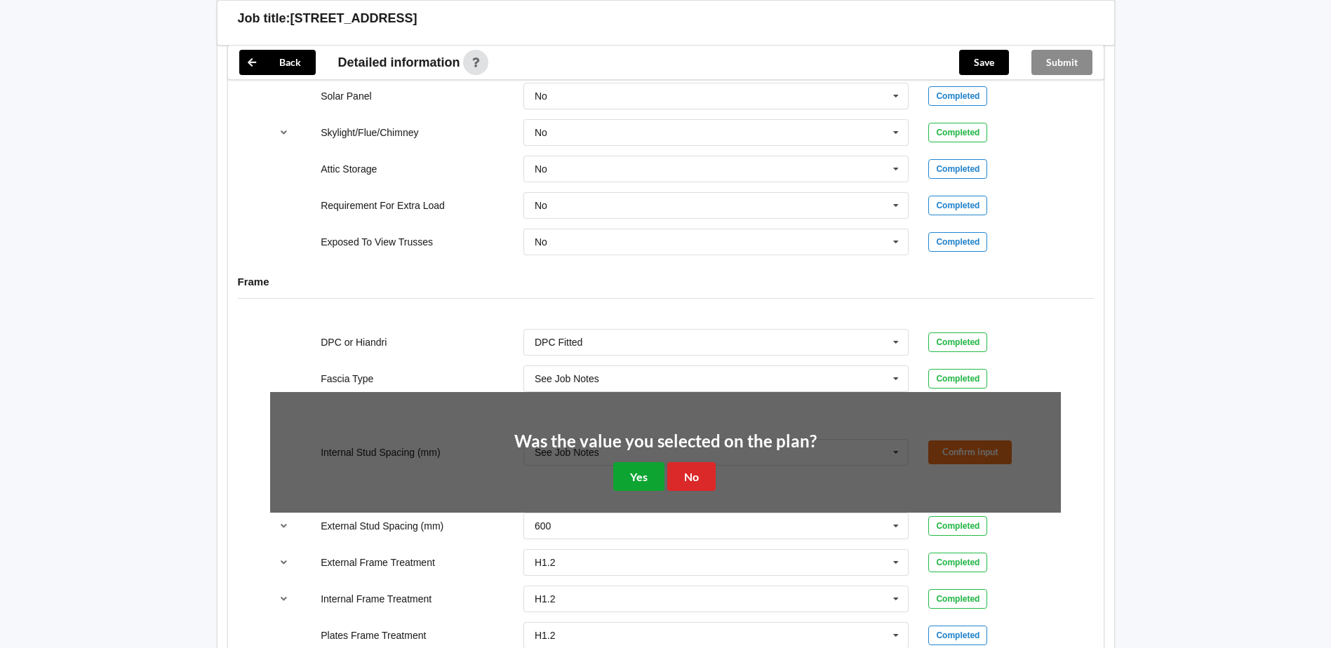
click at [636, 470] on button "Yes" at bounding box center [638, 476] width 51 height 29
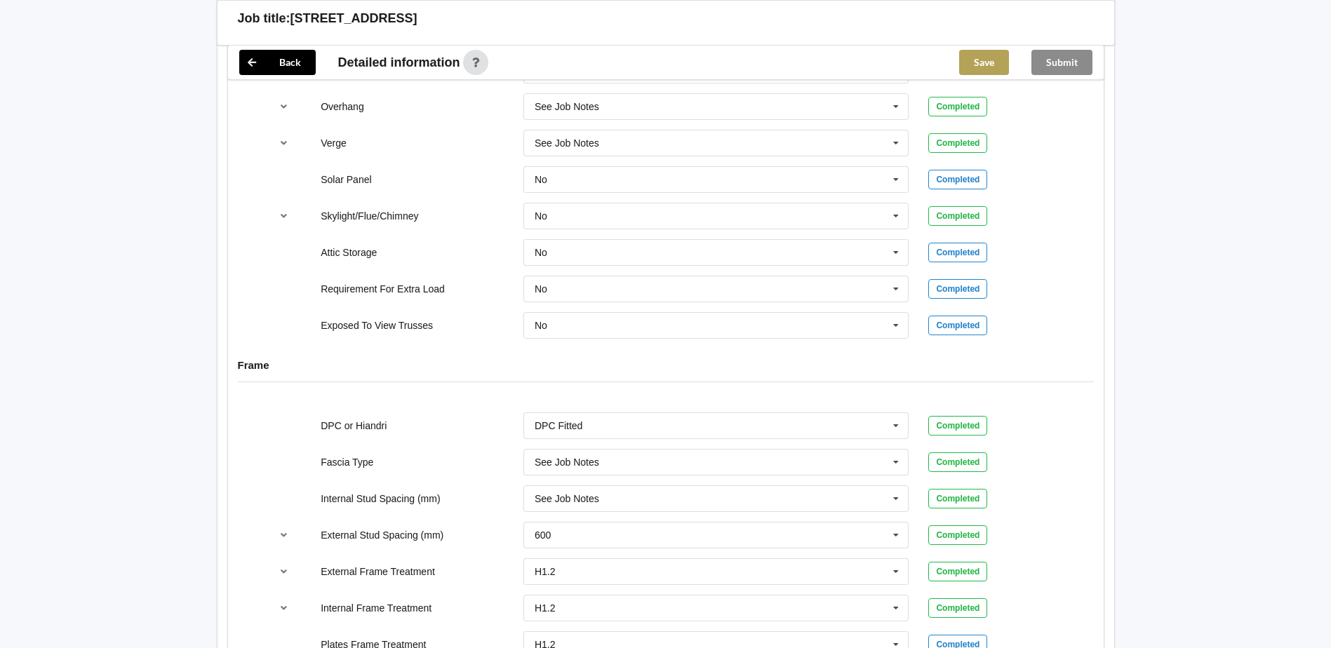
click at [981, 62] on button "Save" at bounding box center [984, 62] width 50 height 25
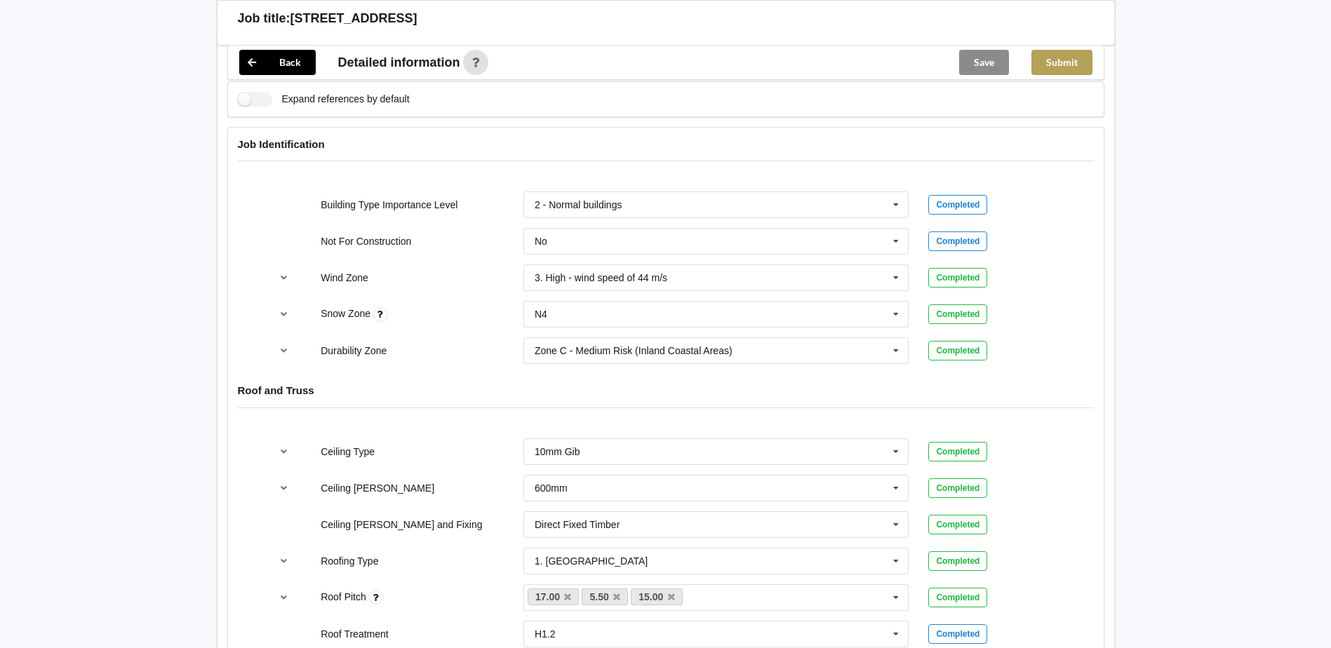
click at [1066, 72] on button "Submit" at bounding box center [1061, 62] width 61 height 25
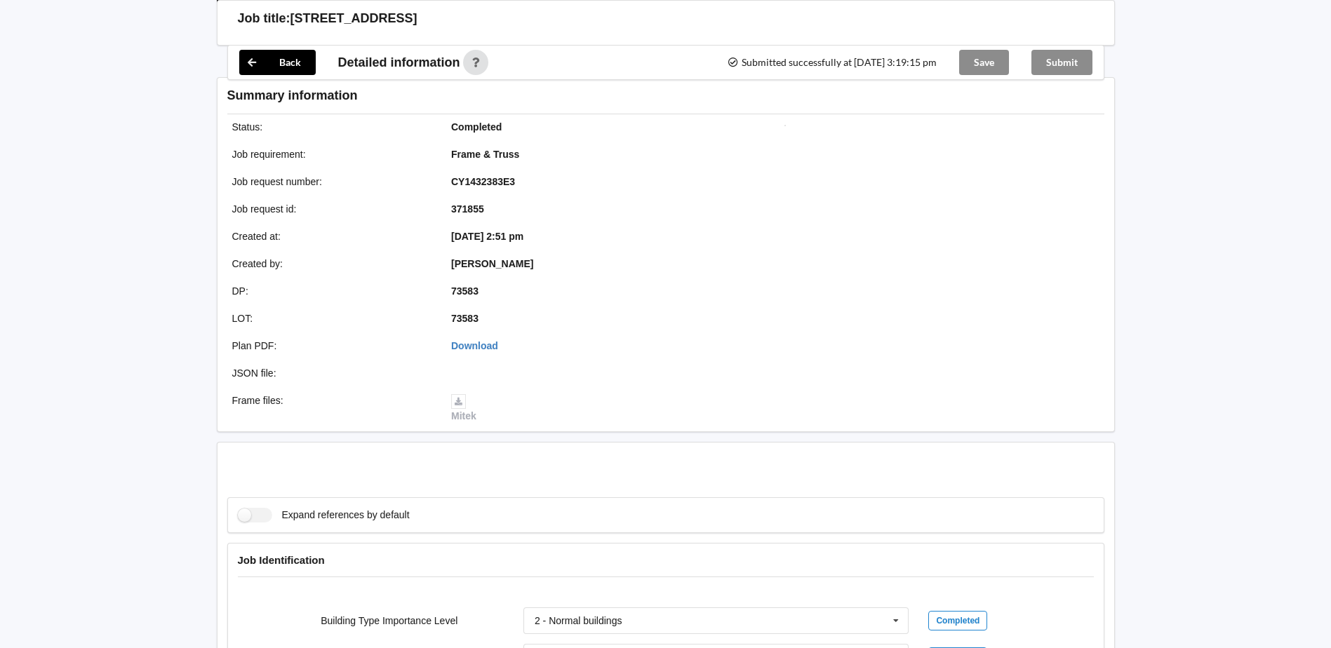
scroll to position [478, 0]
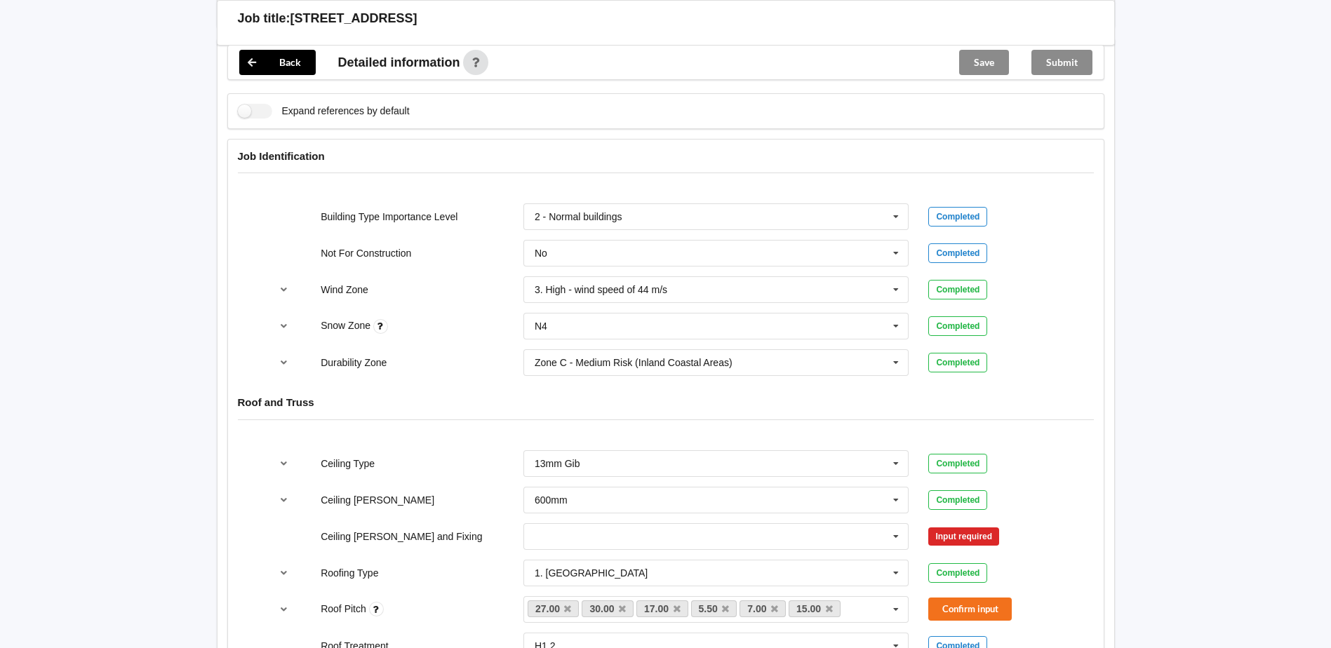
scroll to position [631, 0]
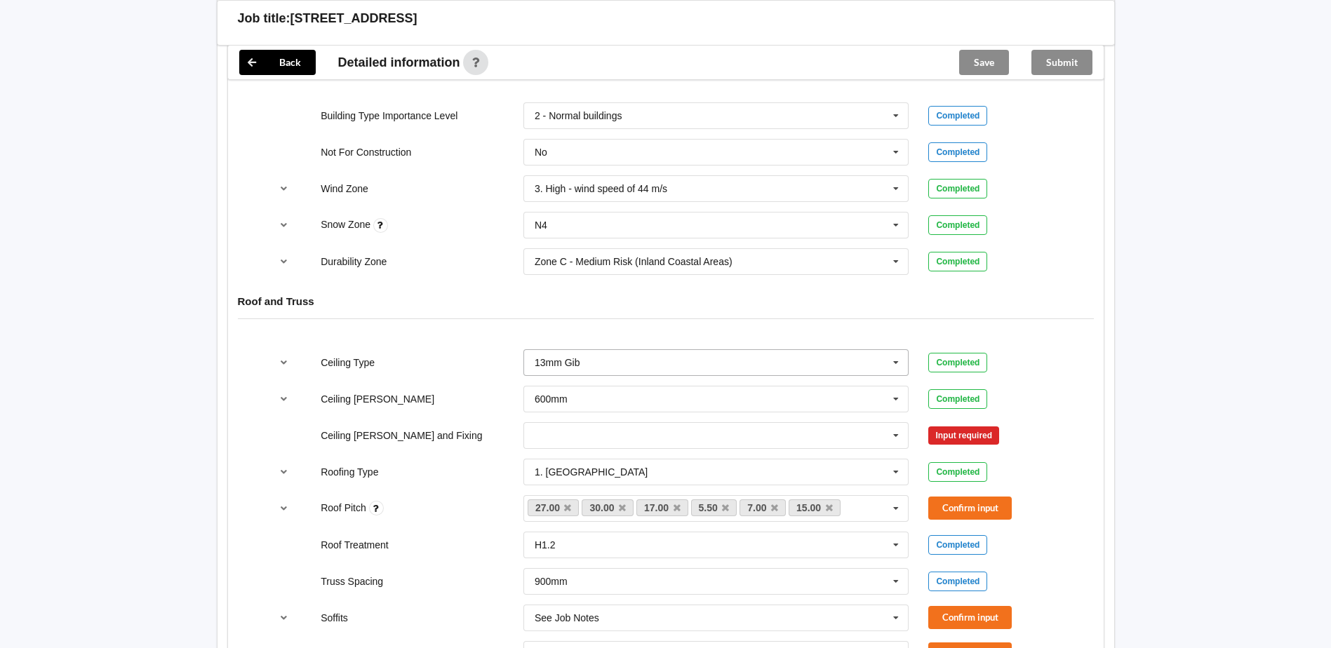
drag, startPoint x: 726, startPoint y: 354, endPoint x: 689, endPoint y: 368, distance: 39.7
click at [727, 354] on input "text" at bounding box center [717, 362] width 384 height 25
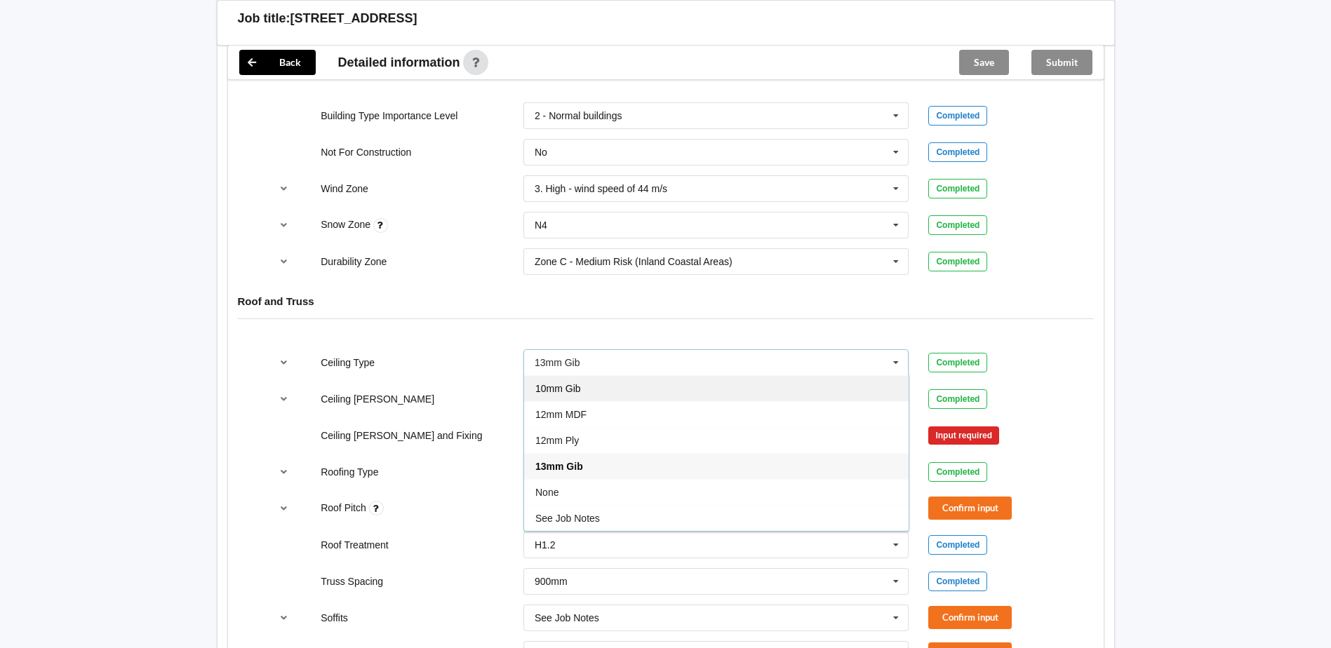
click at [582, 385] on div "10mm Gib" at bounding box center [716, 388] width 384 height 26
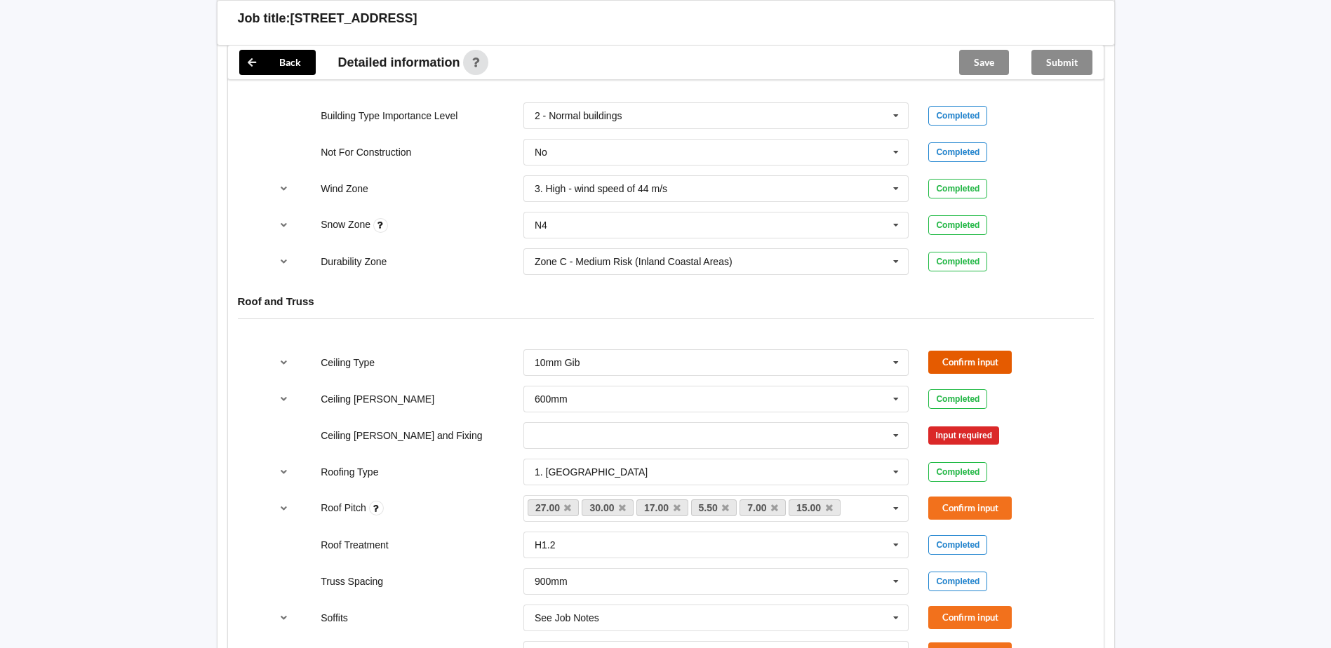
click at [956, 352] on button "Confirm input" at bounding box center [969, 362] width 83 height 23
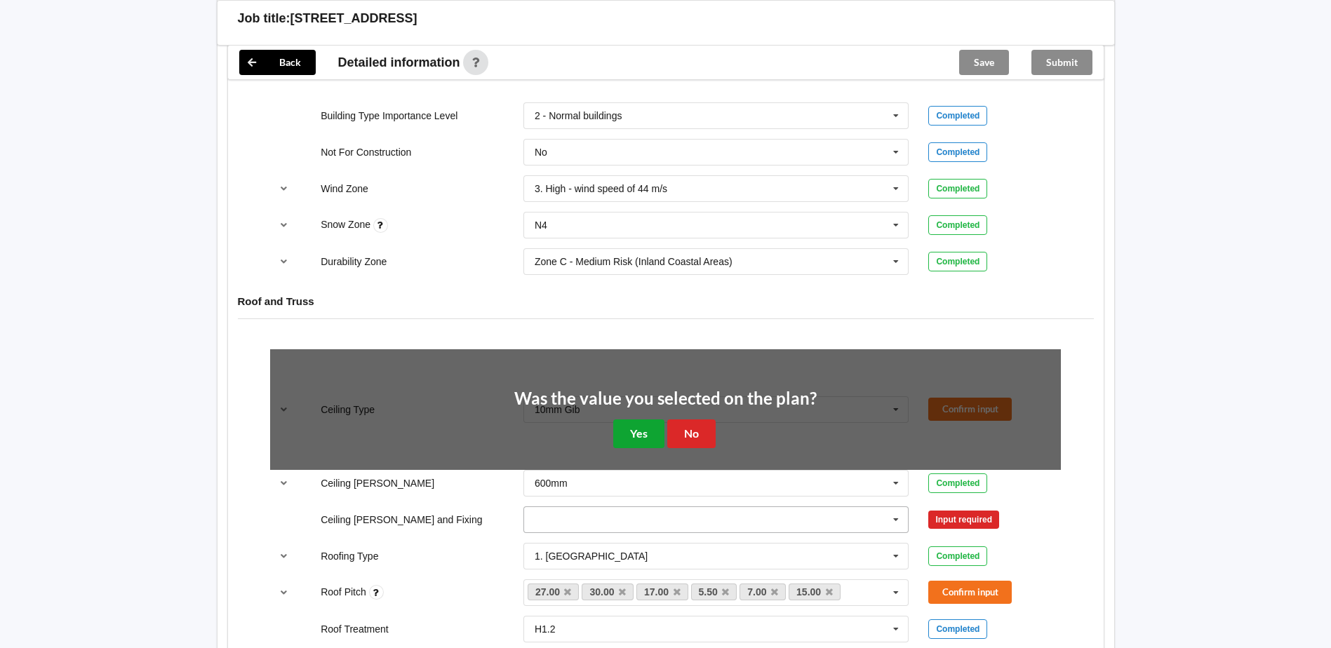
drag, startPoint x: 636, startPoint y: 434, endPoint x: 678, endPoint y: 441, distance: 42.0
click at [638, 434] on button "Yes" at bounding box center [638, 434] width 51 height 29
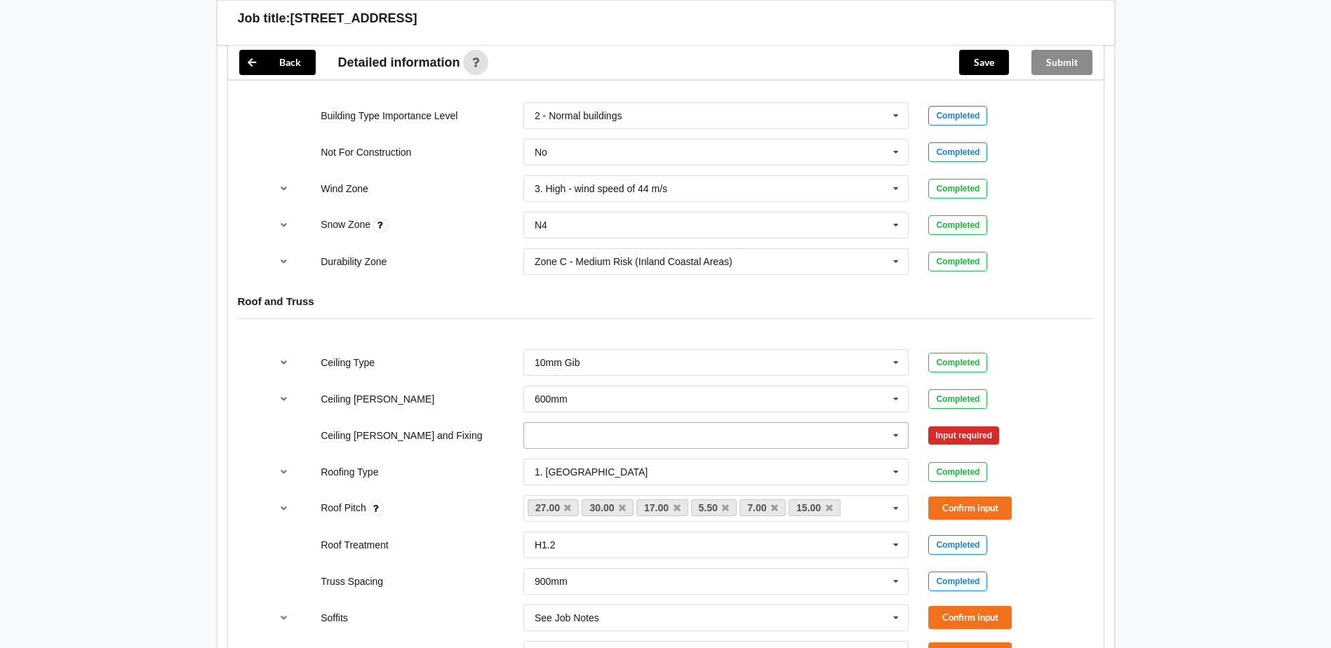
click at [684, 429] on input "text" at bounding box center [717, 435] width 384 height 25
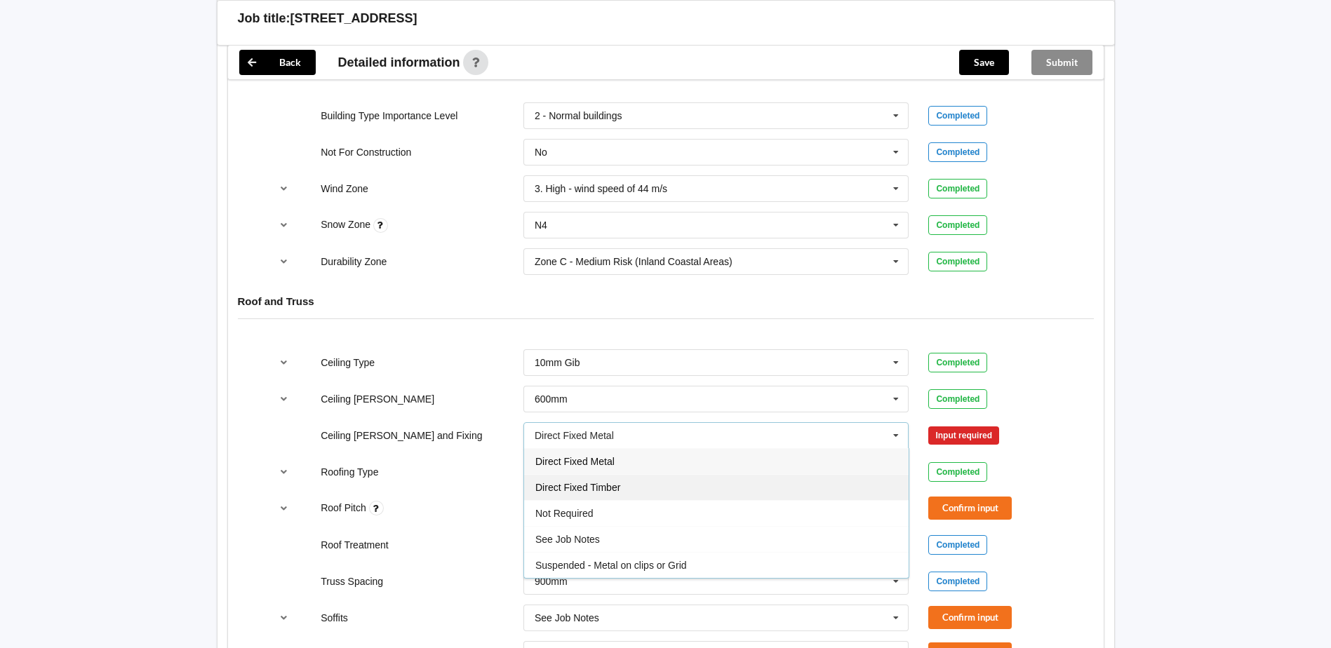
click at [630, 487] on div "Direct Fixed Timber" at bounding box center [716, 487] width 384 height 26
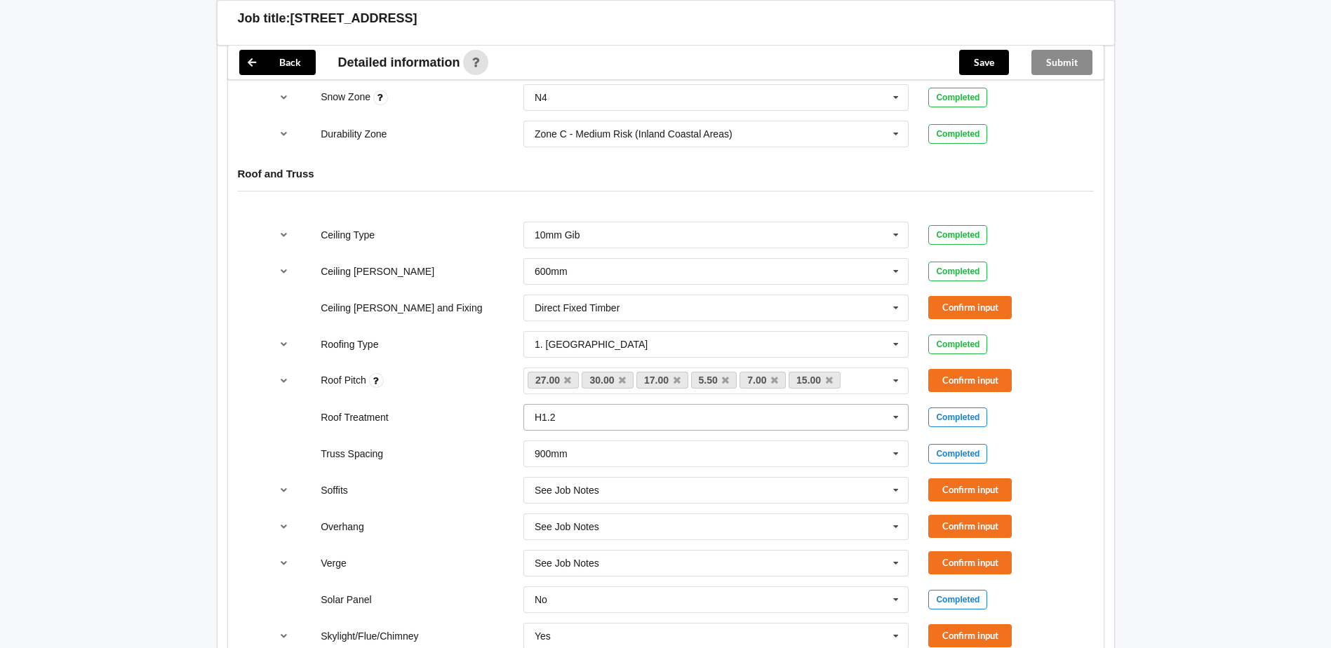
scroll to position [772, 0]
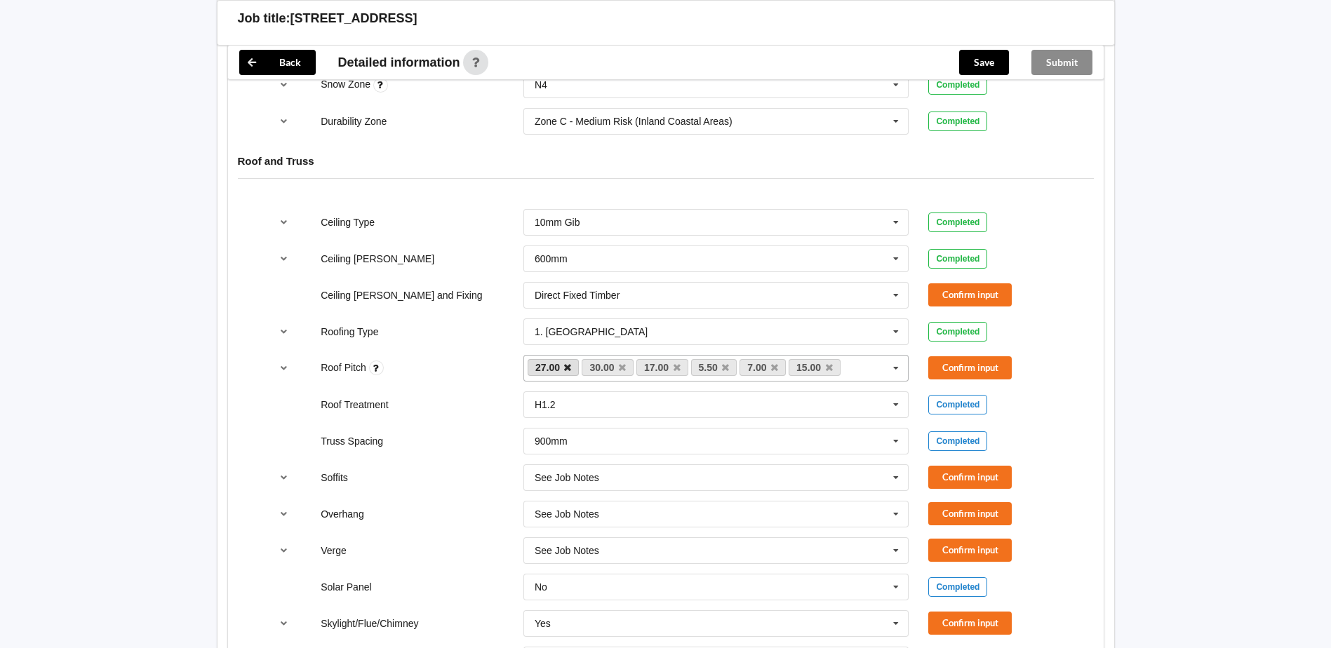
click at [570, 367] on icon at bounding box center [567, 367] width 7 height 9
click at [619, 368] on icon at bounding box center [622, 367] width 7 height 9
click at [619, 368] on icon at bounding box center [616, 367] width 7 height 9
click at [662, 368] on icon at bounding box center [665, 367] width 7 height 9
click at [619, 368] on icon at bounding box center [622, 367] width 7 height 9
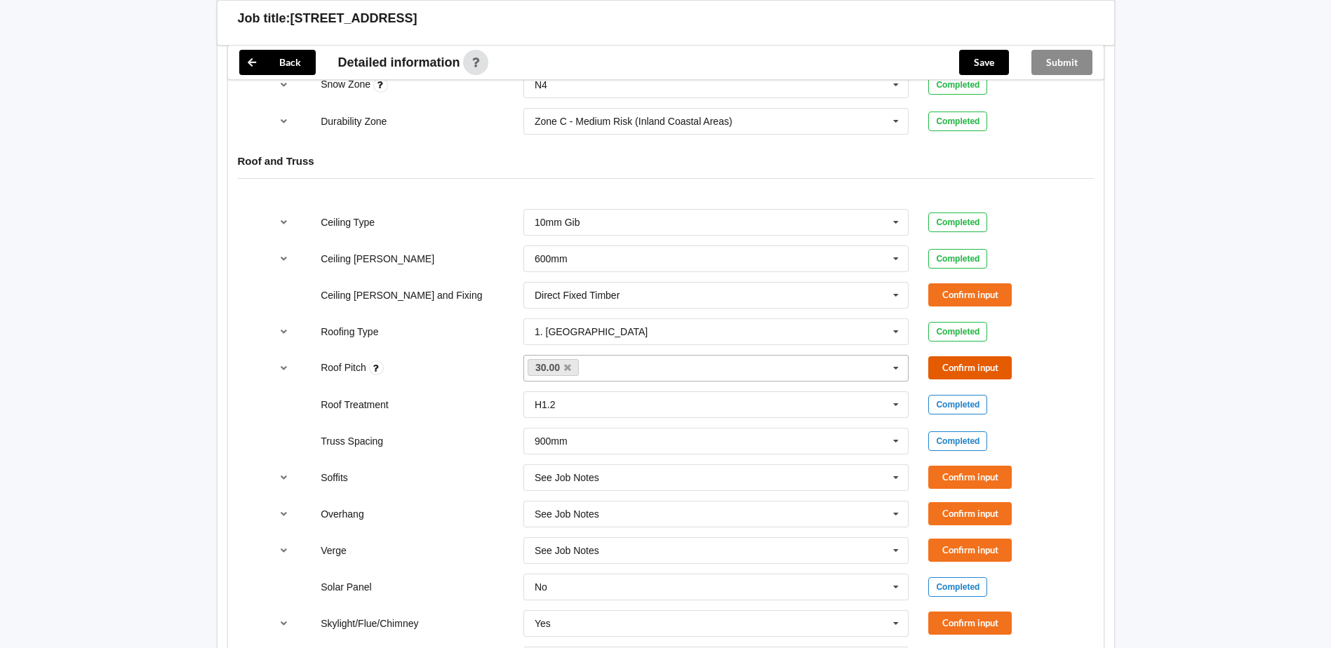
click at [979, 368] on button "Confirm input" at bounding box center [969, 367] width 83 height 23
click at [972, 295] on button "Confirm input" at bounding box center [969, 294] width 83 height 23
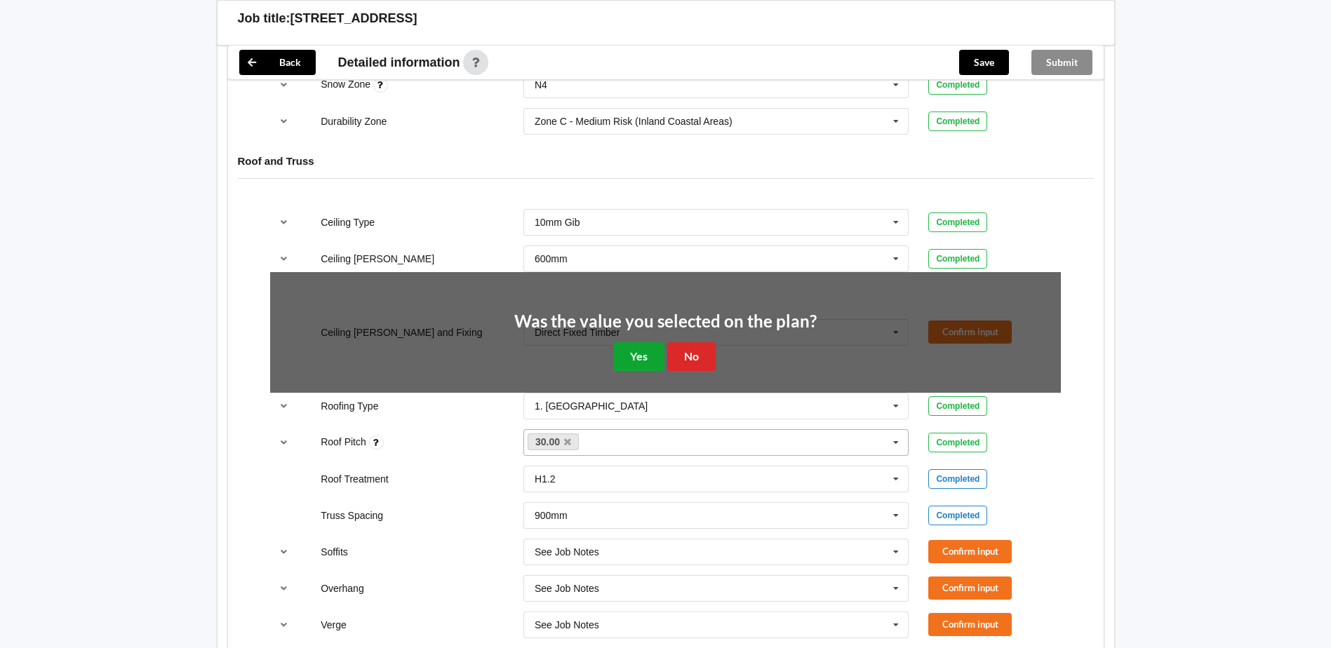
click at [641, 359] on button "Yes" at bounding box center [638, 356] width 51 height 29
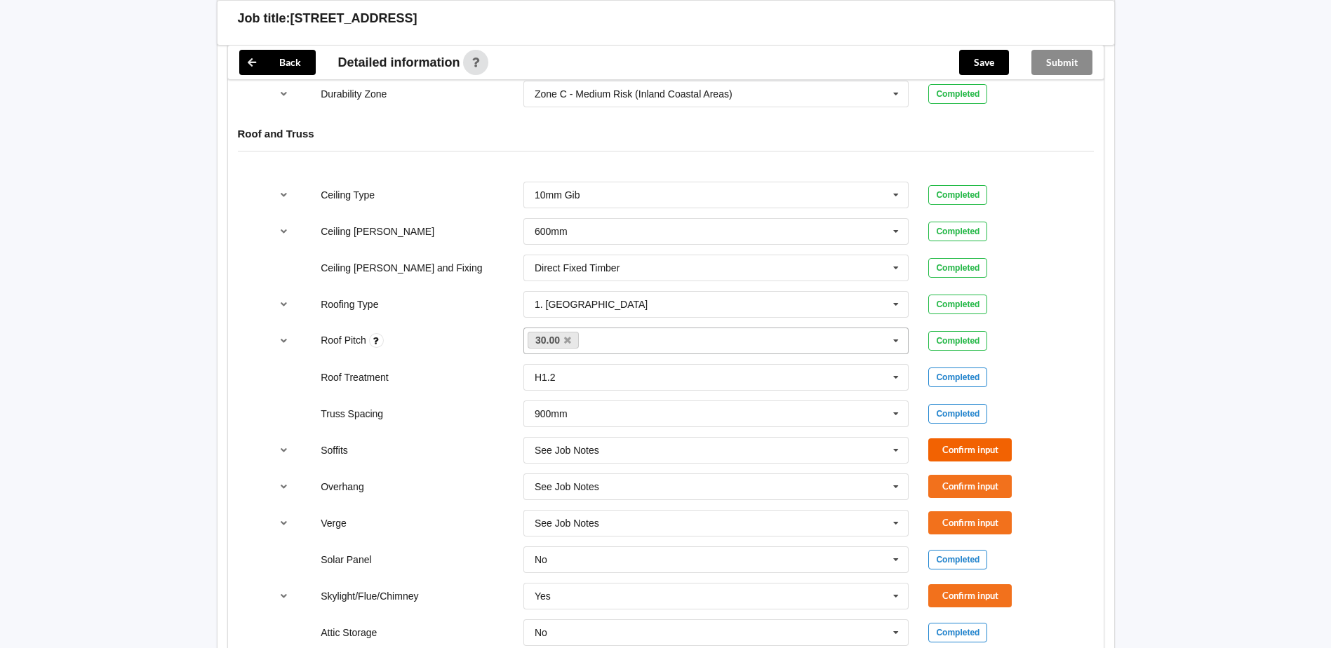
scroll to position [842, 0]
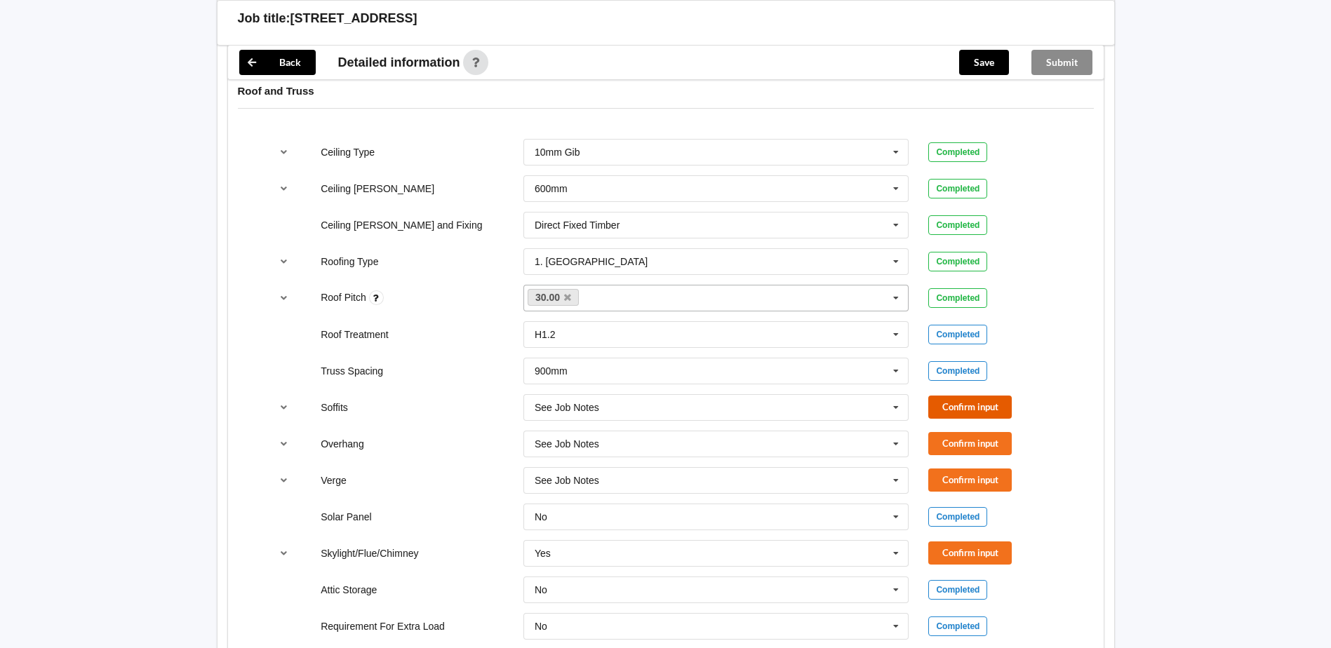
click at [969, 405] on button "Confirm input" at bounding box center [969, 407] width 83 height 23
click at [973, 441] on button "Confirm input" at bounding box center [969, 443] width 83 height 23
click at [954, 483] on button "Confirm input" at bounding box center [969, 480] width 83 height 23
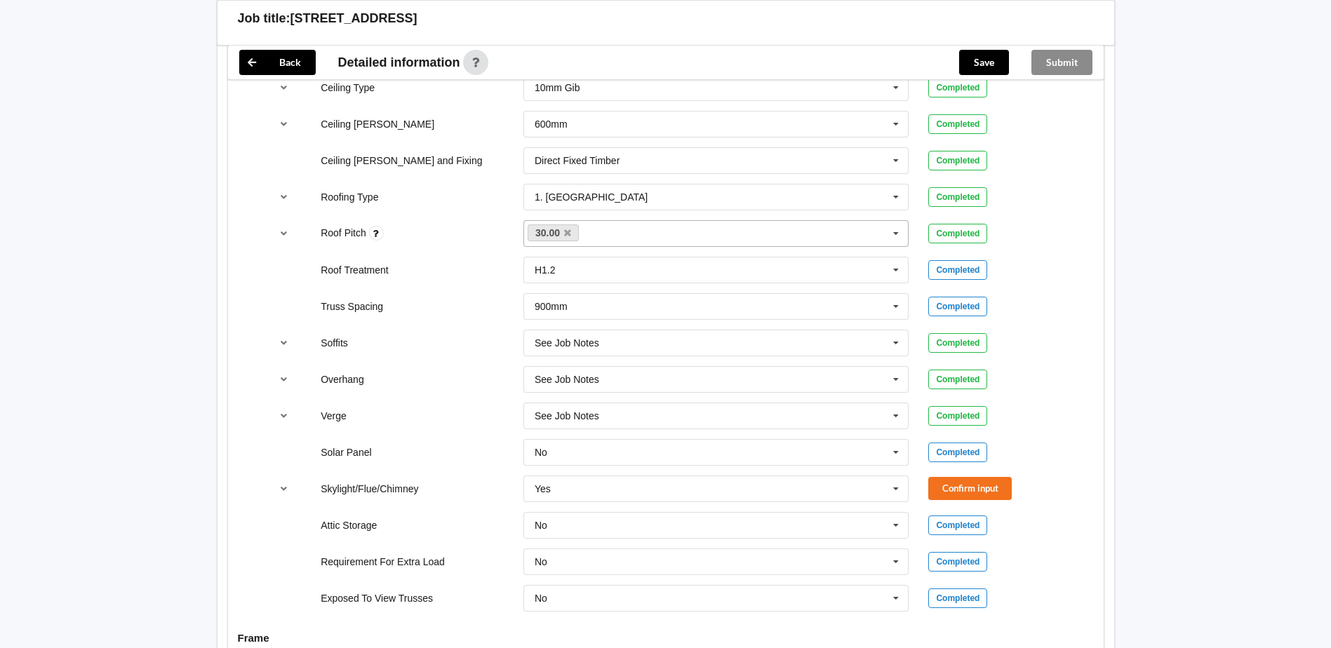
scroll to position [982, 0]
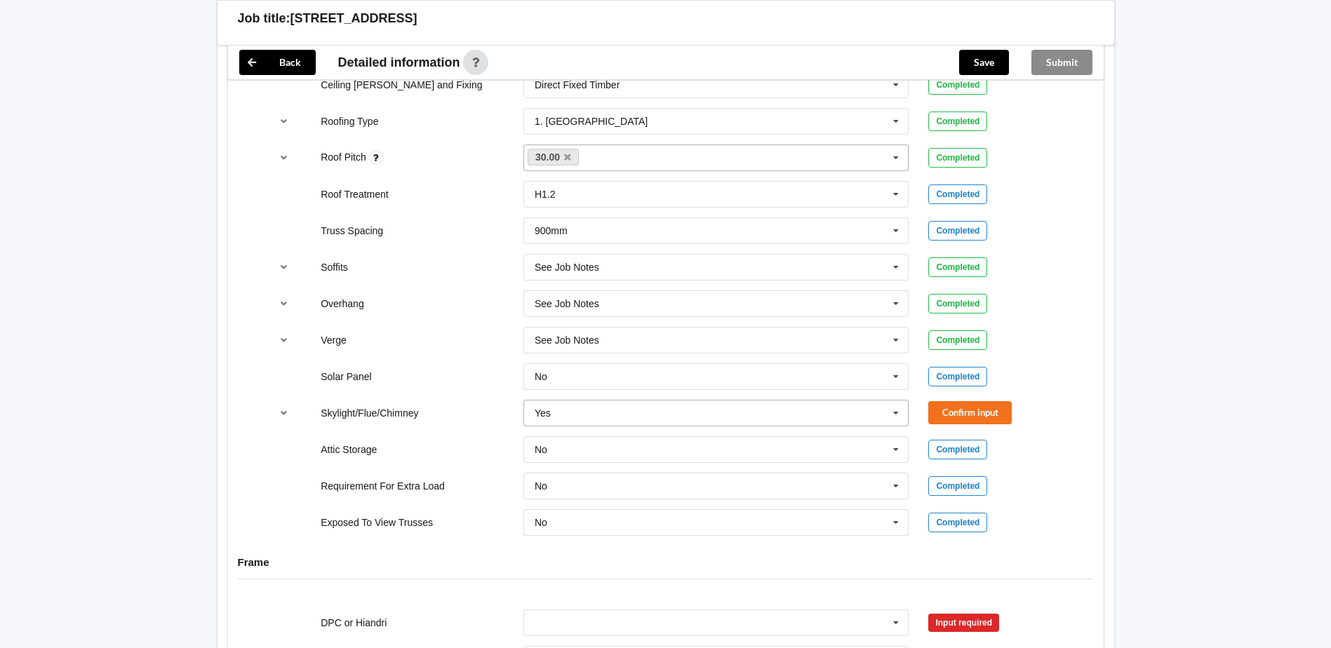
click at [909, 409] on input "text" at bounding box center [717, 413] width 384 height 25
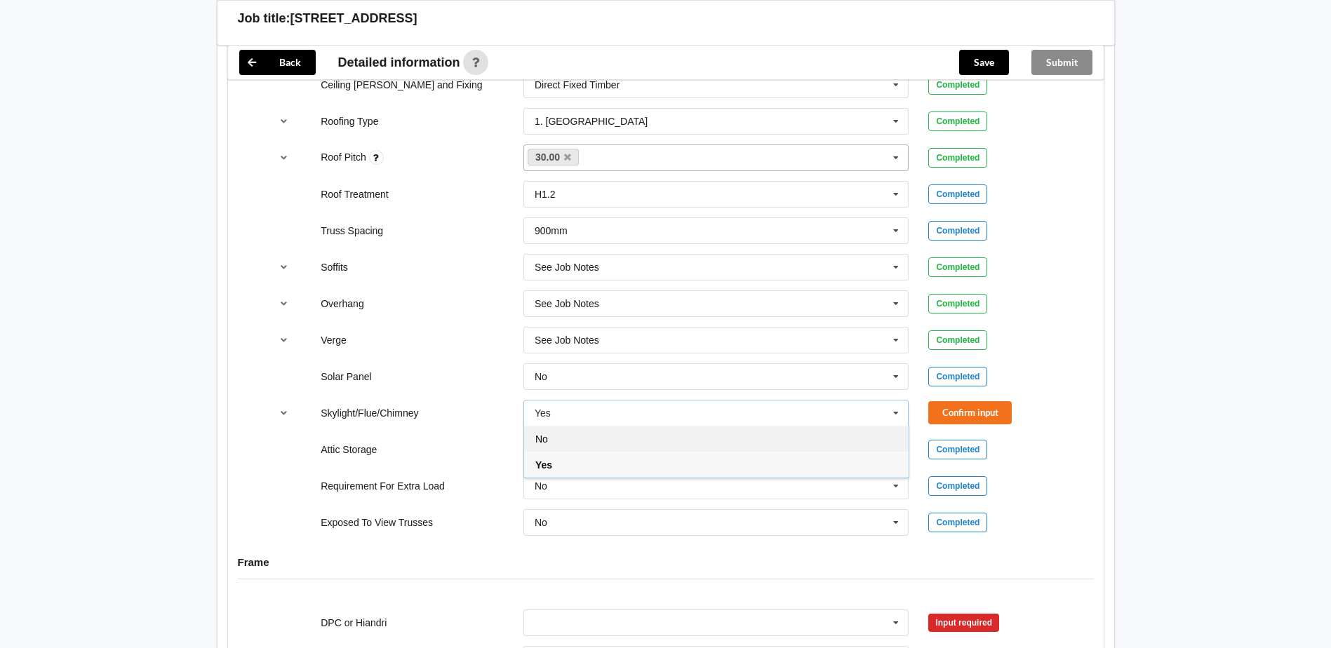
click at [713, 431] on div "No" at bounding box center [716, 439] width 384 height 26
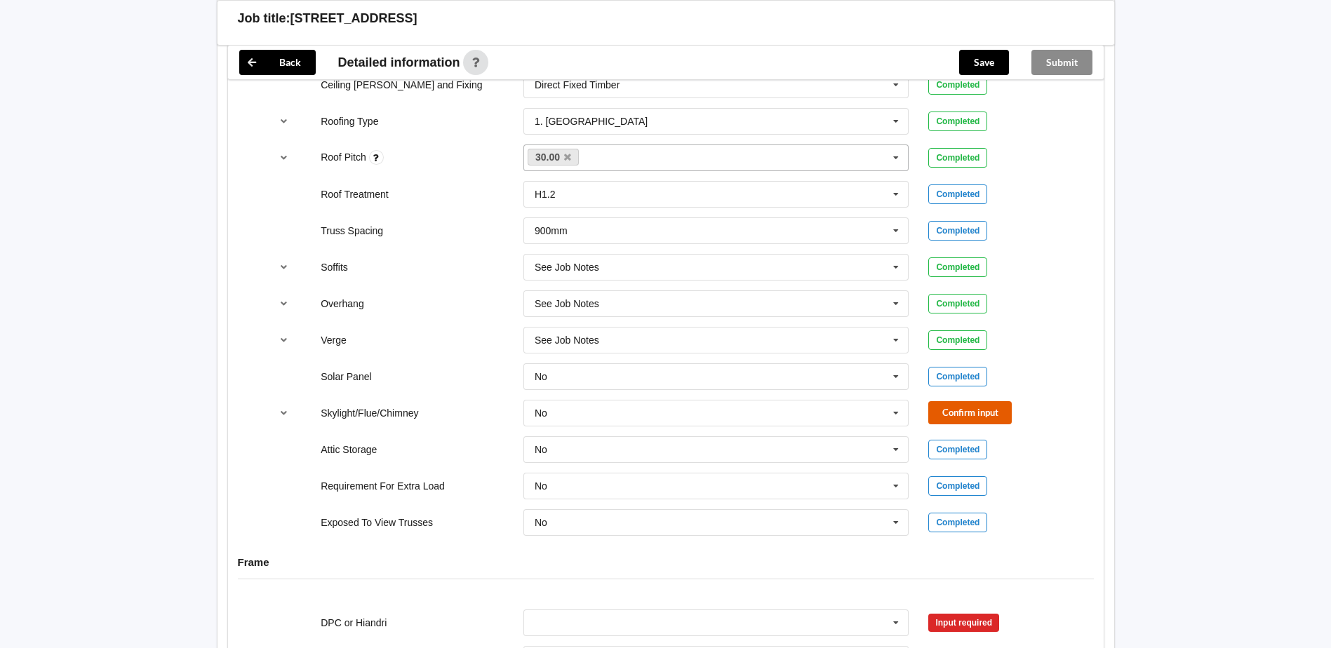
click at [956, 410] on button "Confirm input" at bounding box center [969, 412] width 83 height 23
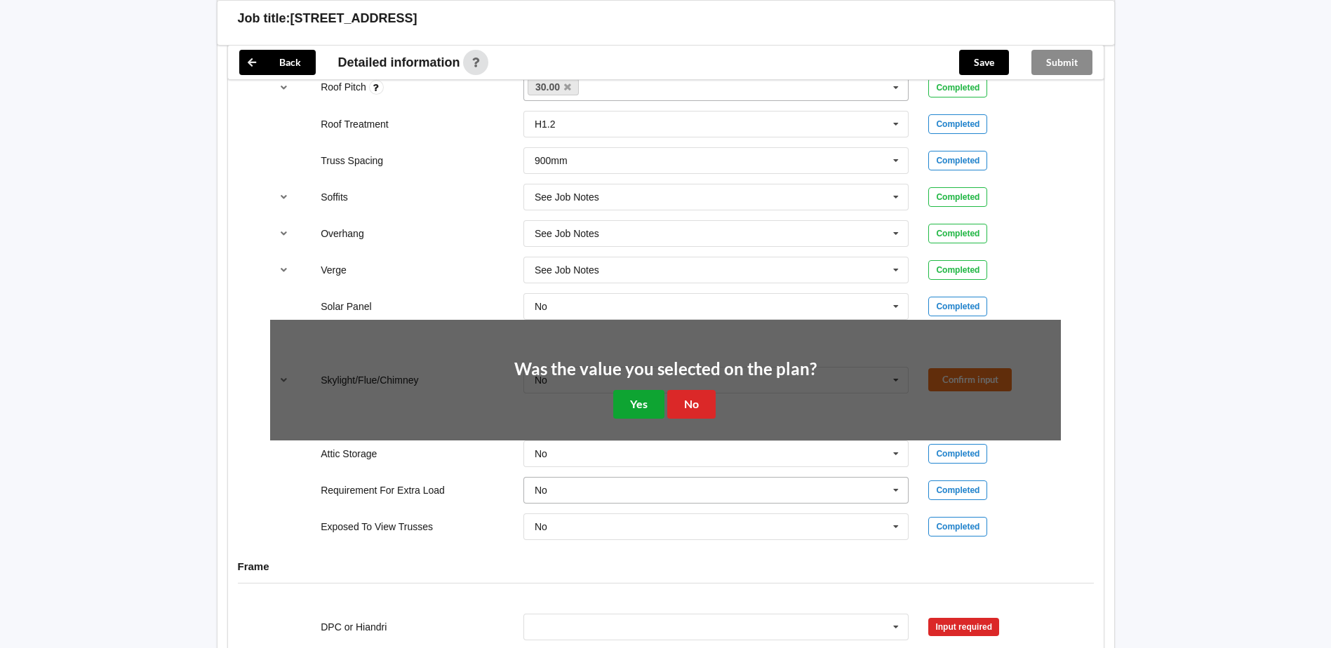
click at [636, 409] on button "Yes" at bounding box center [638, 404] width 51 height 29
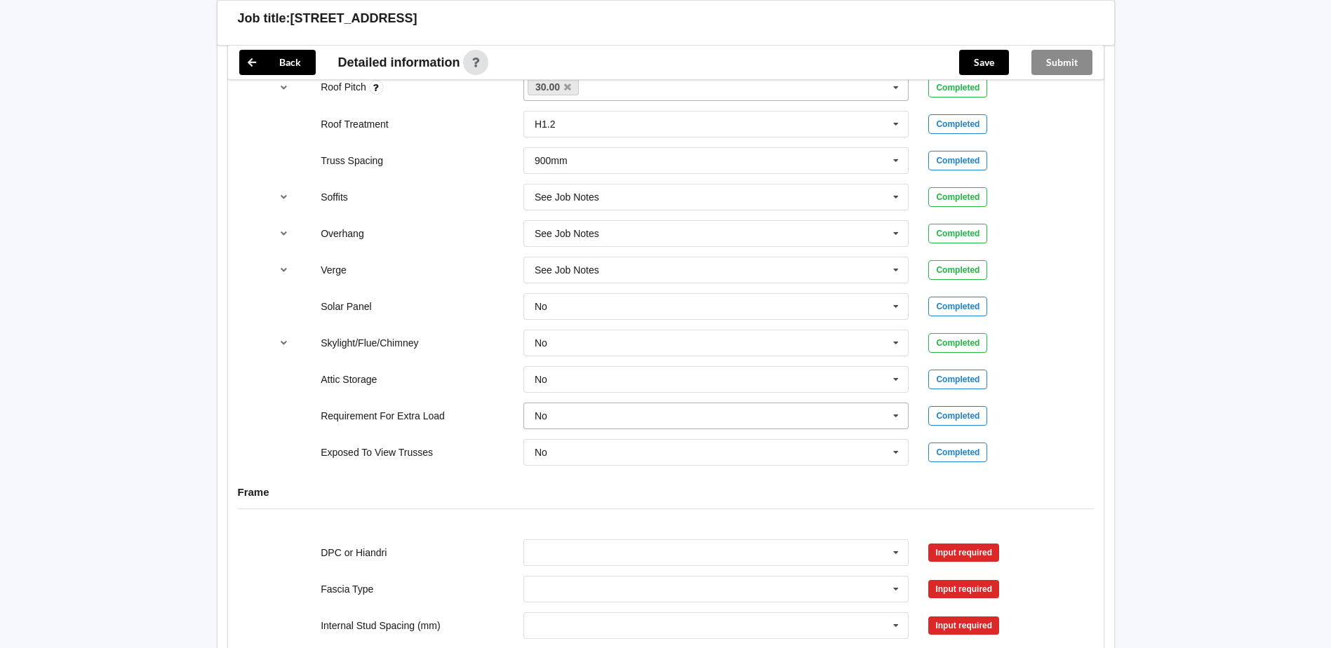
scroll to position [1263, 0]
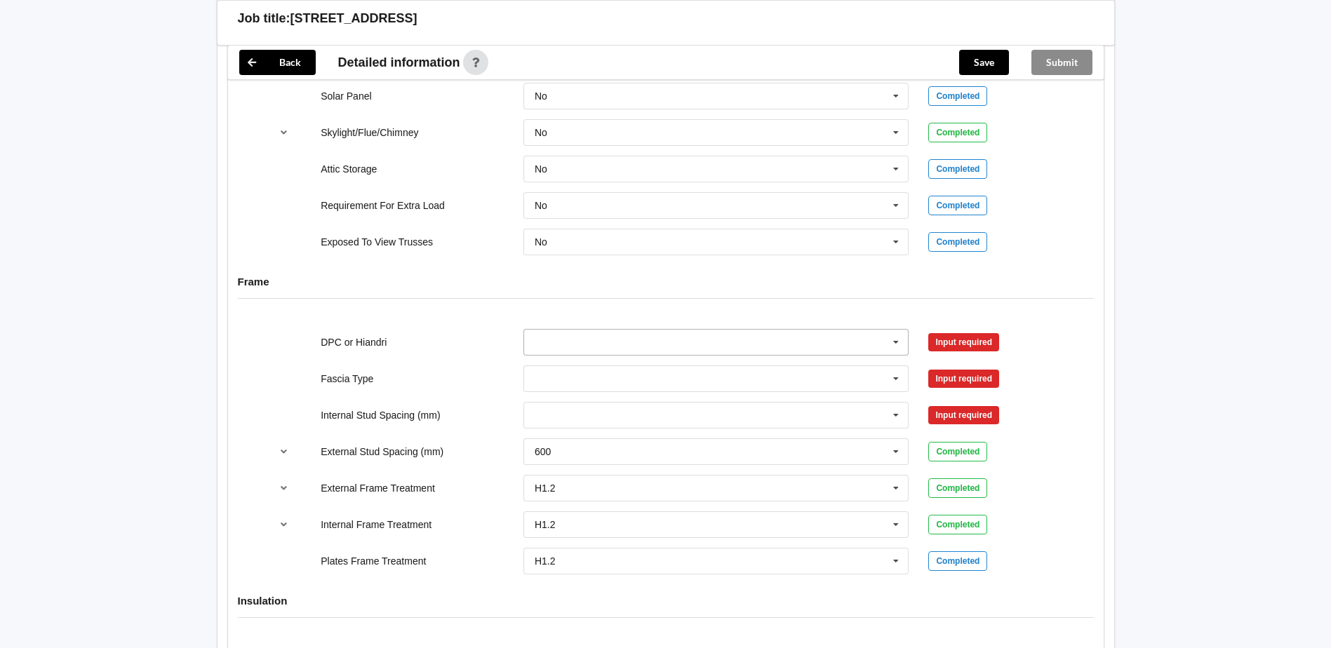
click at [754, 352] on input "text" at bounding box center [717, 342] width 384 height 25
click at [636, 373] on div "DPC Fitted" at bounding box center [716, 368] width 384 height 26
click at [616, 386] on input "text" at bounding box center [717, 378] width 384 height 25
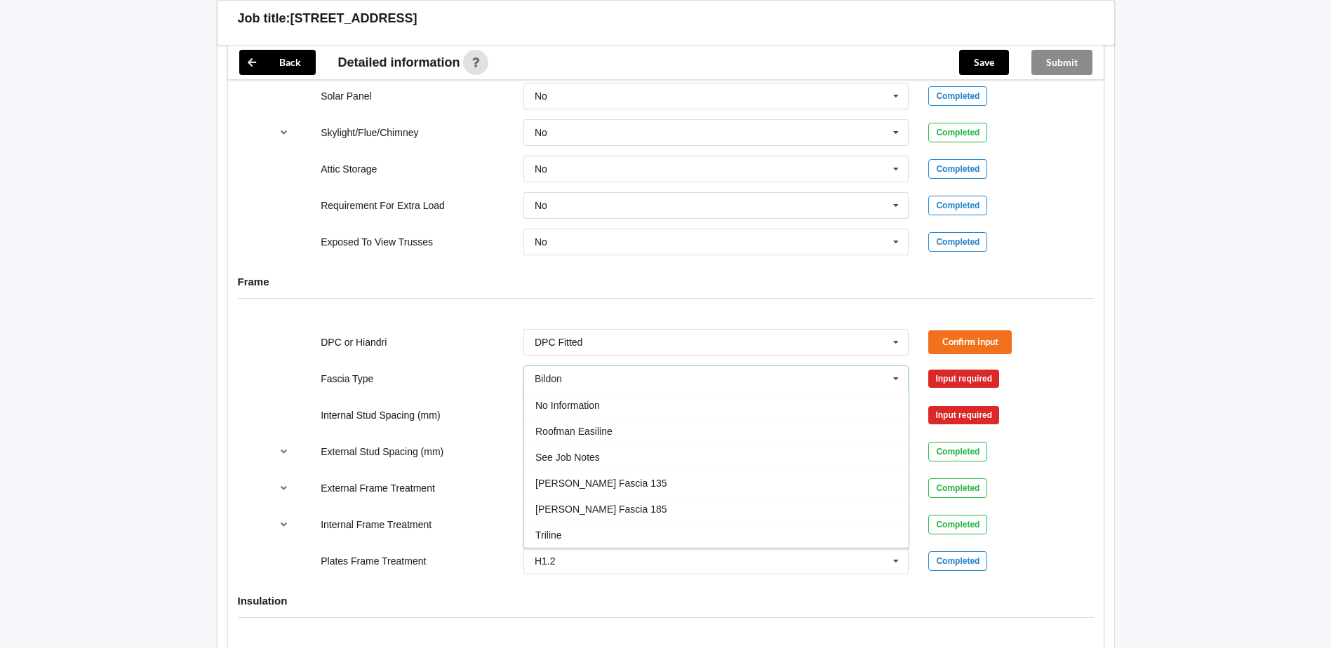
drag, startPoint x: 612, startPoint y: 460, endPoint x: 612, endPoint y: 446, distance: 14.0
click at [613, 460] on div "See Job Notes" at bounding box center [716, 457] width 384 height 26
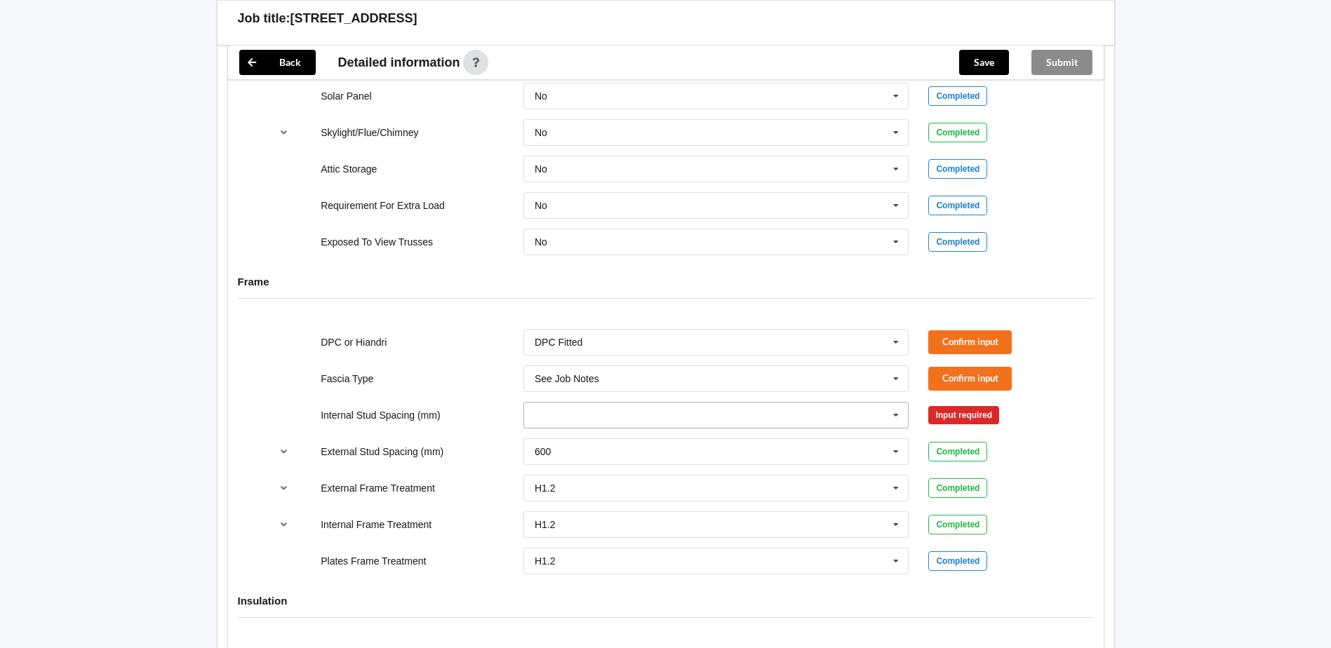
click at [591, 422] on input "text" at bounding box center [717, 415] width 384 height 25
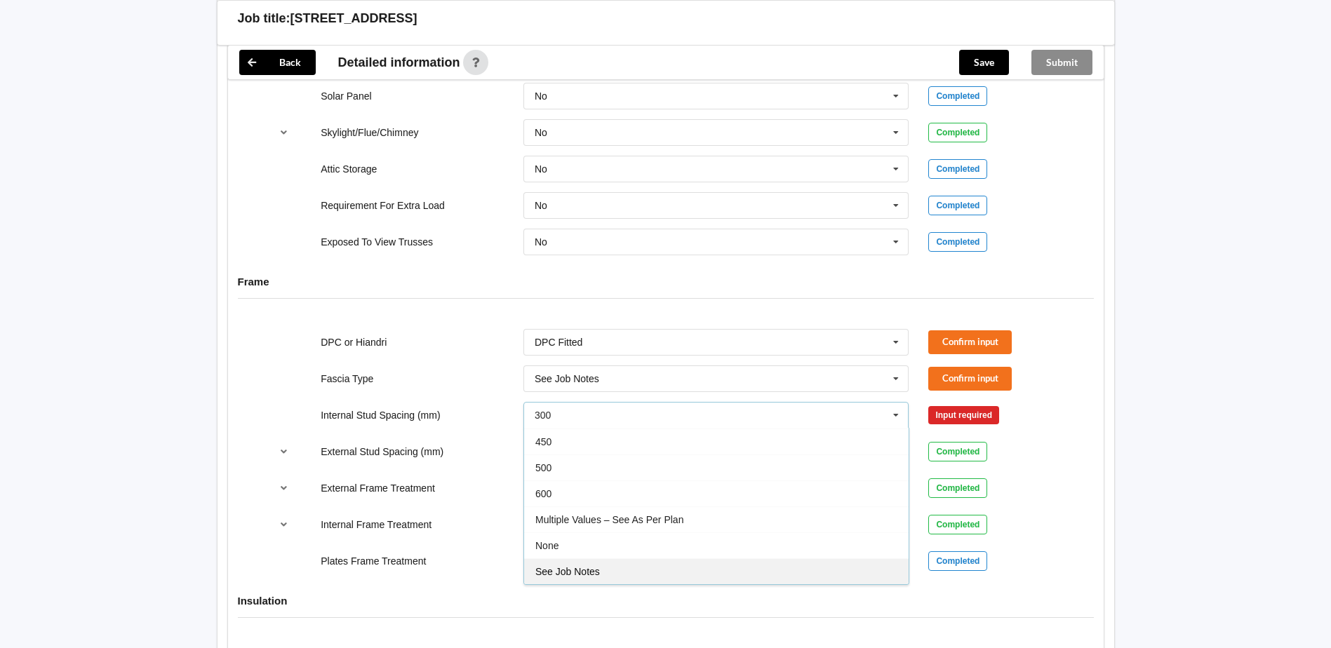
click at [636, 567] on div "See Job Notes" at bounding box center [716, 571] width 384 height 26
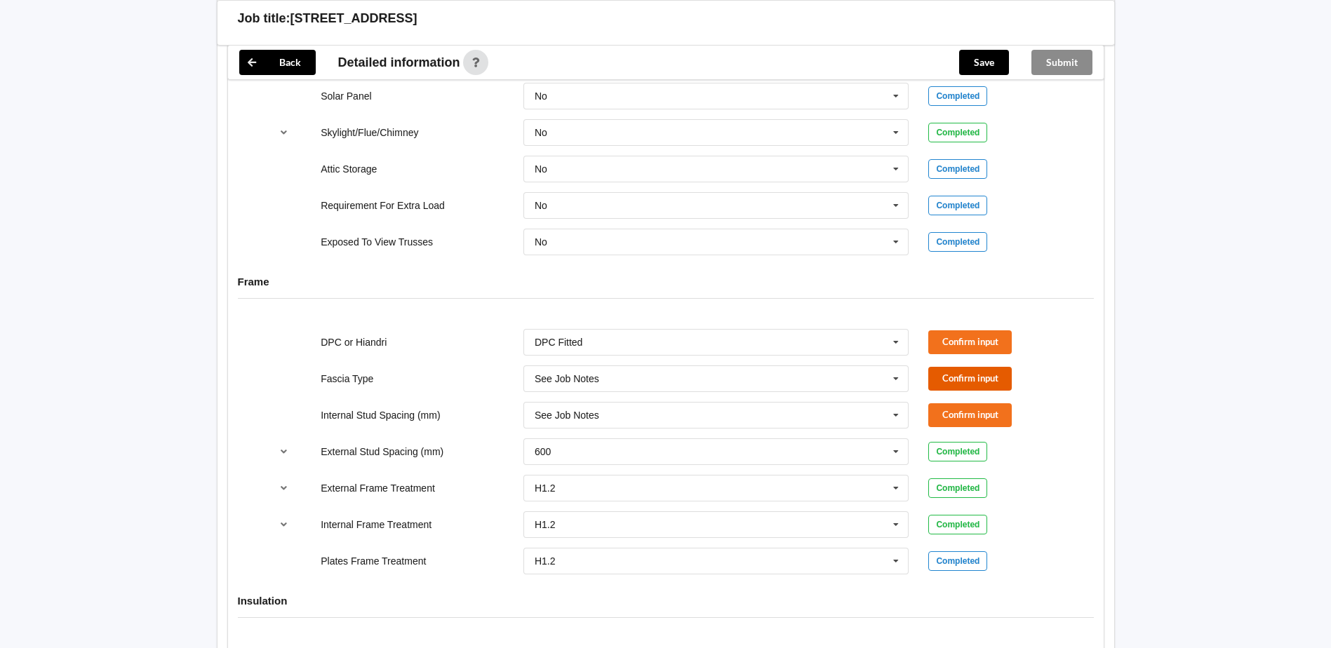
click at [959, 376] on button "Confirm input" at bounding box center [969, 378] width 83 height 23
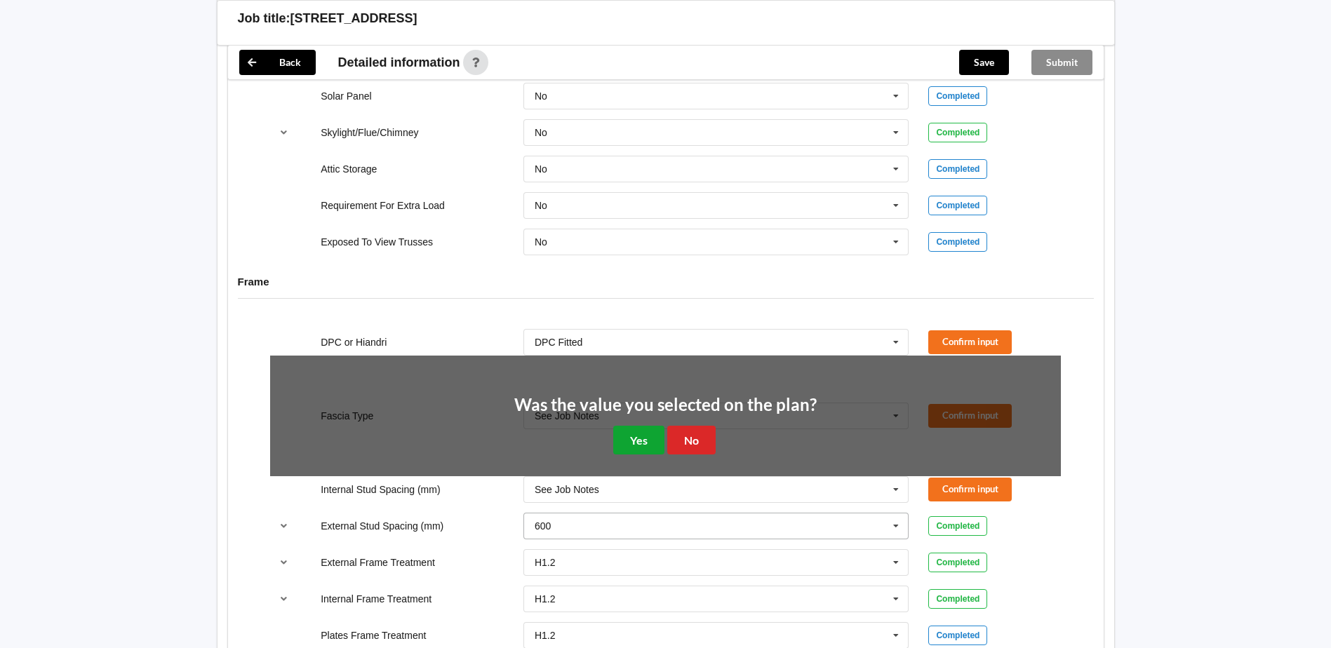
click at [636, 439] on button "Yes" at bounding box center [638, 440] width 51 height 29
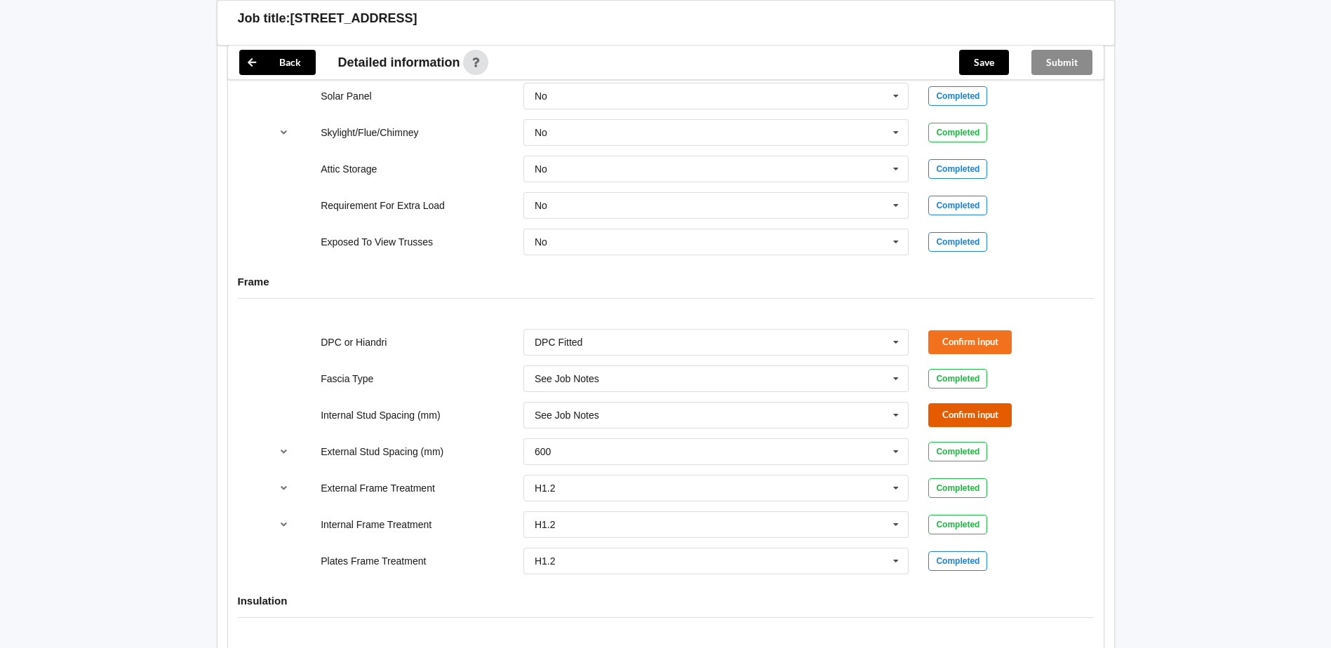
click at [965, 414] on button "Confirm input" at bounding box center [969, 414] width 83 height 23
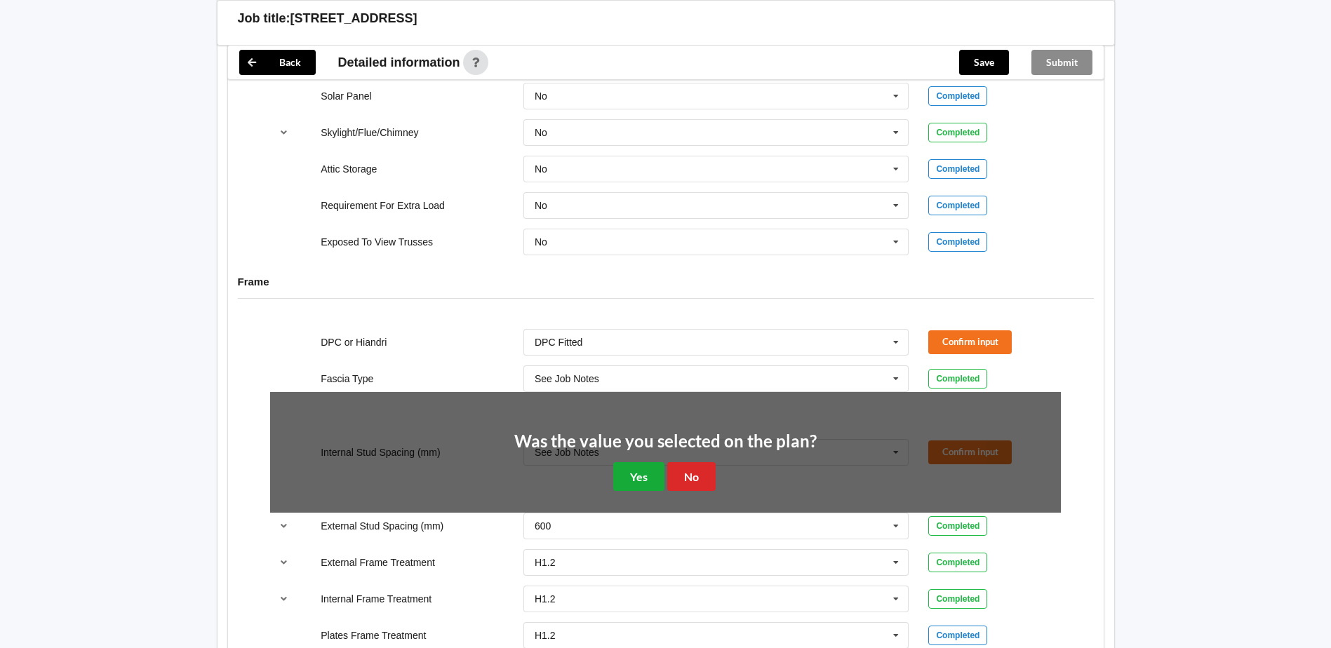
drag, startPoint x: 598, startPoint y: 476, endPoint x: 641, endPoint y: 472, distance: 43.7
click at [598, 476] on div "Was the value you selected on the plan? Yes No" at bounding box center [665, 463] width 302 height 58
click at [641, 472] on button "Yes" at bounding box center [638, 476] width 51 height 29
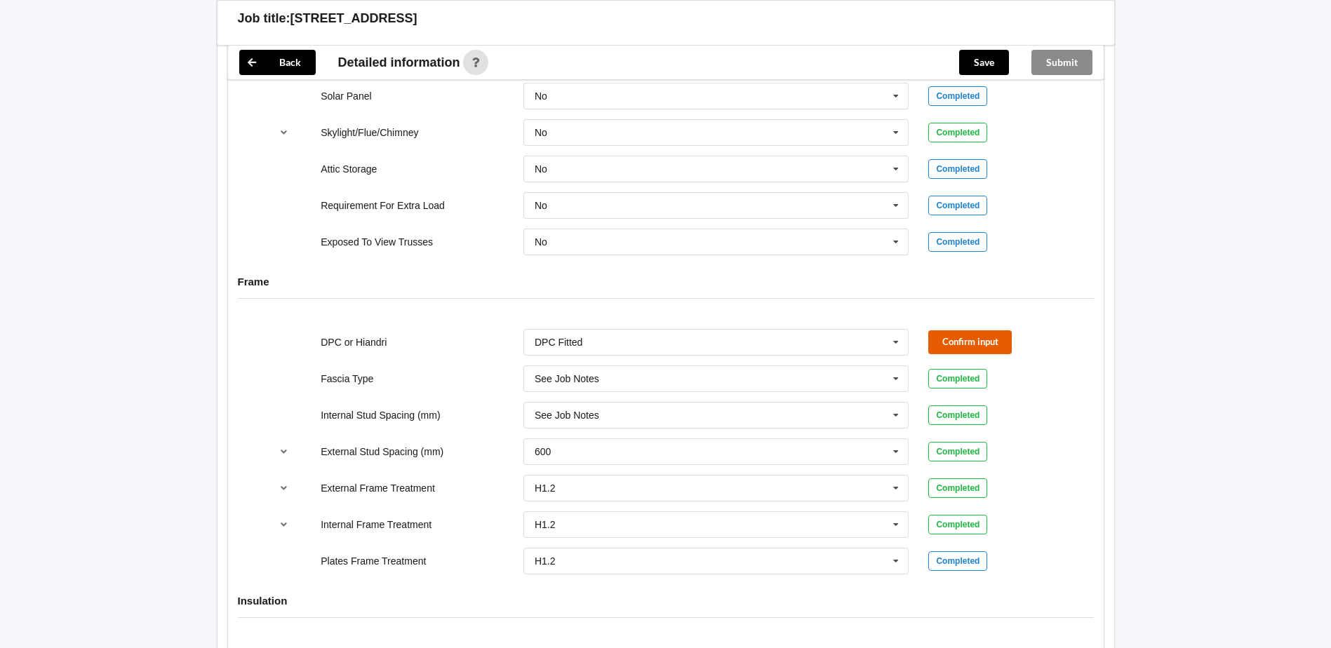
click at [977, 335] on button "Confirm input" at bounding box center [969, 341] width 83 height 23
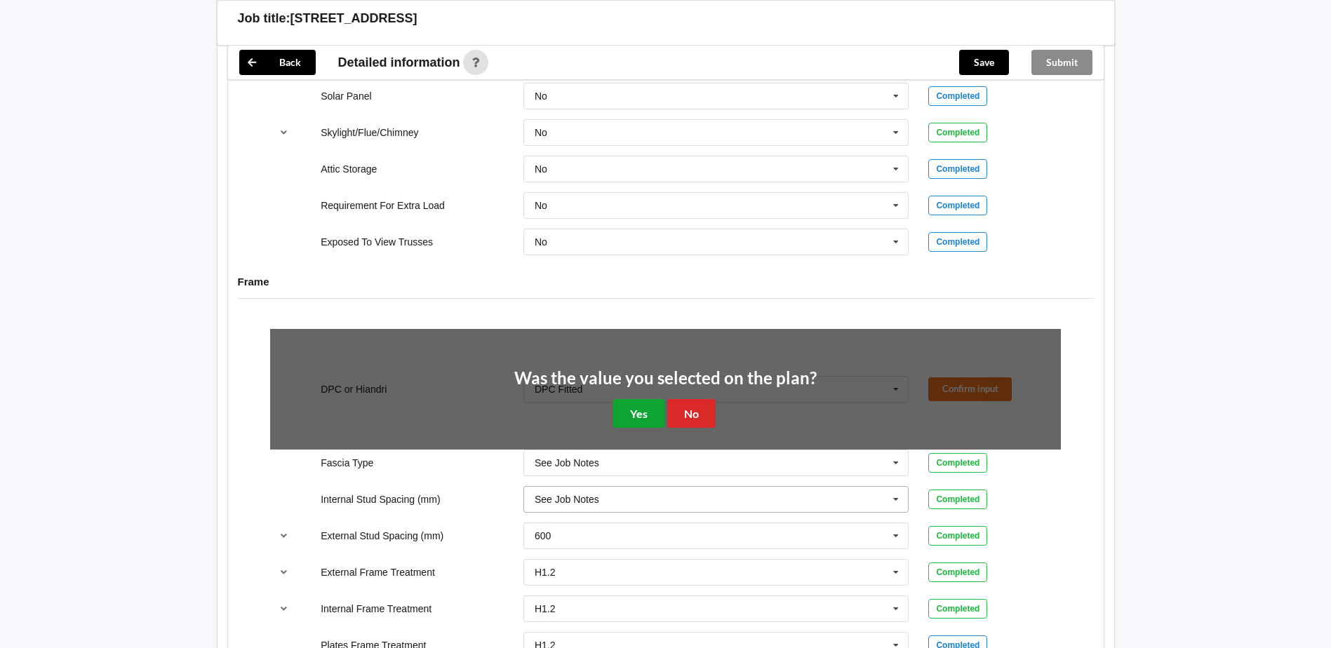
click at [632, 417] on button "Yes" at bounding box center [638, 413] width 51 height 29
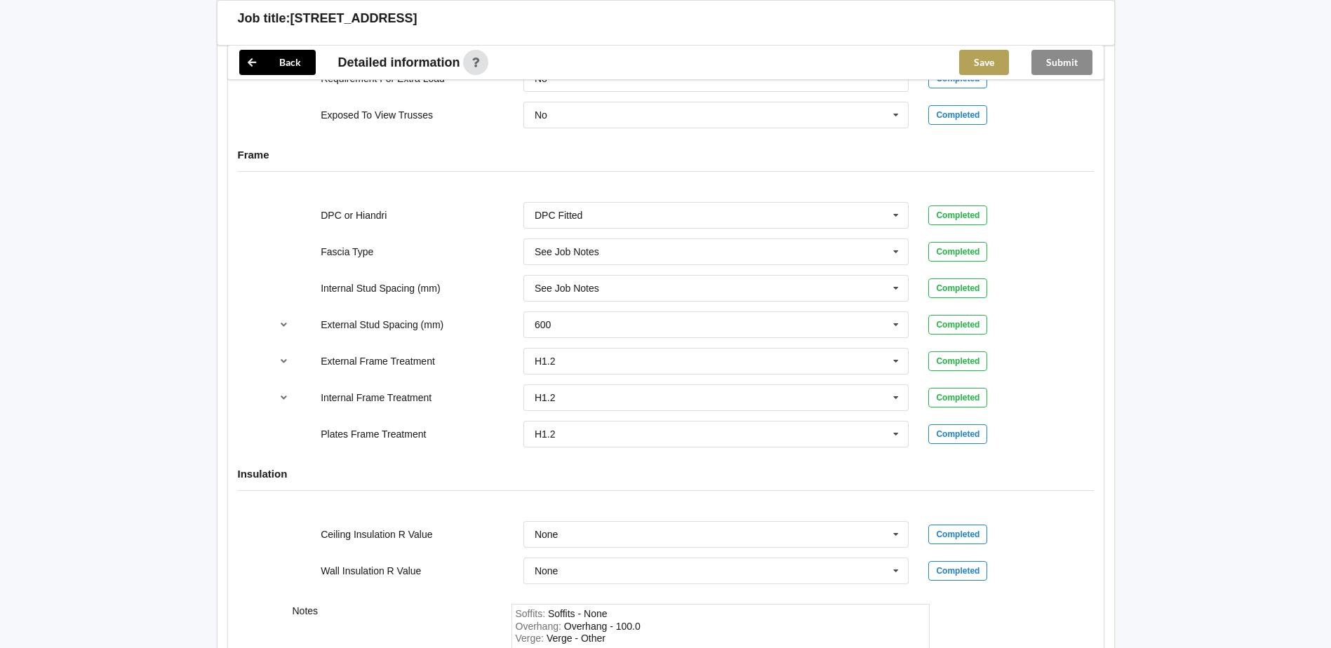
click at [997, 68] on button "Save" at bounding box center [984, 62] width 50 height 25
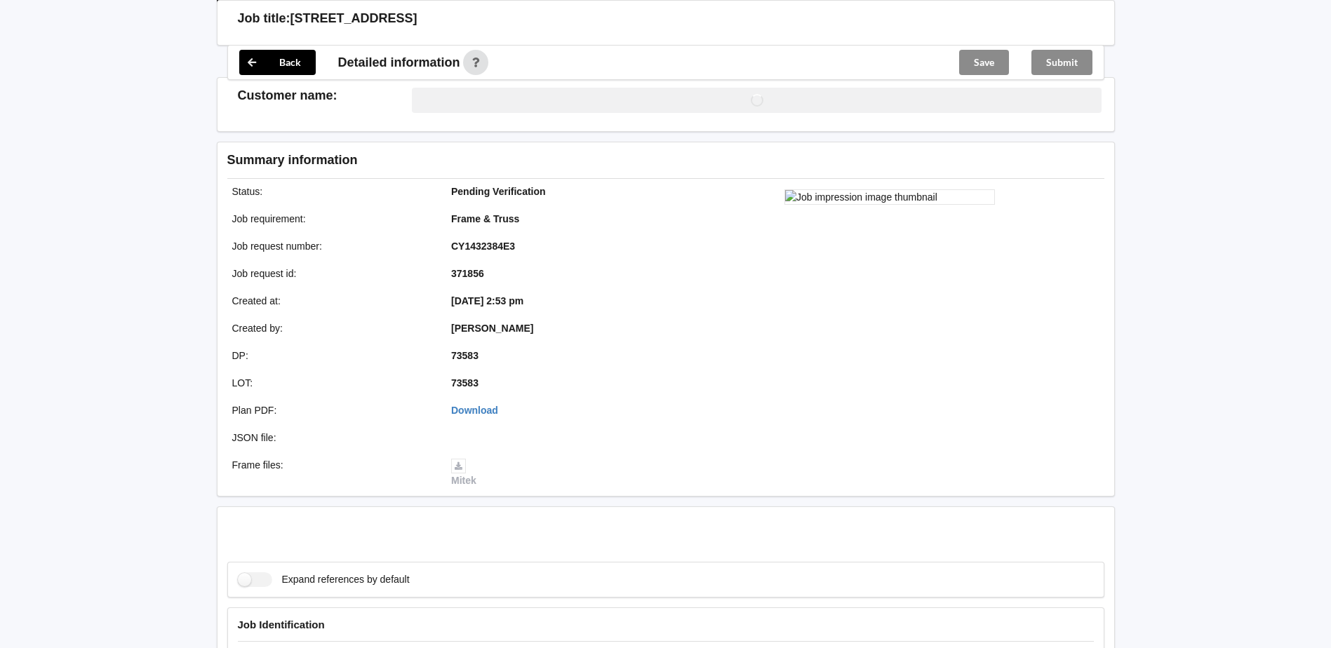
scroll to position [1390, 0]
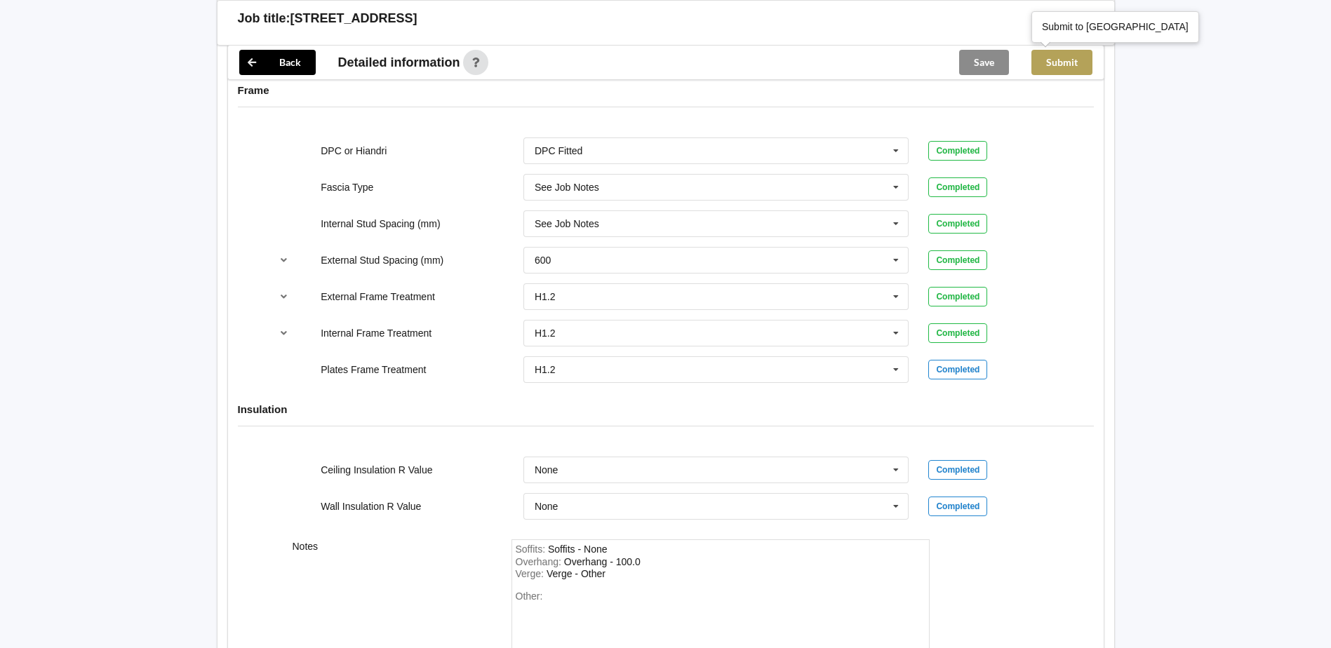
click at [1078, 72] on button "Submit" at bounding box center [1061, 62] width 61 height 25
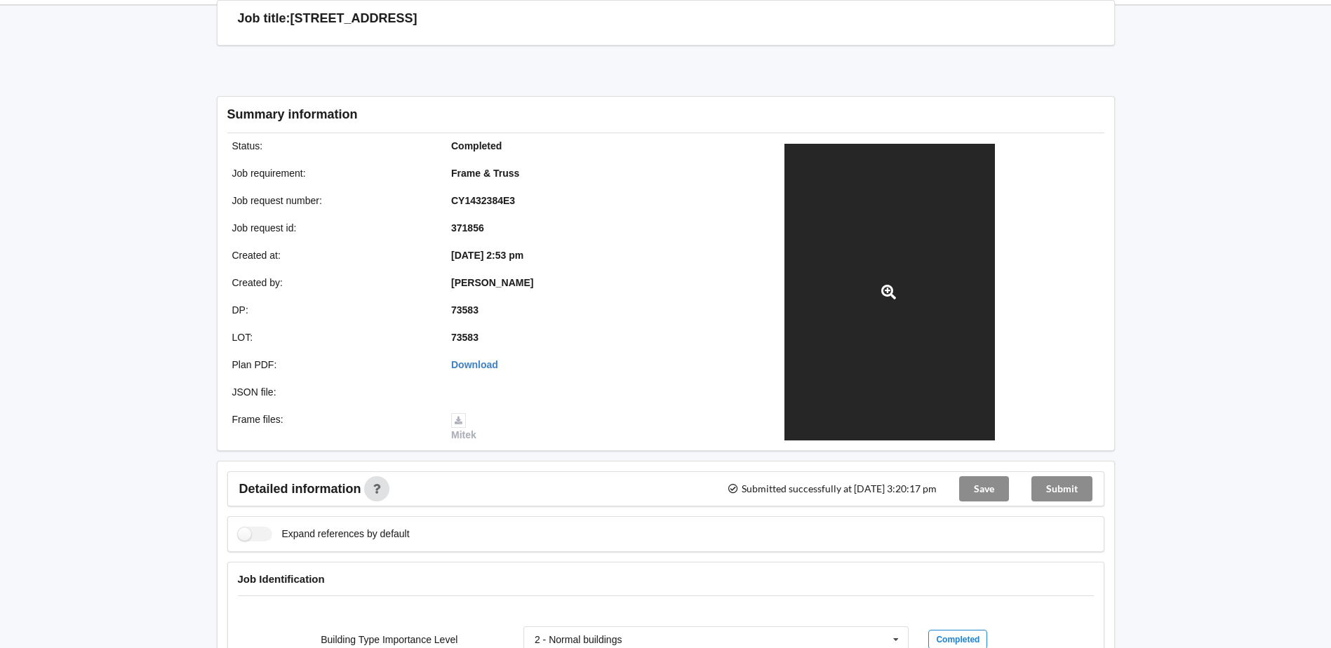
scroll to position [0, 0]
